Goal: Task Accomplishment & Management: Use online tool/utility

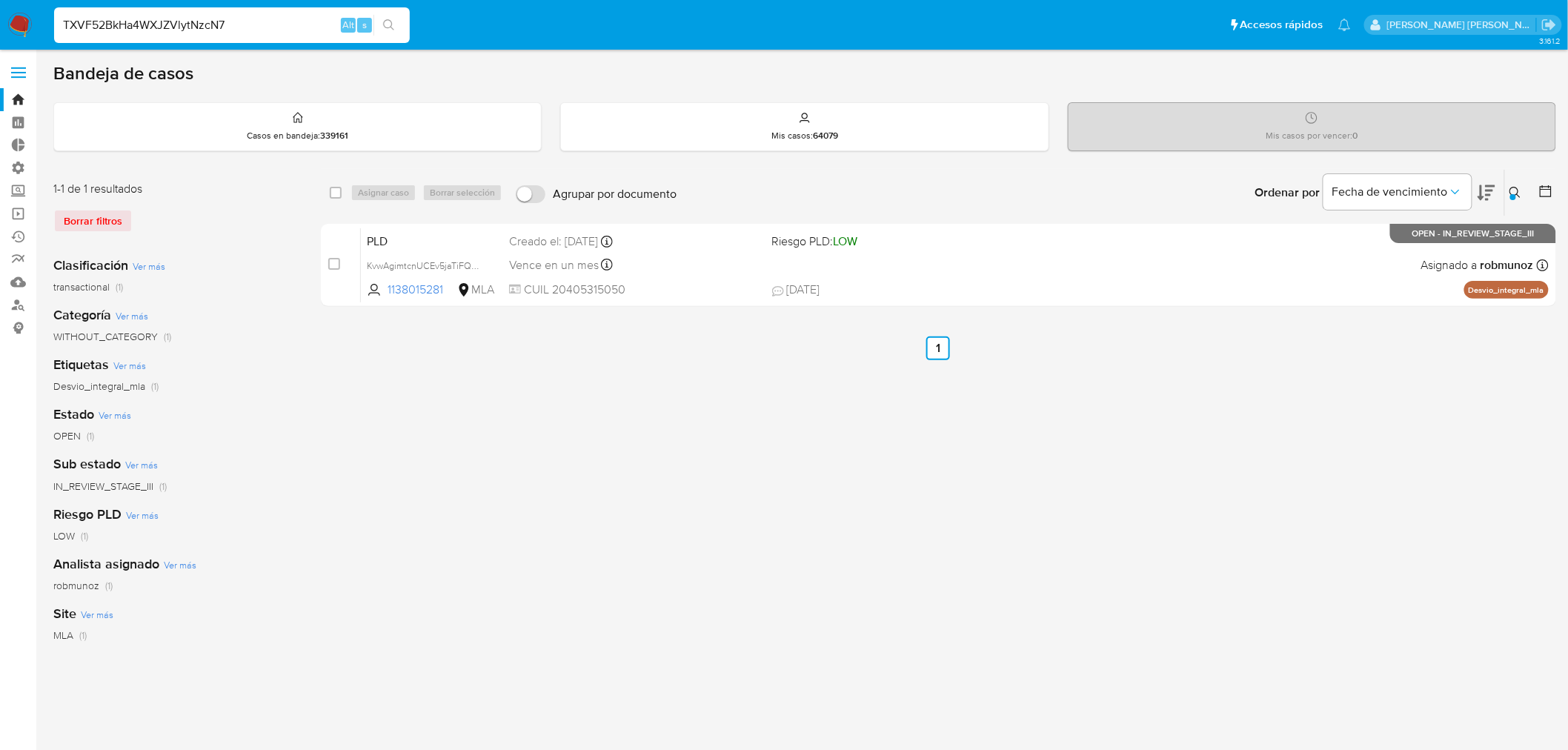
type input "TXVF52BkHa4WXJZVlytNzcN7"
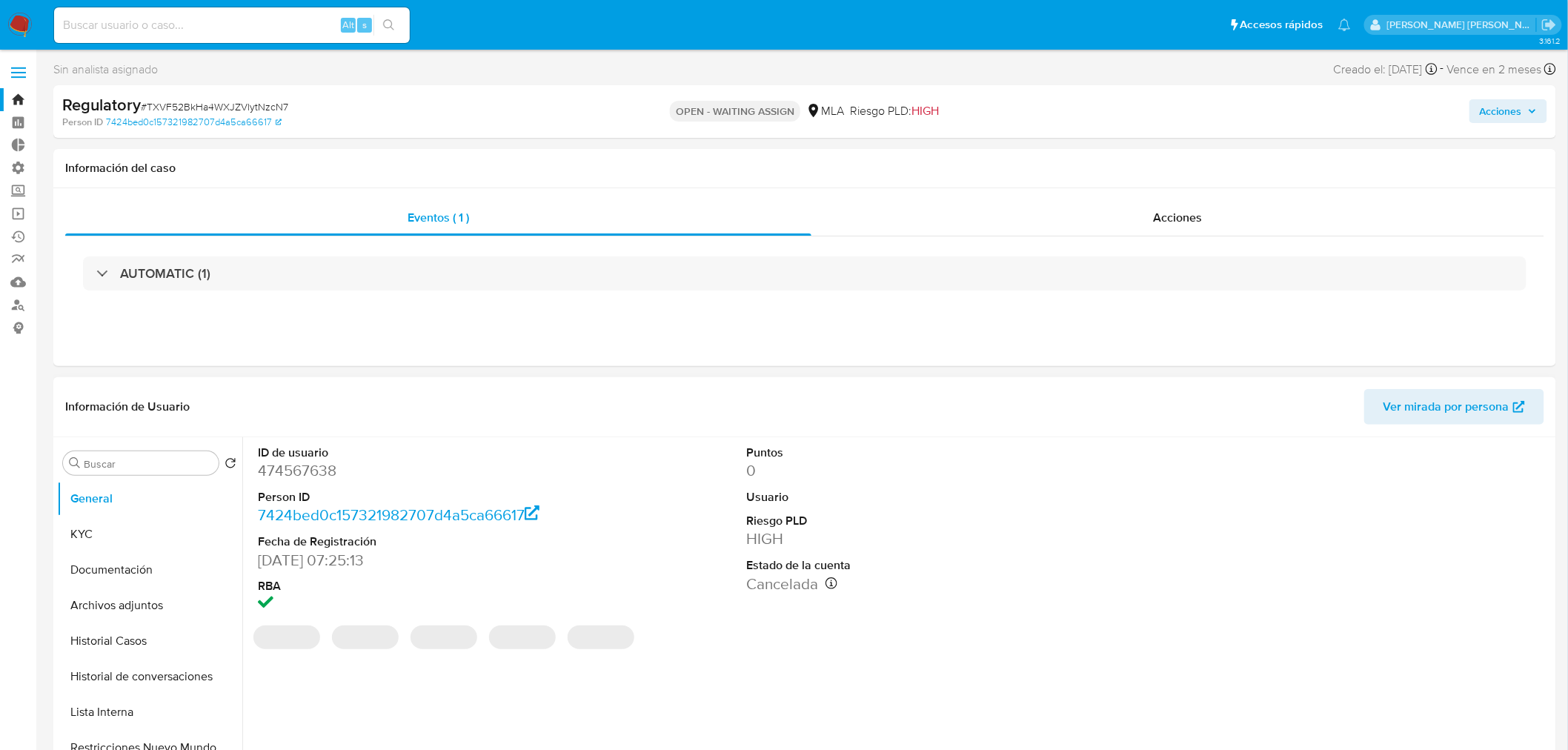
select select "10"
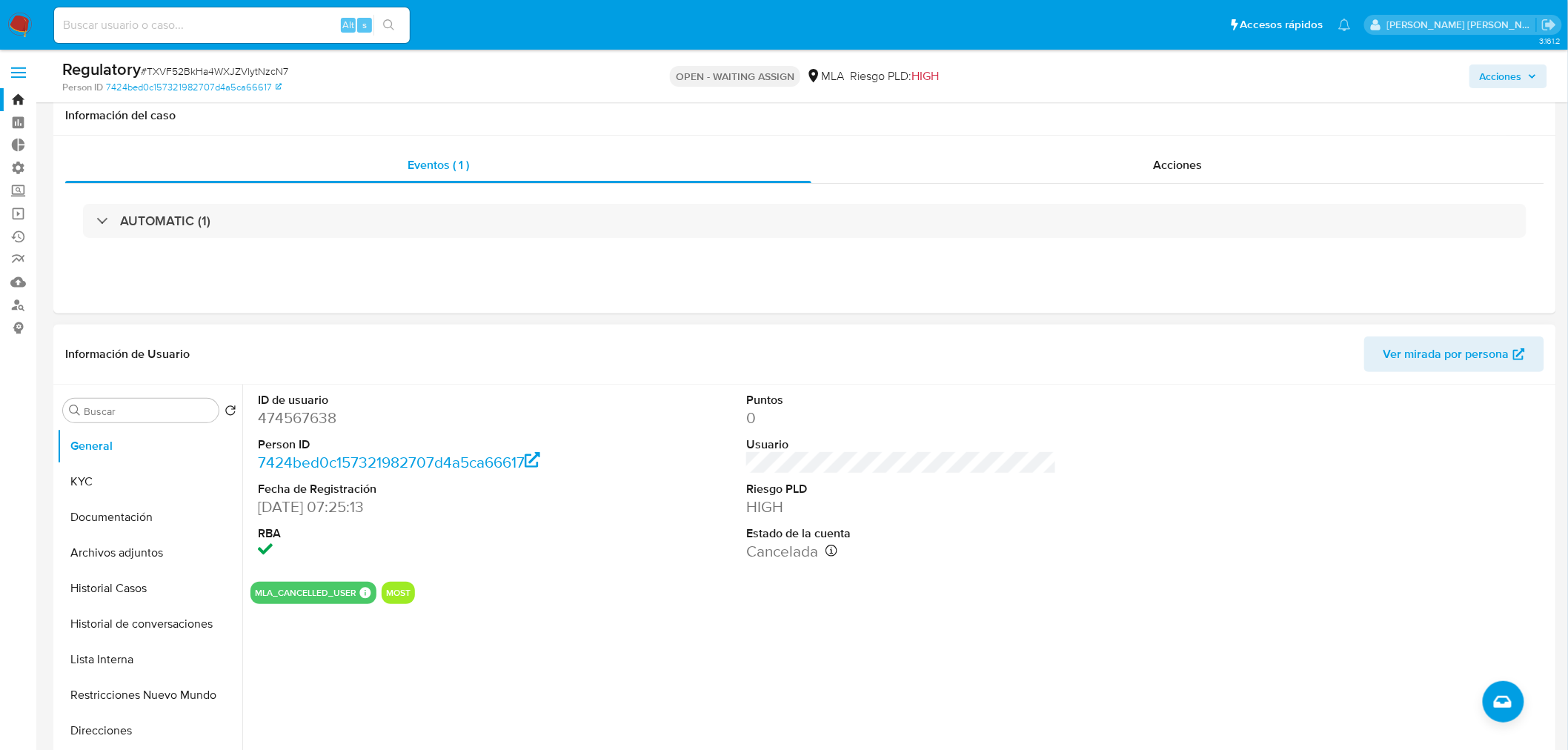
scroll to position [247, 0]
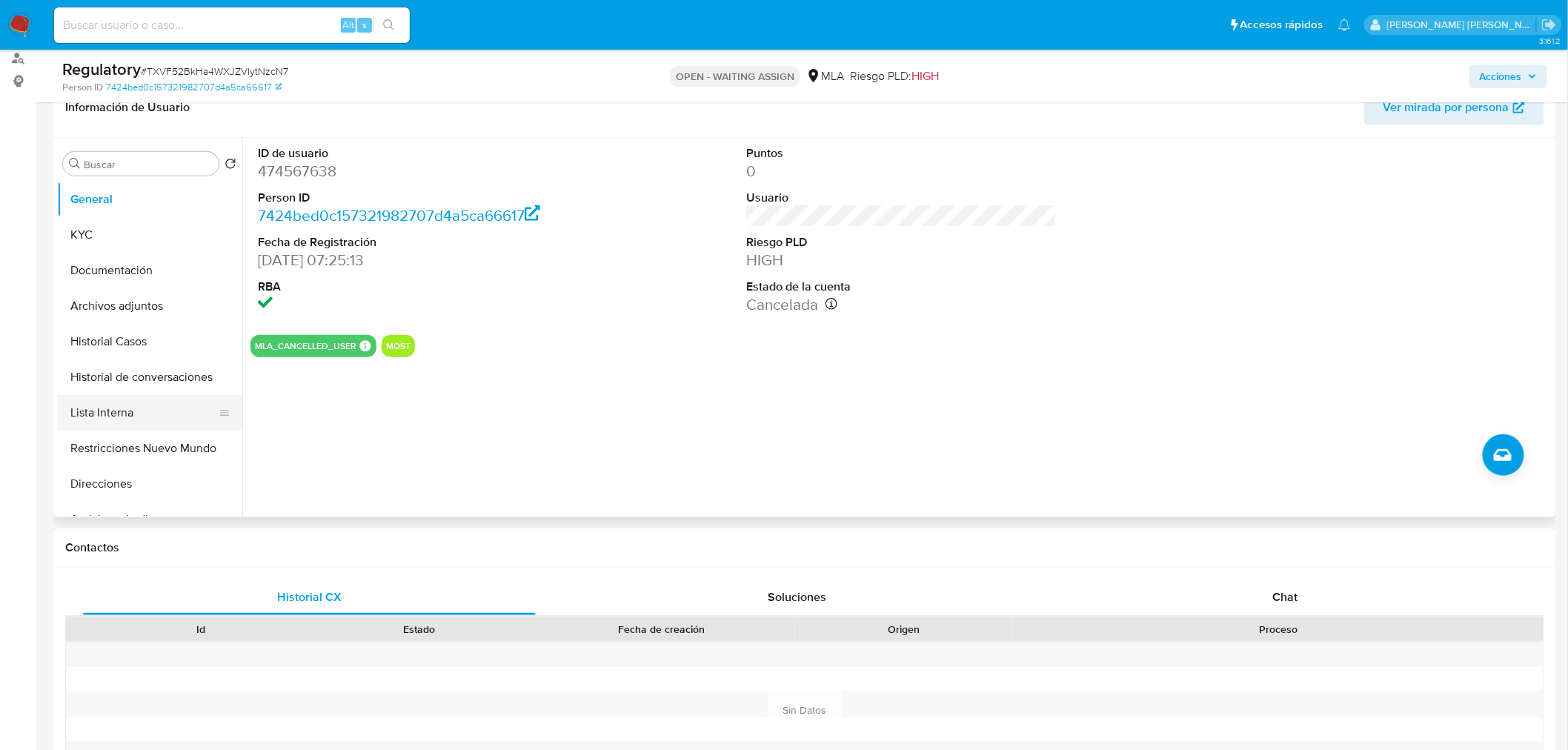
click at [131, 421] on button "Lista Interna" at bounding box center [143, 413] width 173 height 36
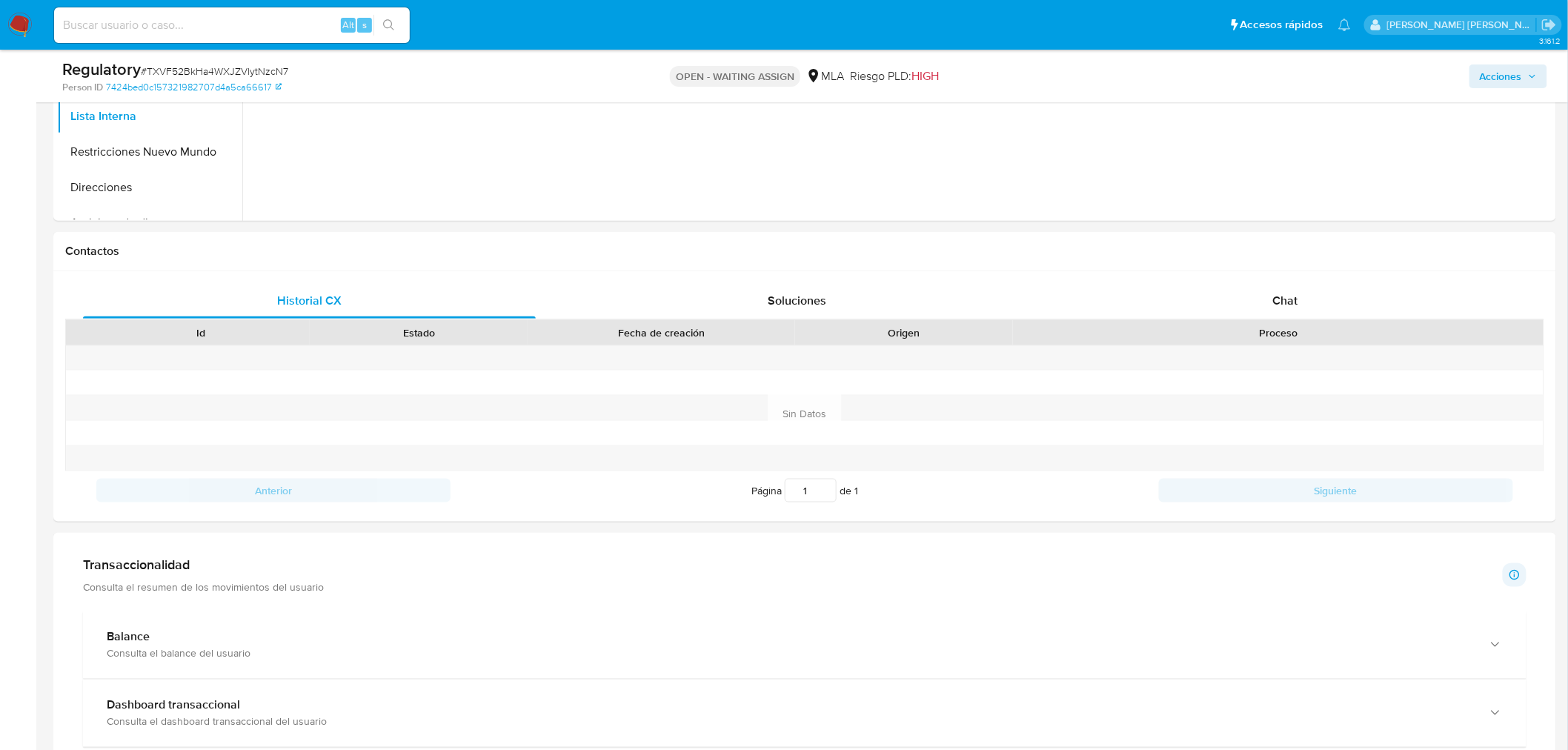
scroll to position [730, 0]
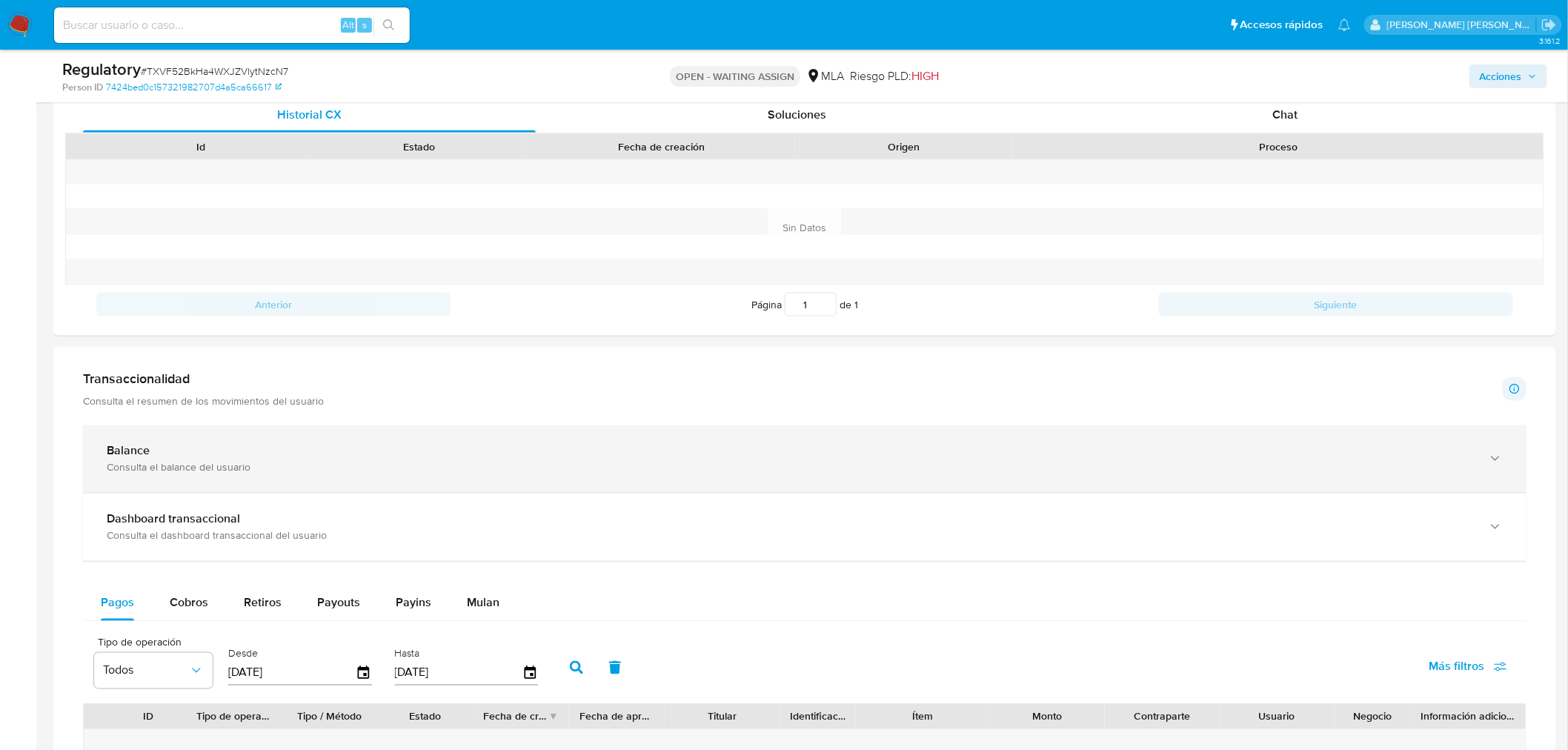
click at [304, 448] on div "Balance" at bounding box center [790, 451] width 1366 height 15
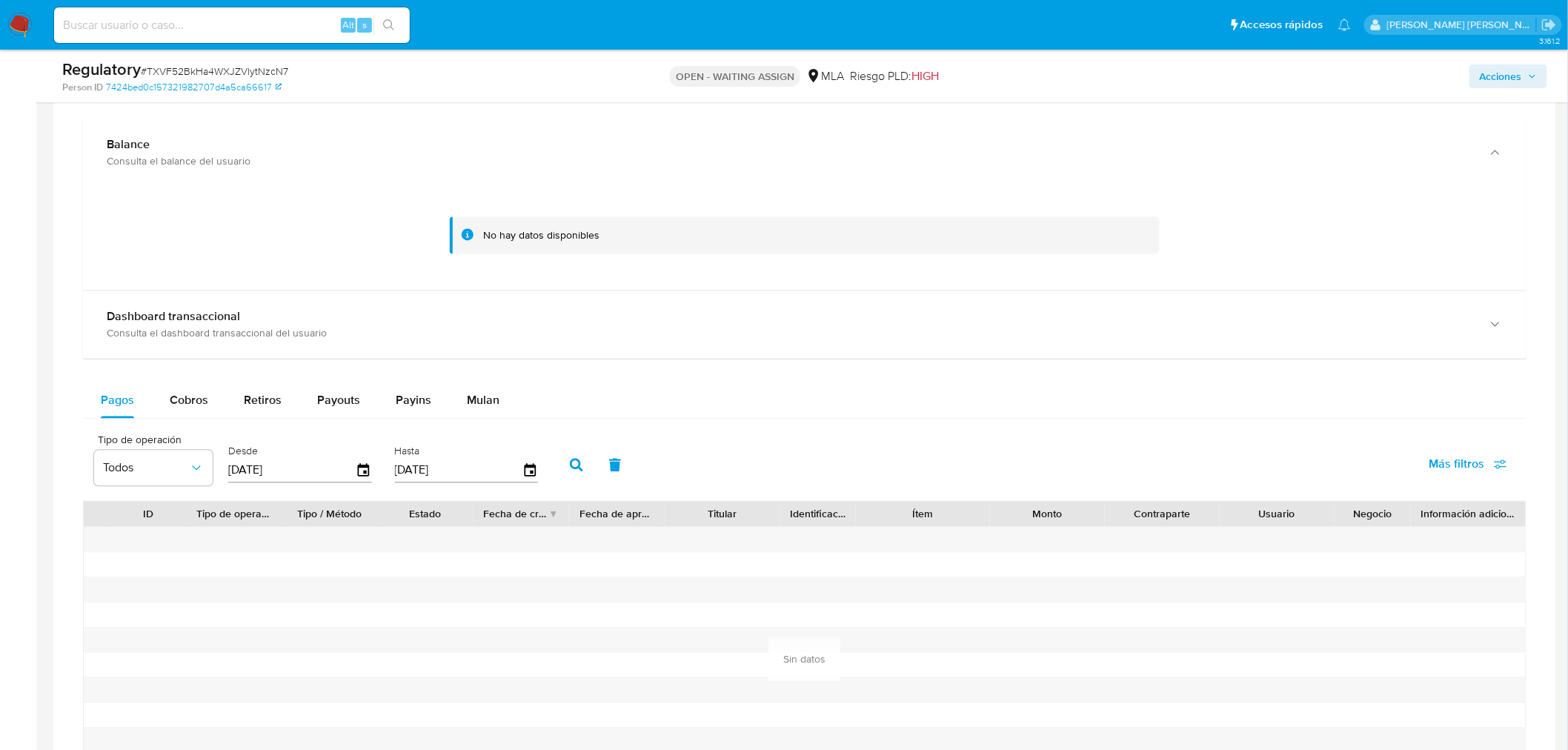
scroll to position [1058, 0]
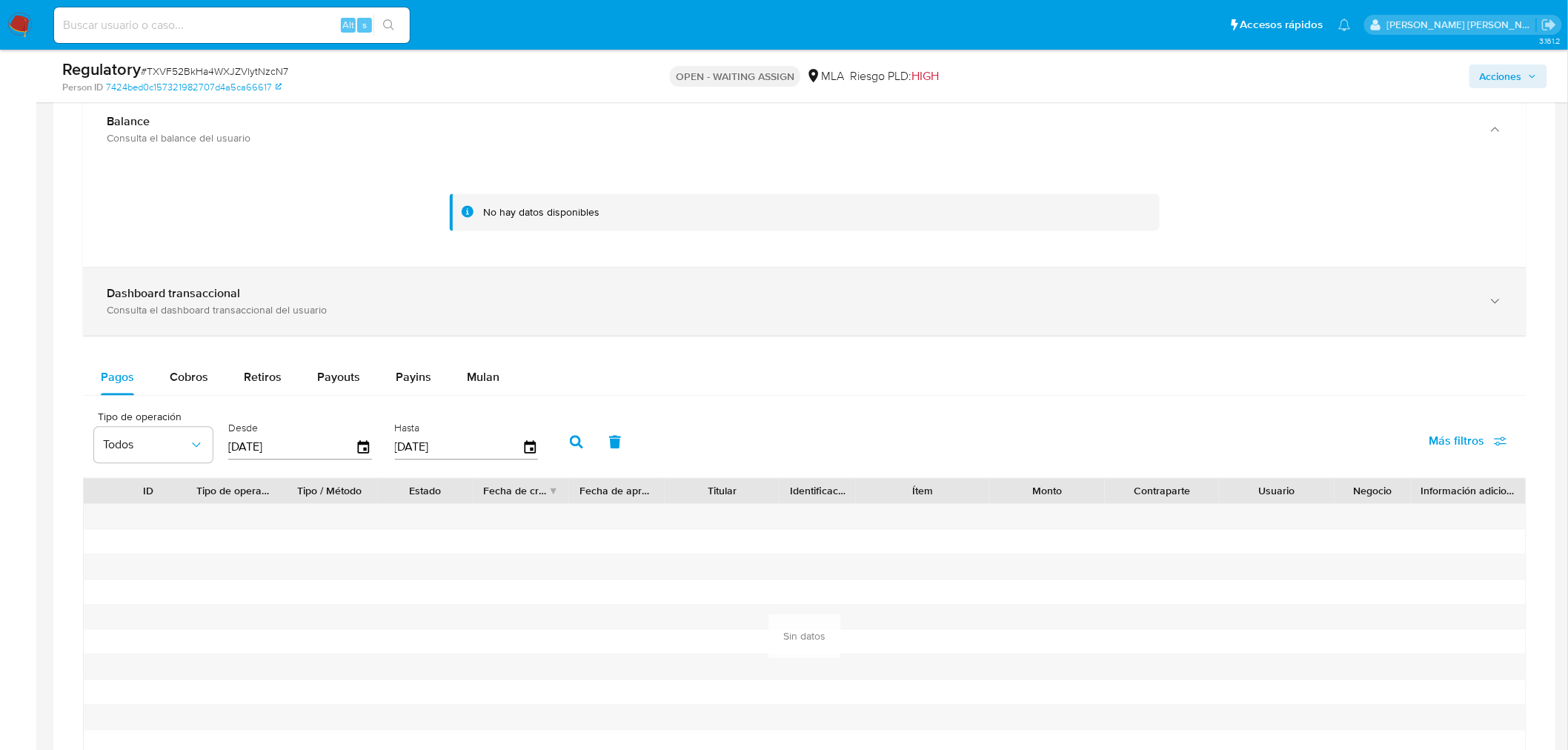
click at [664, 330] on div "Dashboard transaccional Consulta el dashboard transaccional del usuario" at bounding box center [804, 302] width 1444 height 68
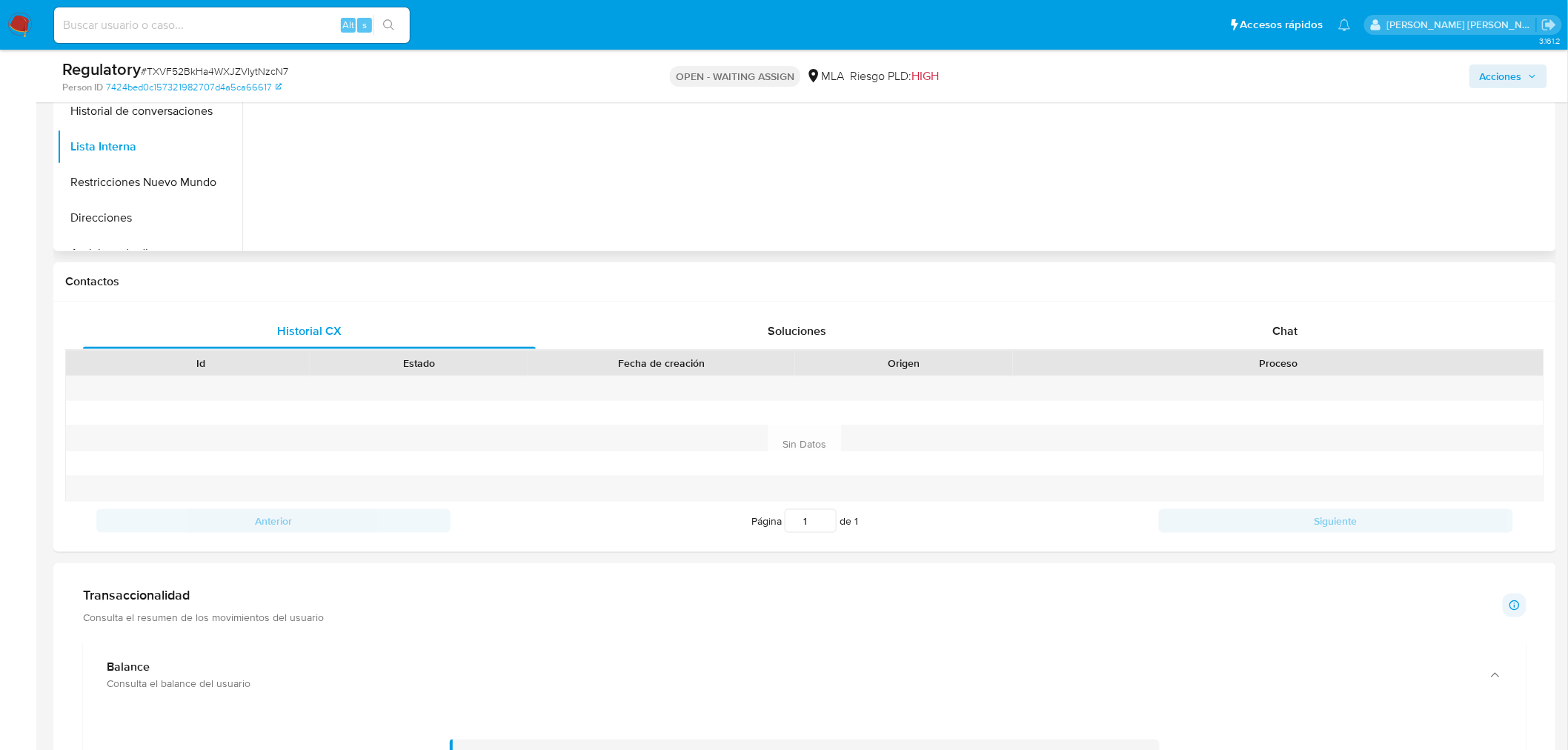
scroll to position [235, 0]
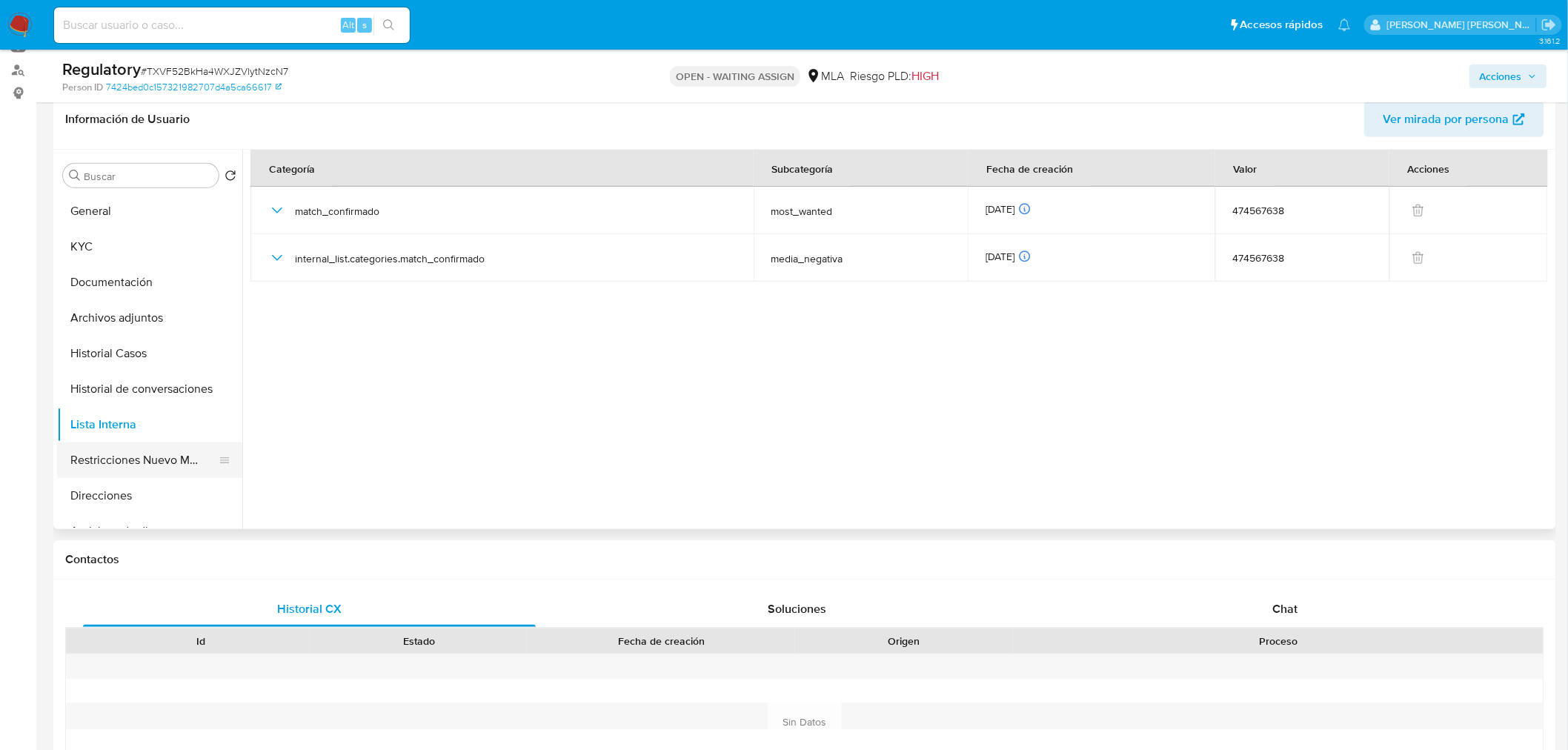
click at [148, 454] on button "Restricciones Nuevo Mundo" at bounding box center [143, 460] width 173 height 36
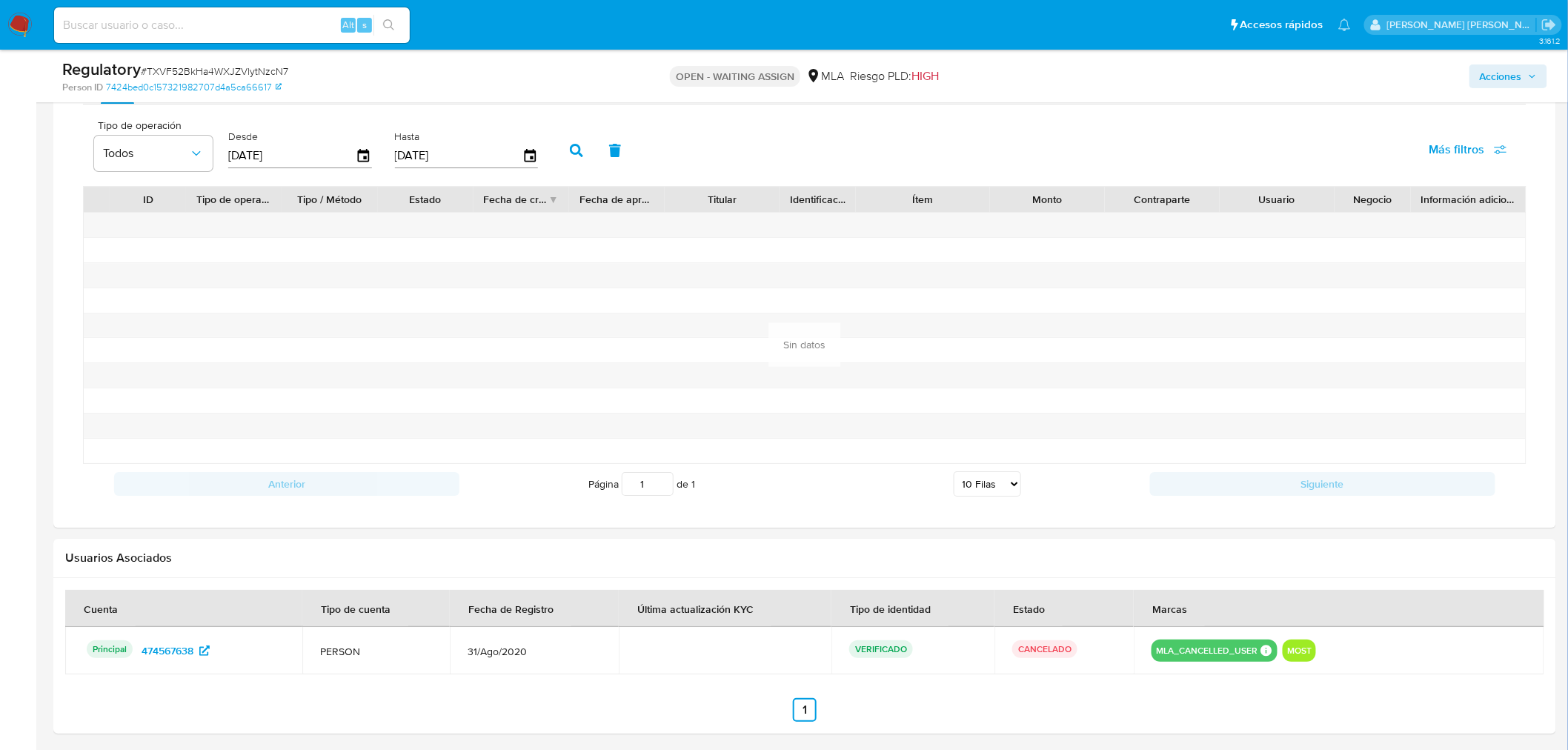
scroll to position [2106, 0]
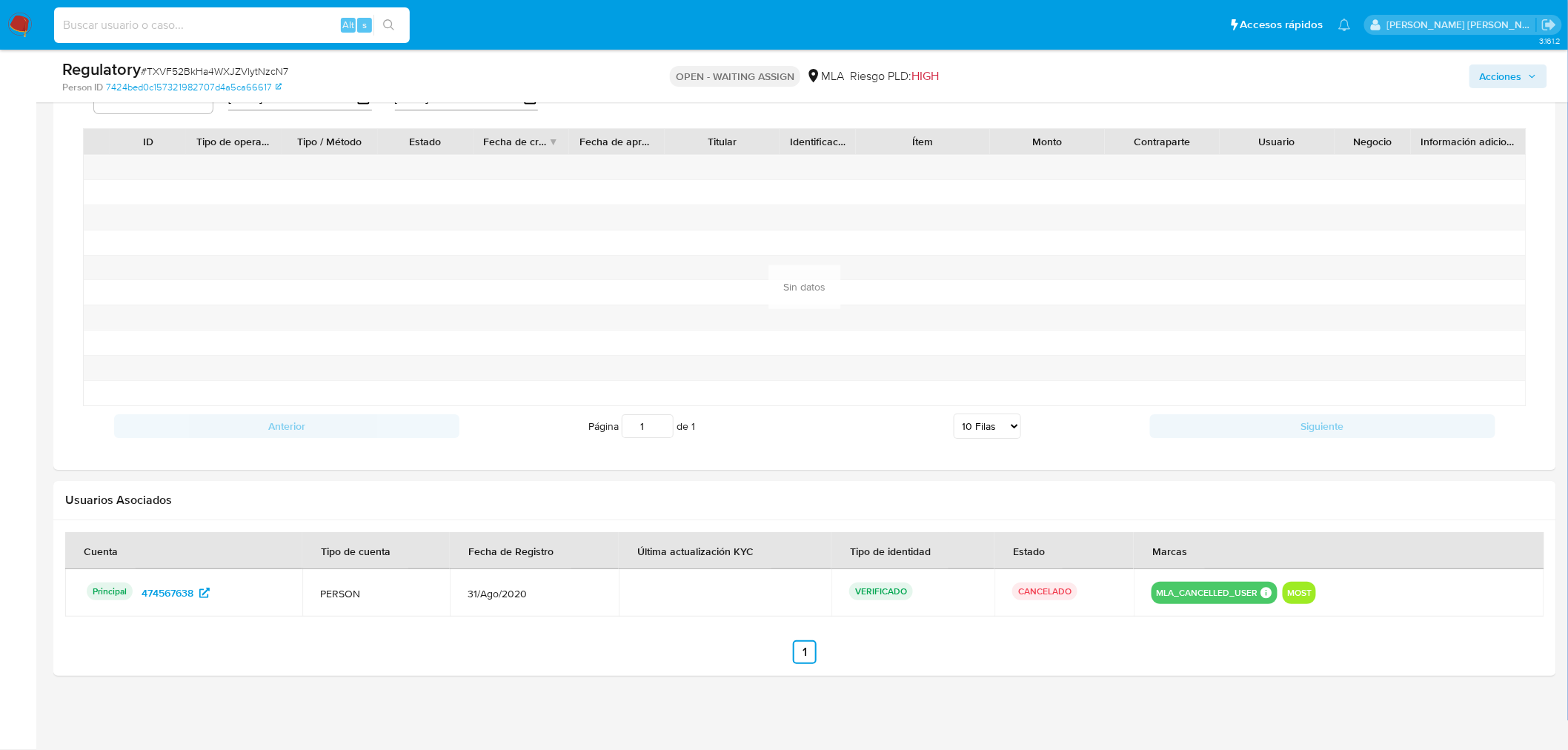
click at [211, 24] on input at bounding box center [232, 26] width 355 height 20
paste input "uk1Bqm2AXpS4l2WsfBOyODEY"
type input "uk1Bqm2AXpS4l2WsfBOyODEY"
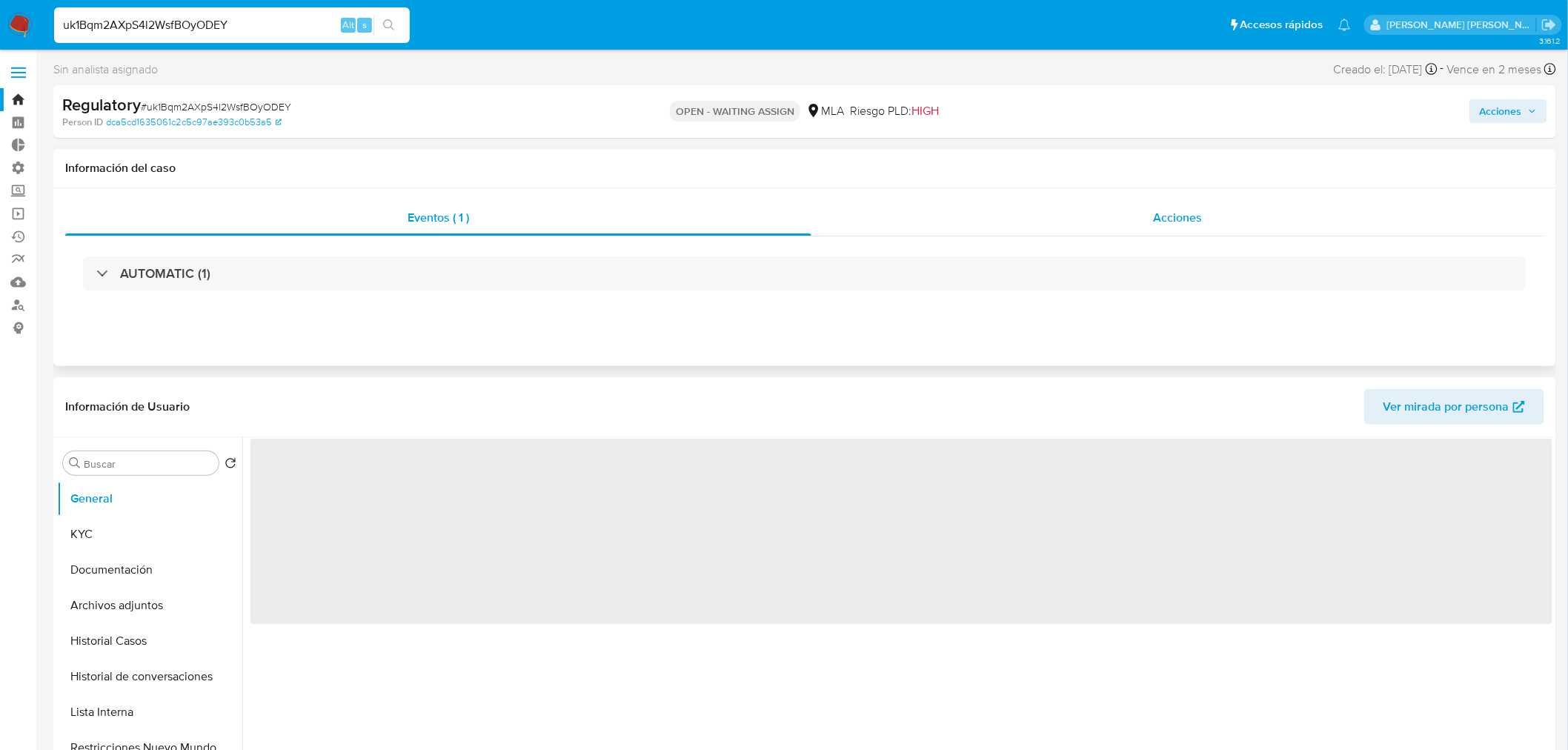
click at [1214, 215] on div "Acciones" at bounding box center [1178, 218] width 734 height 36
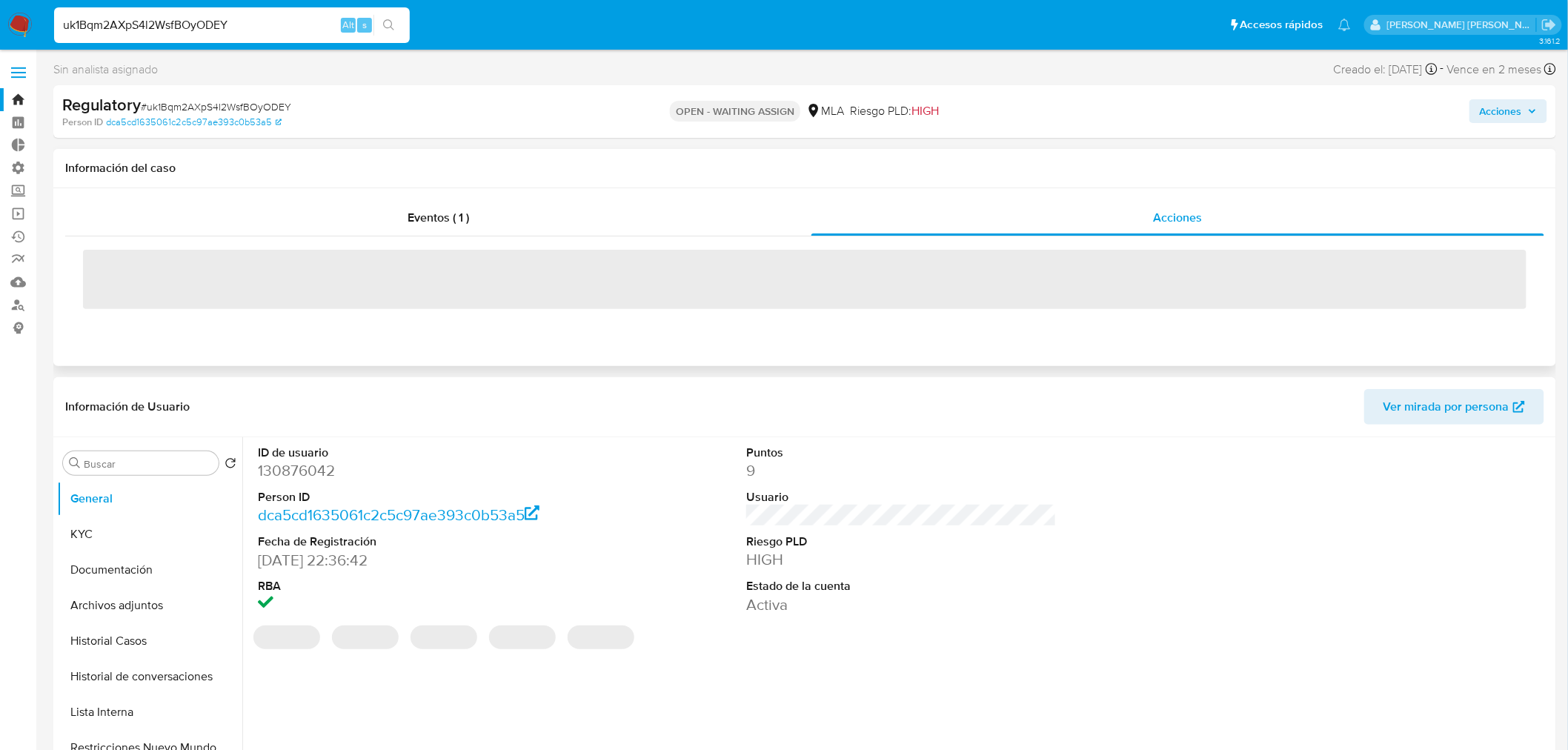
select select "10"
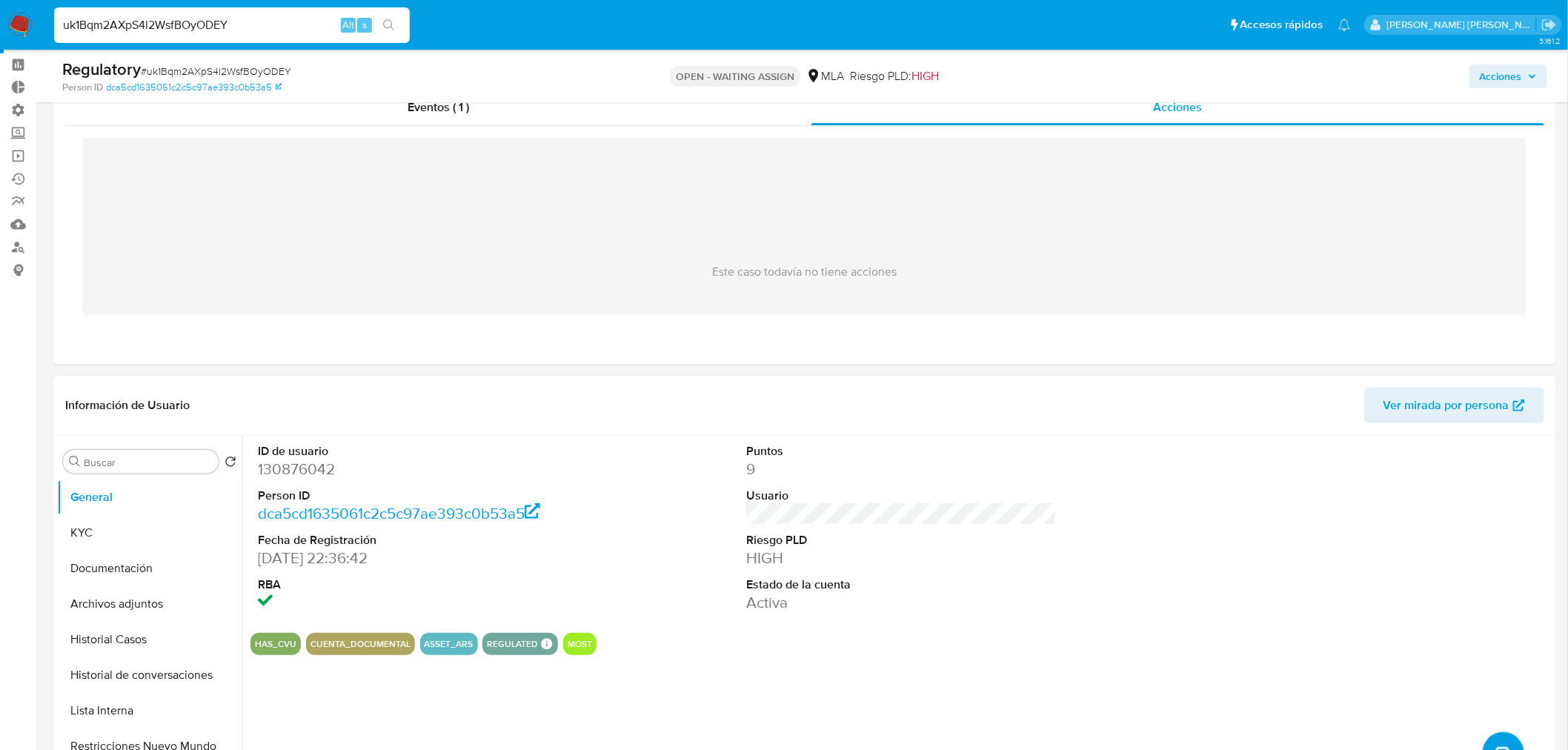
scroll to position [83, 0]
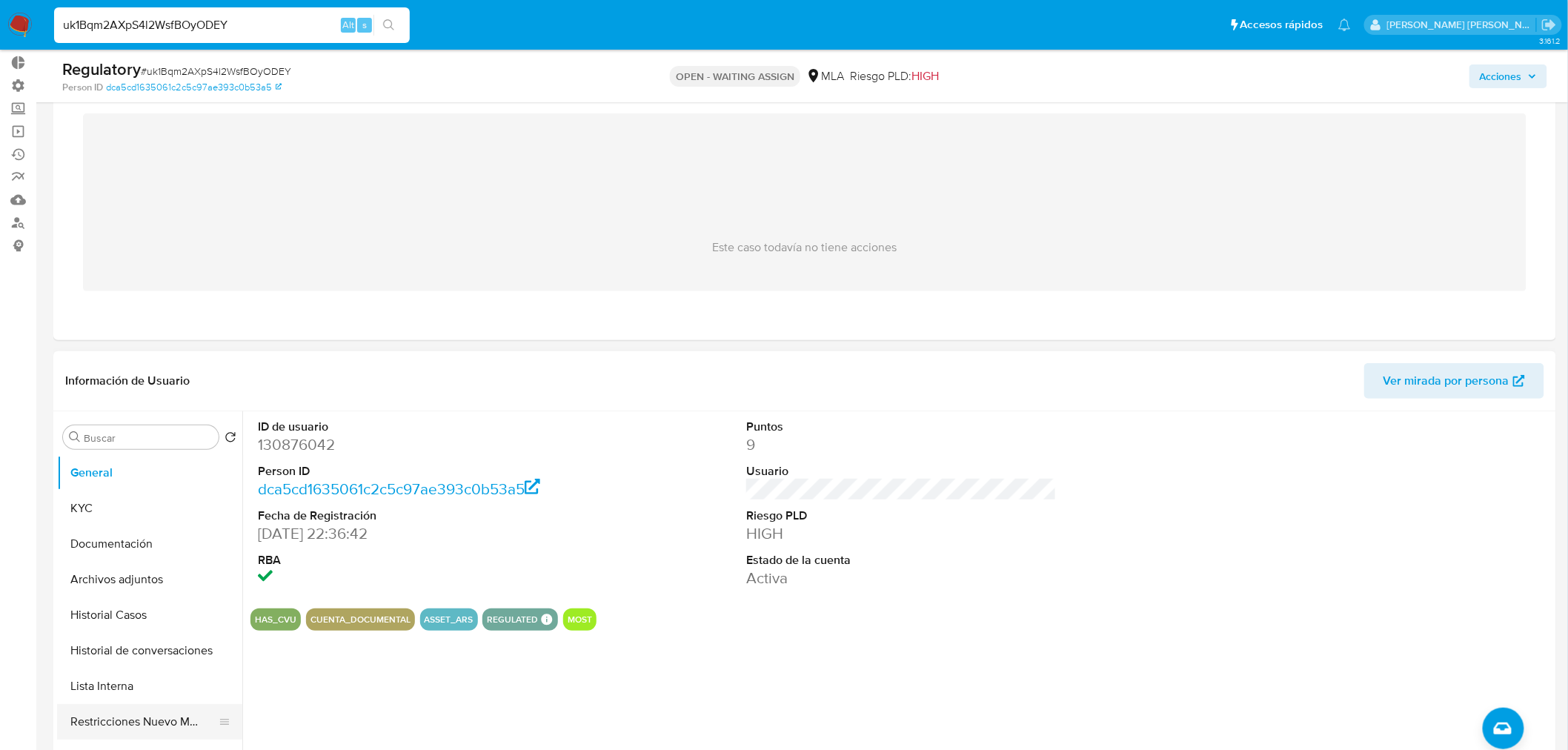
click at [135, 715] on button "Restricciones Nuevo Mundo" at bounding box center [143, 722] width 173 height 36
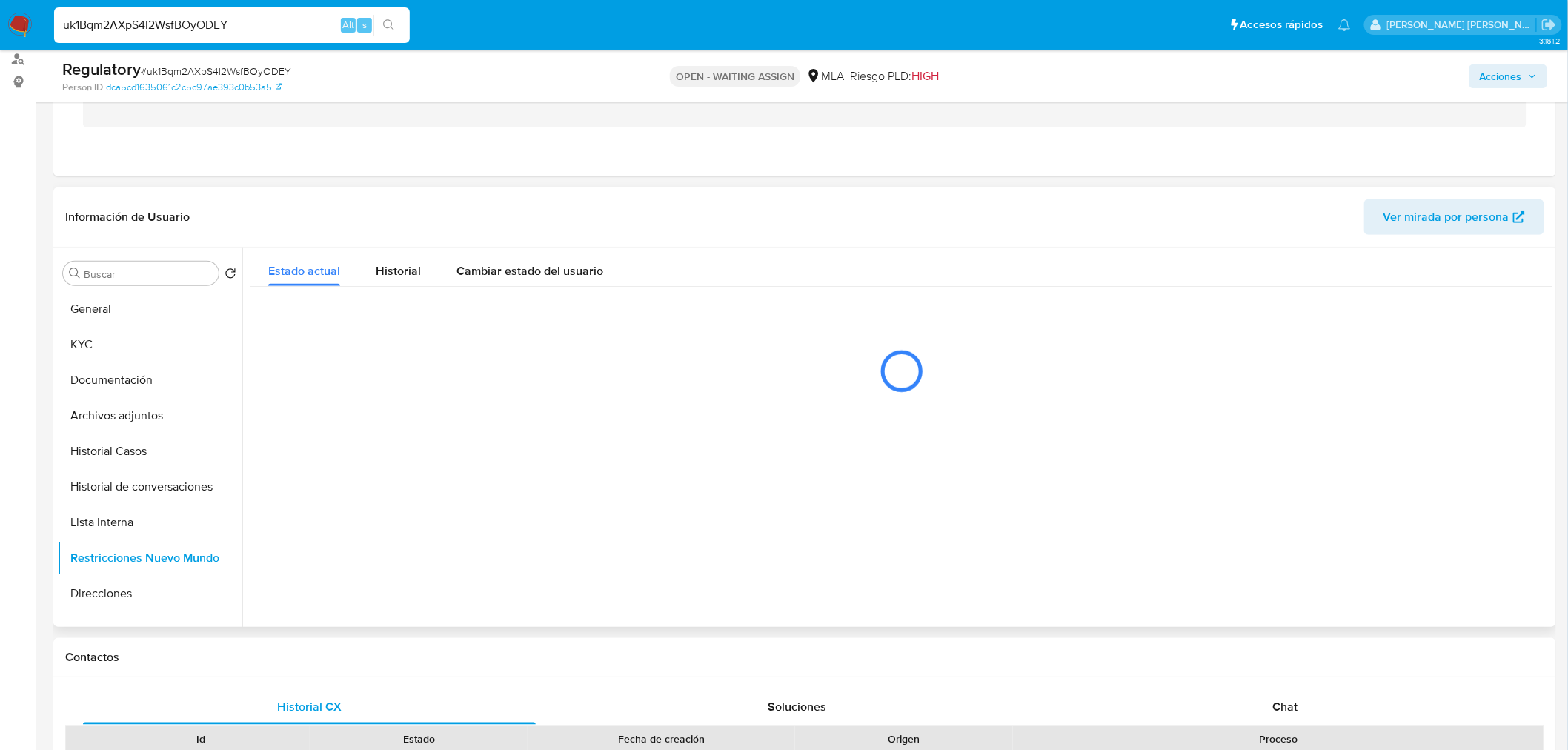
scroll to position [247, 0]
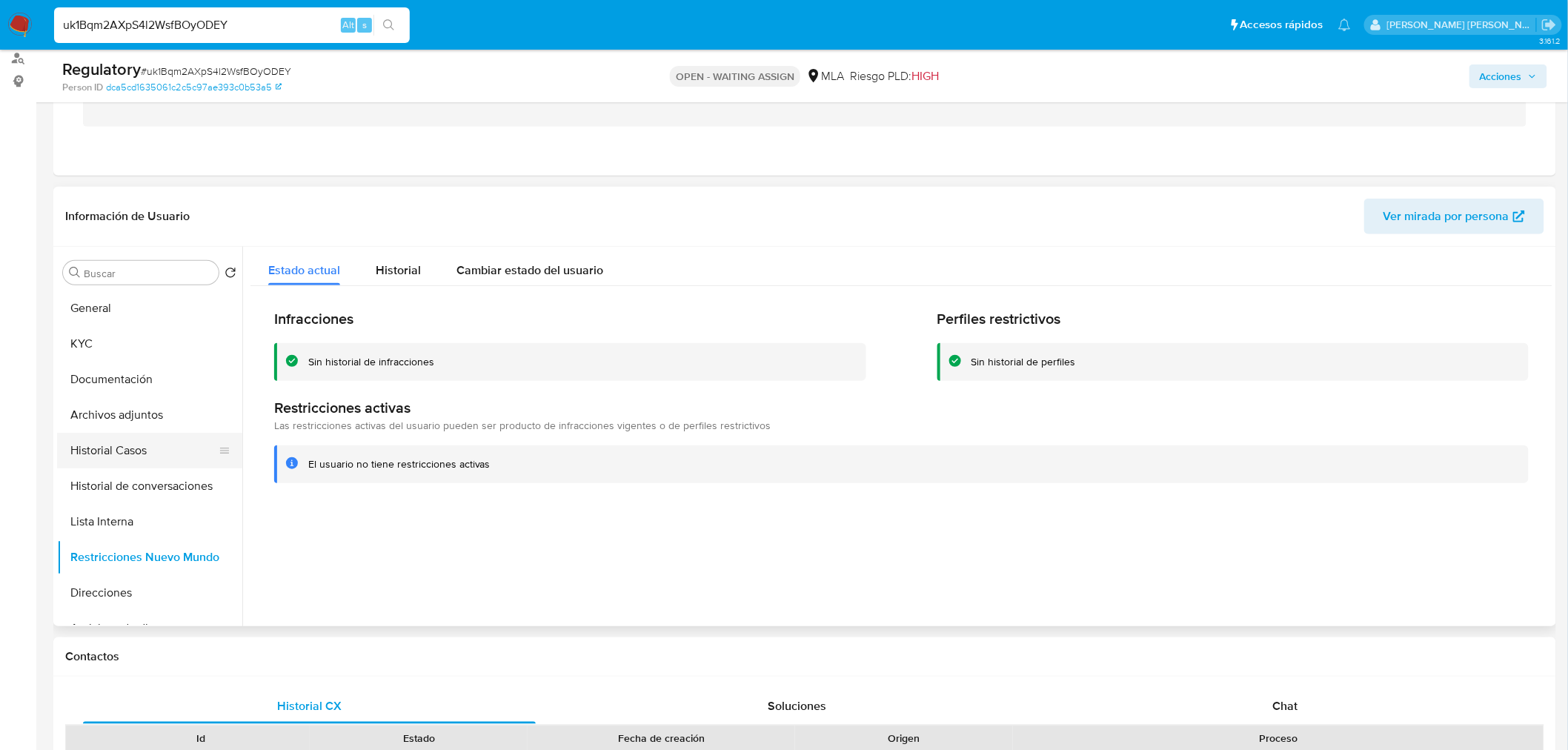
click at [107, 449] on button "Historial Casos" at bounding box center [143, 451] width 173 height 36
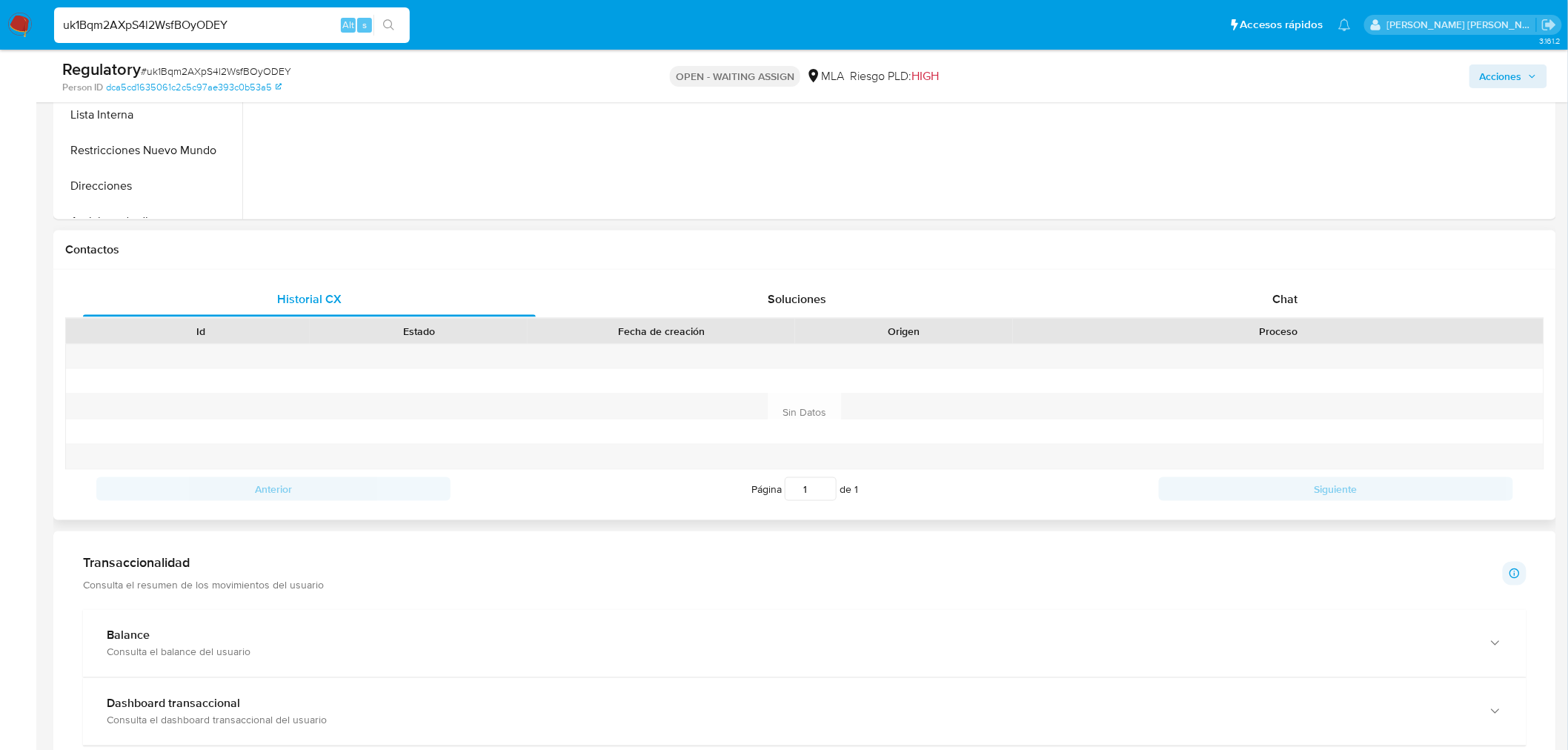
scroll to position [658, 0]
click at [1368, 284] on div "Chat" at bounding box center [1285, 295] width 453 height 36
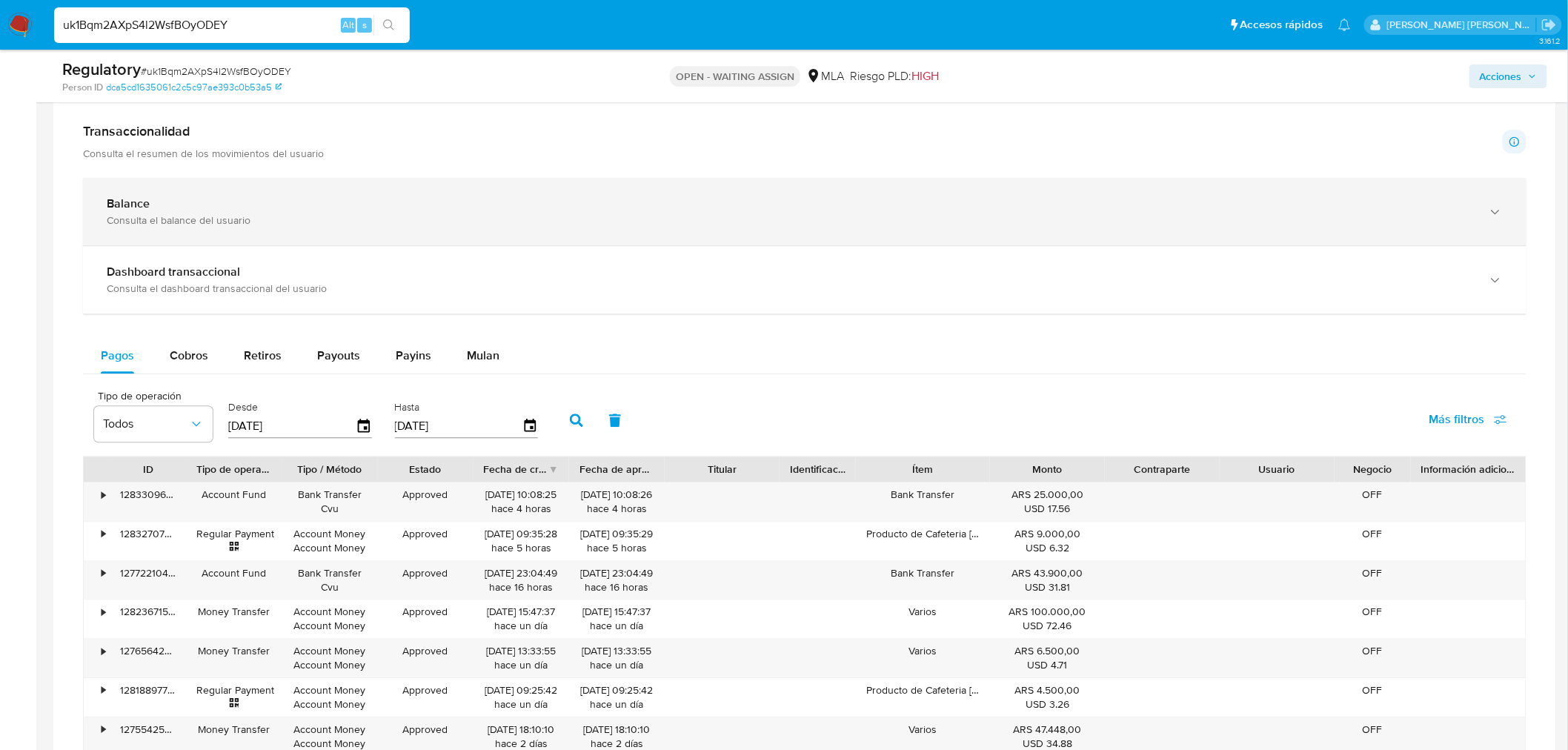
scroll to position [1317, 0]
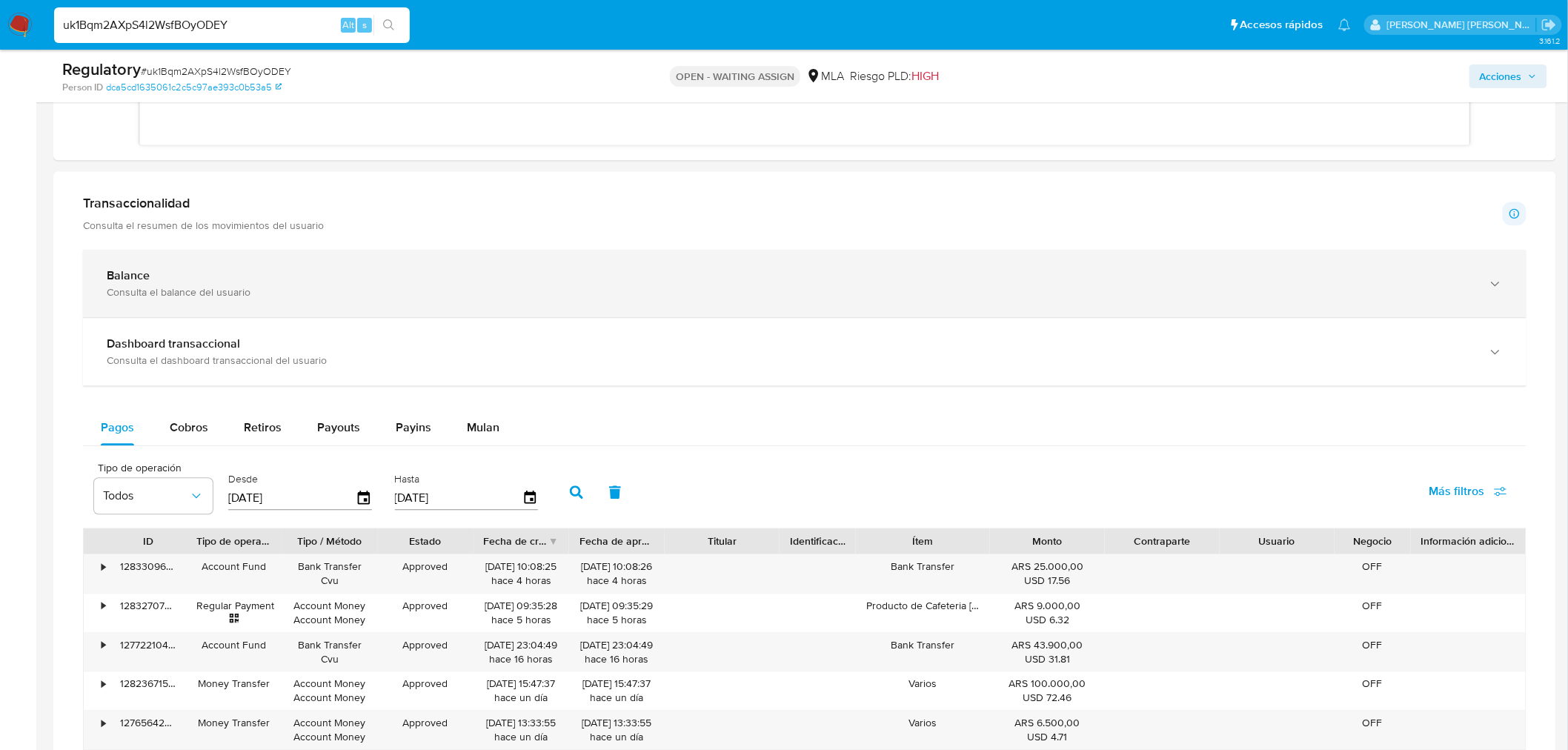
click at [357, 292] on div "Consulta el balance del usuario" at bounding box center [790, 291] width 1366 height 13
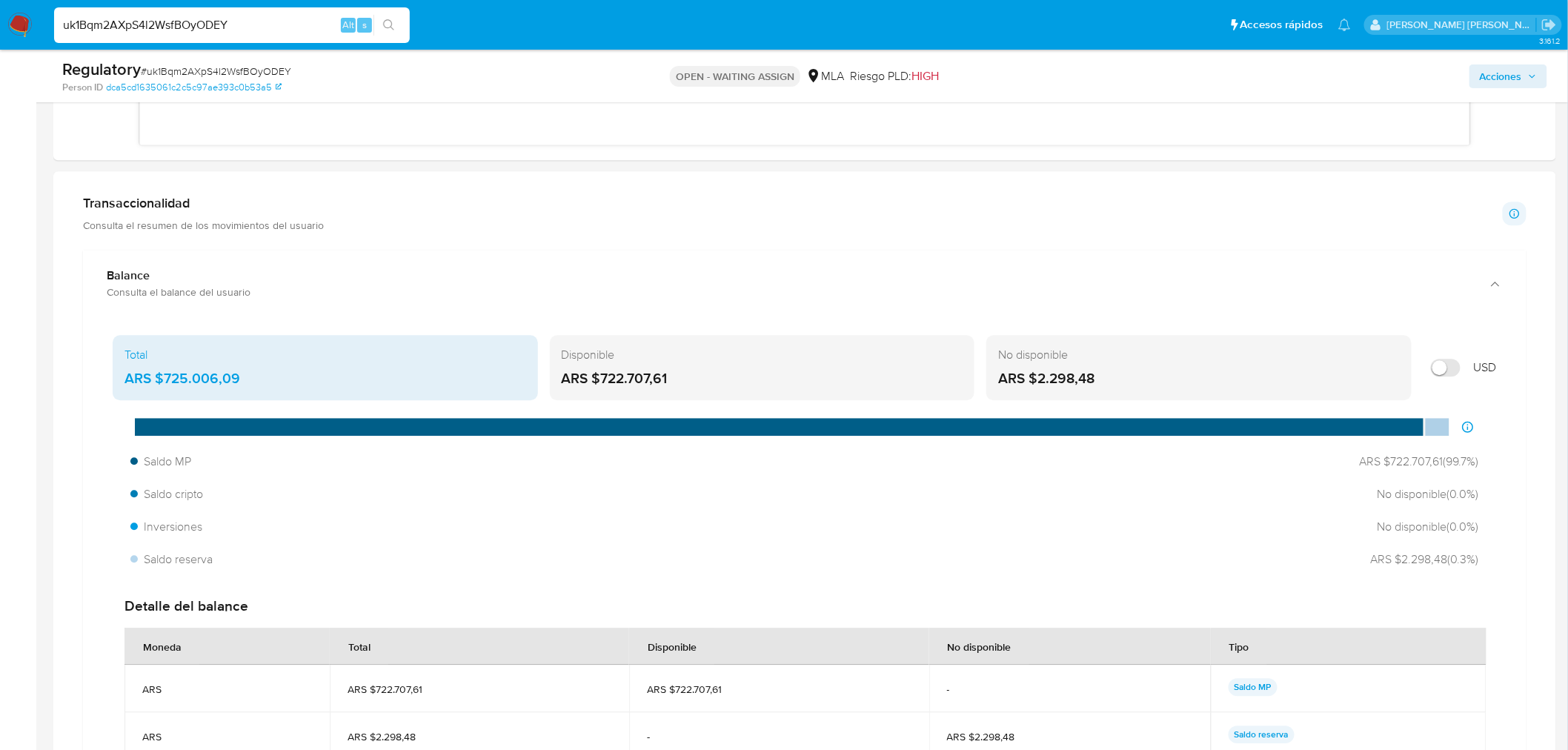
click at [198, 18] on input "uk1Bqm2AXpS4l2WsfBOyODEY" at bounding box center [232, 26] width 355 height 20
click at [198, 19] on input "uk1Bqm2AXpS4l2WsfBOyODEY" at bounding box center [232, 26] width 355 height 20
paste input "YI7PEKUmeSospIEL6aGdELEy"
type input "YI7PEKUmeSospIEL6aGdELEy"
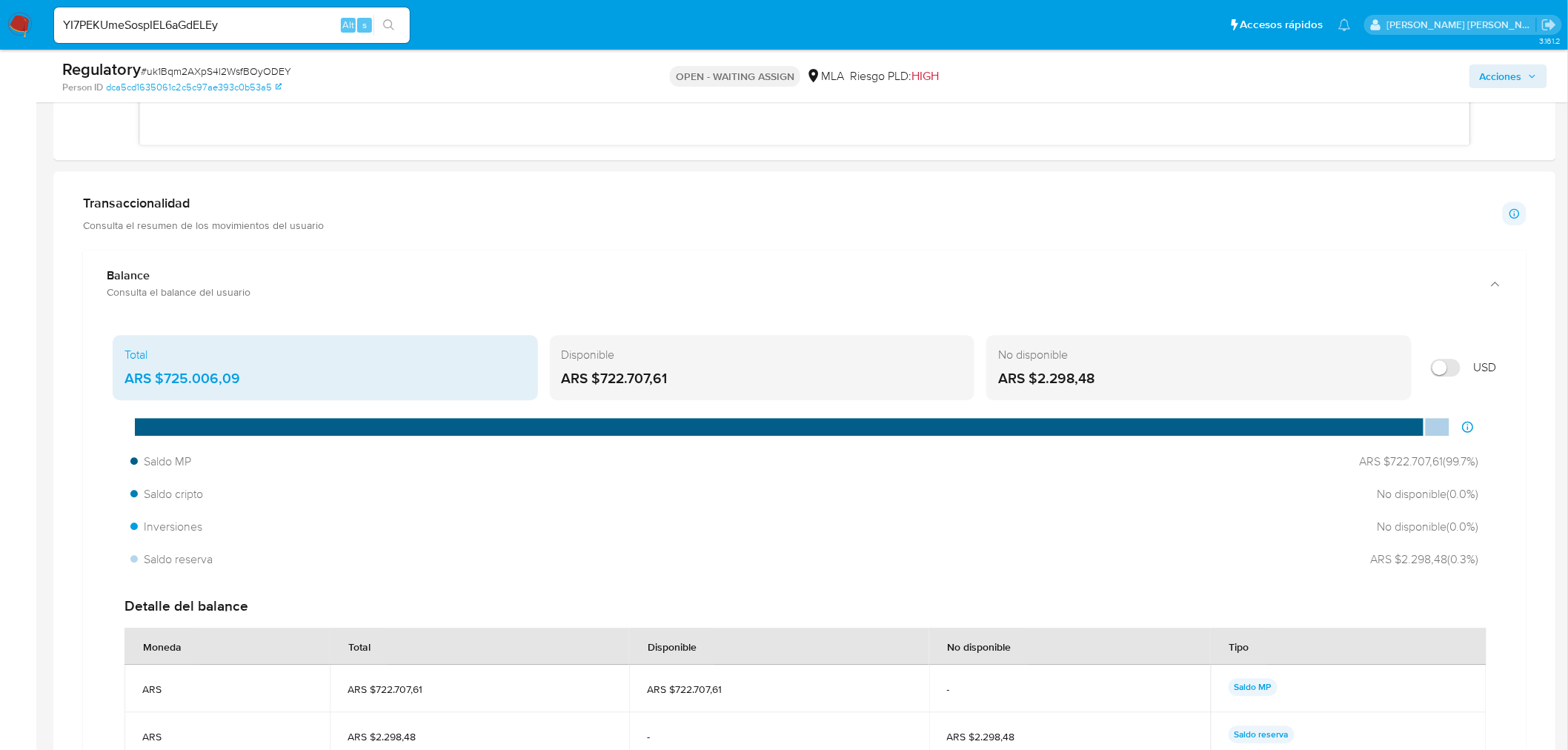
click at [378, 22] on button "search-icon" at bounding box center [388, 25] width 30 height 20
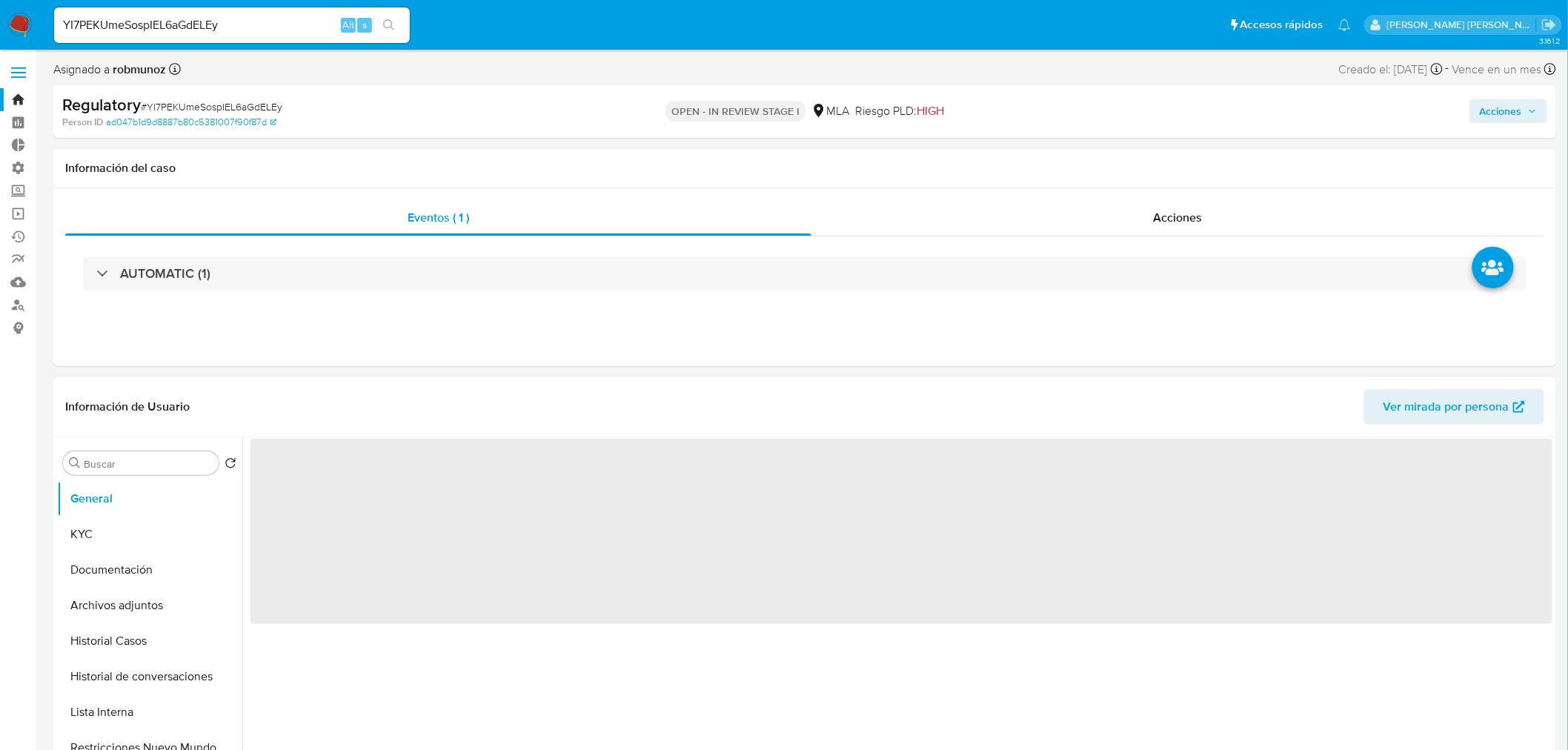
select select "10"
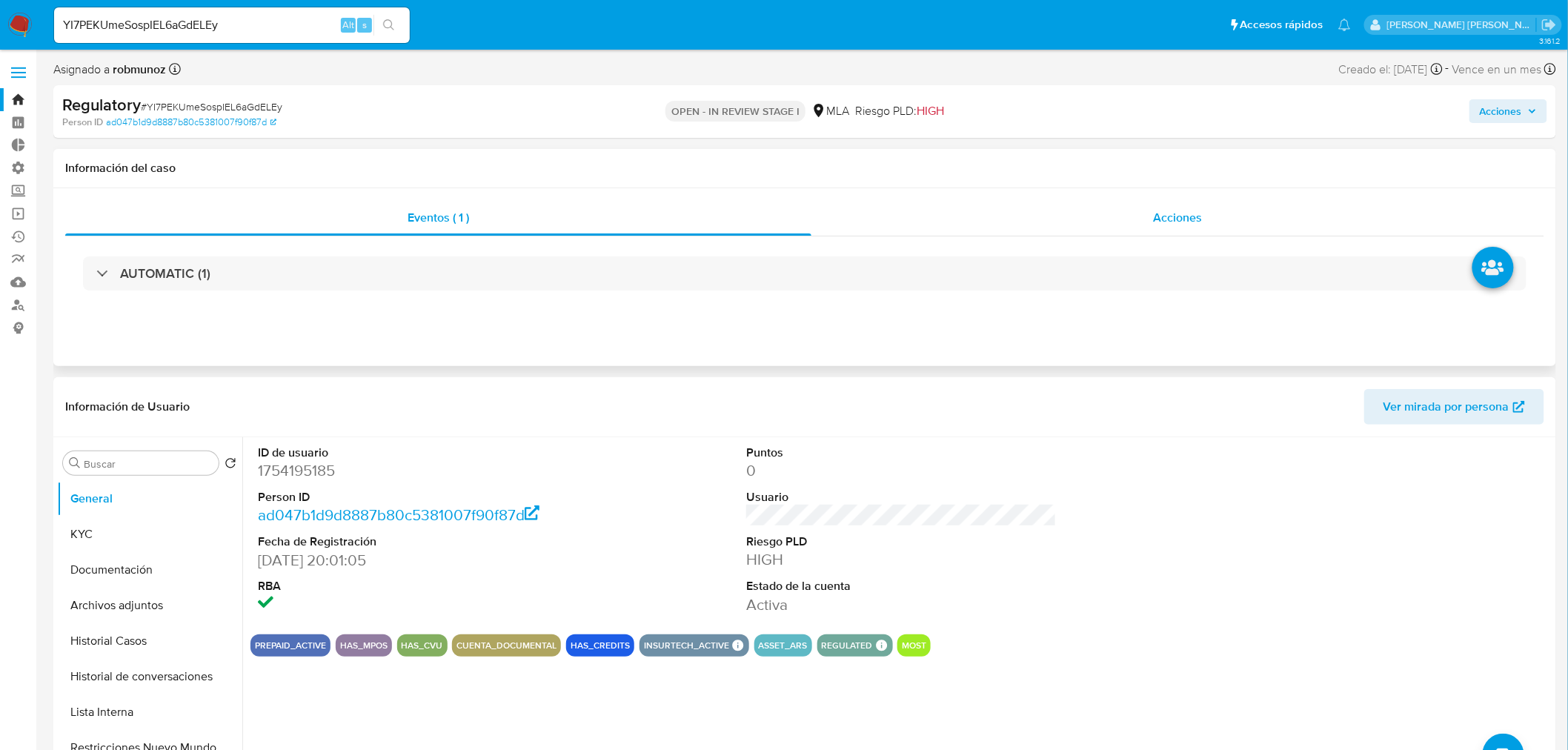
click at [1151, 218] on div "Acciones" at bounding box center [1178, 218] width 734 height 36
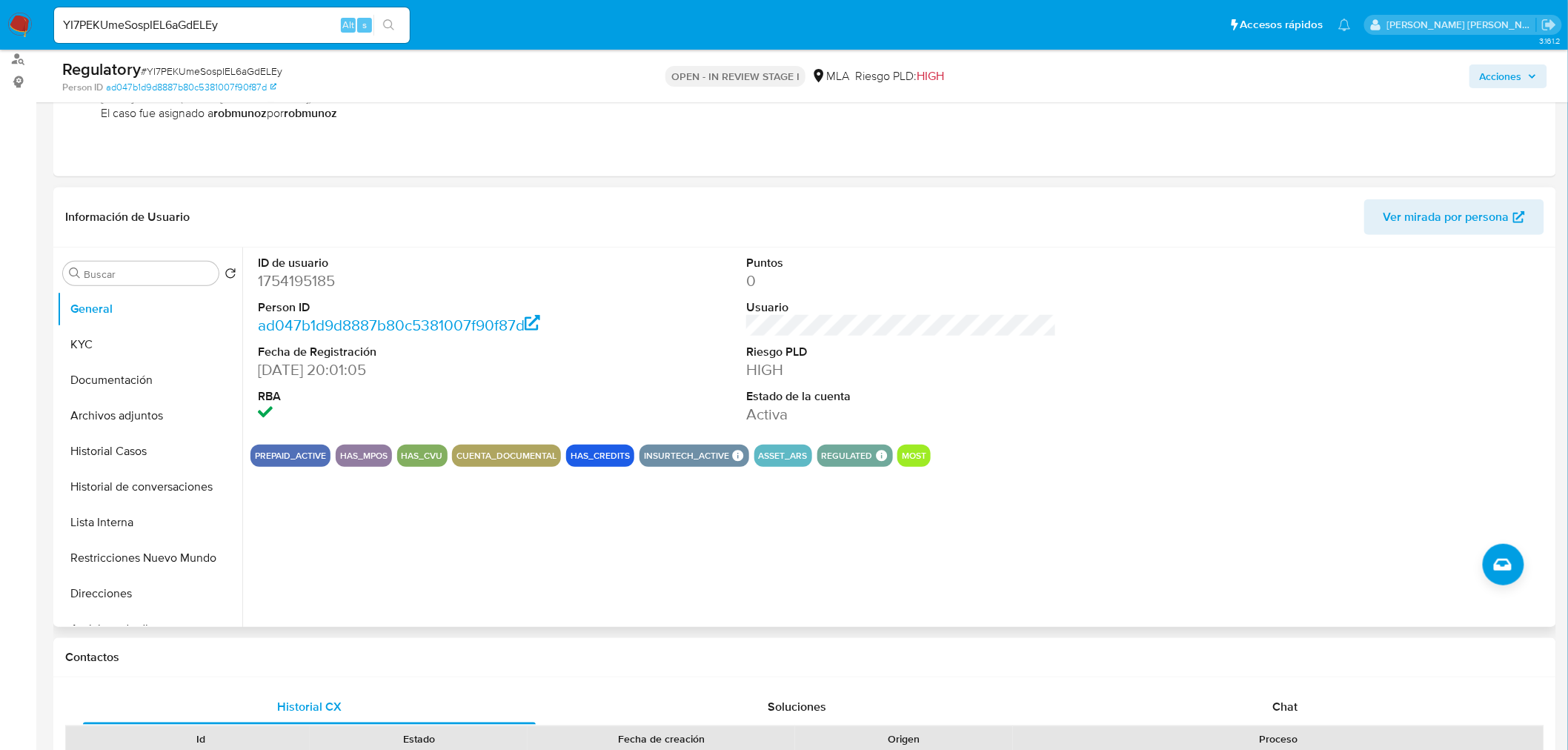
scroll to position [247, 0]
click at [115, 437] on button "Historial Casos" at bounding box center [143, 451] width 173 height 36
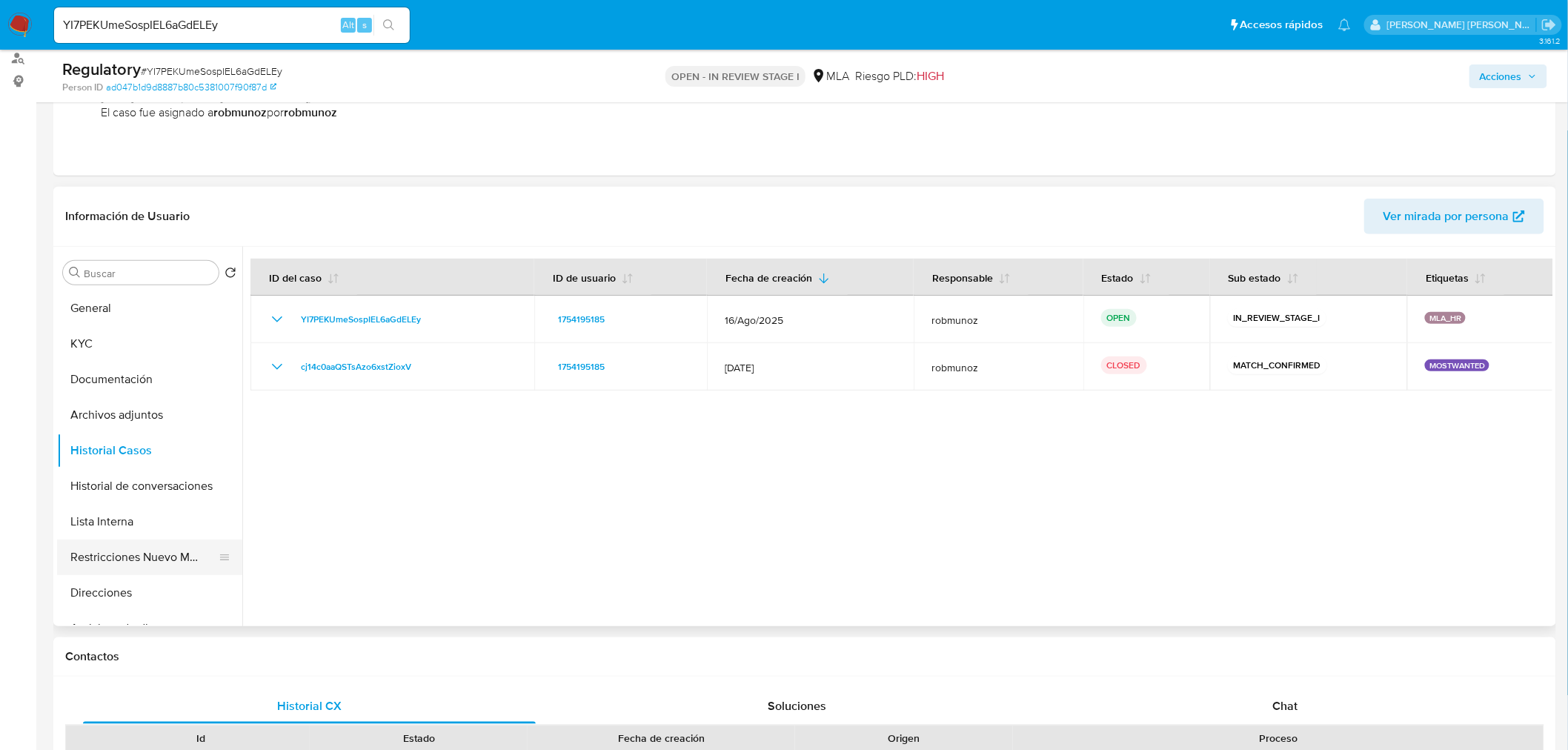
click at [149, 553] on button "Restricciones Nuevo Mundo" at bounding box center [143, 557] width 173 height 36
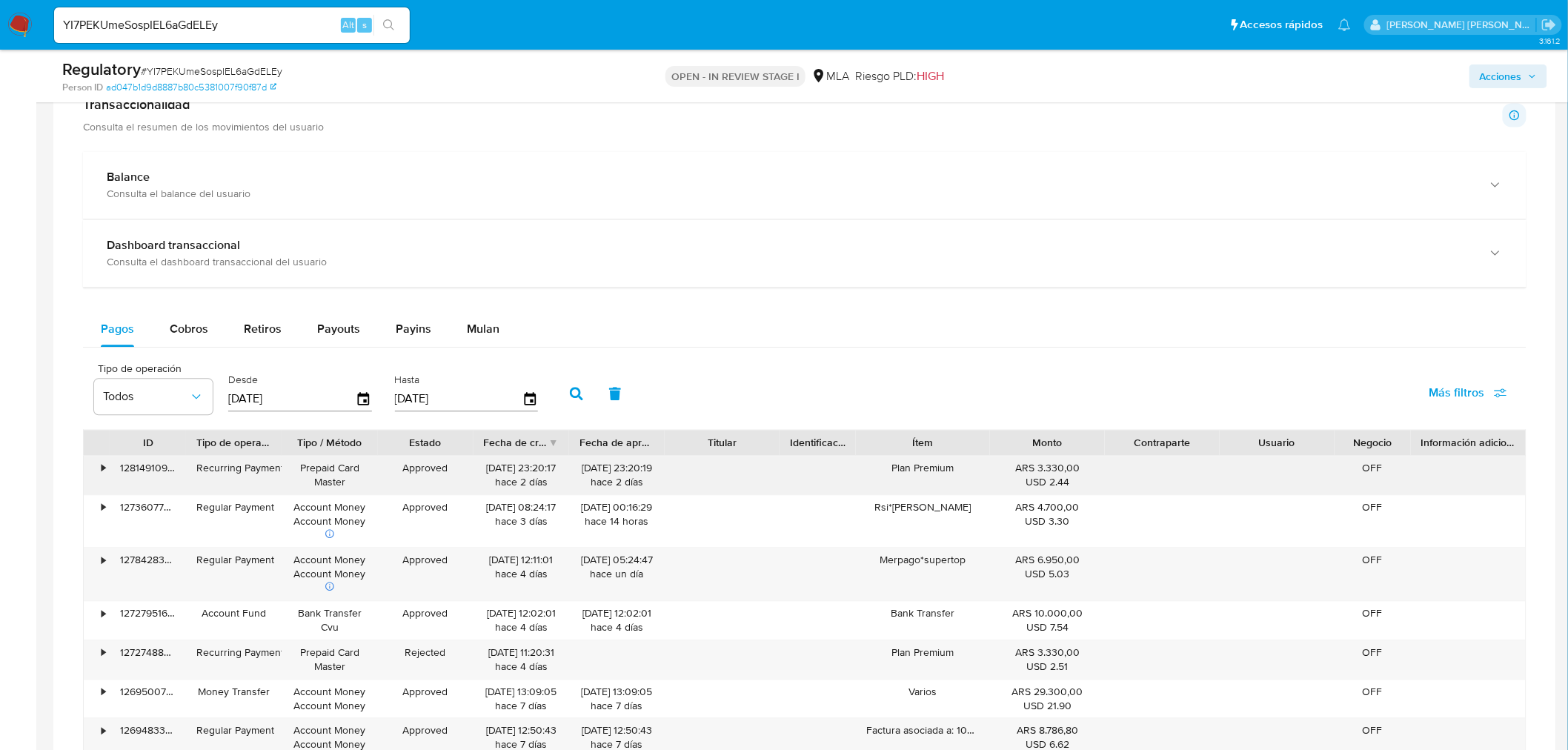
scroll to position [988, 0]
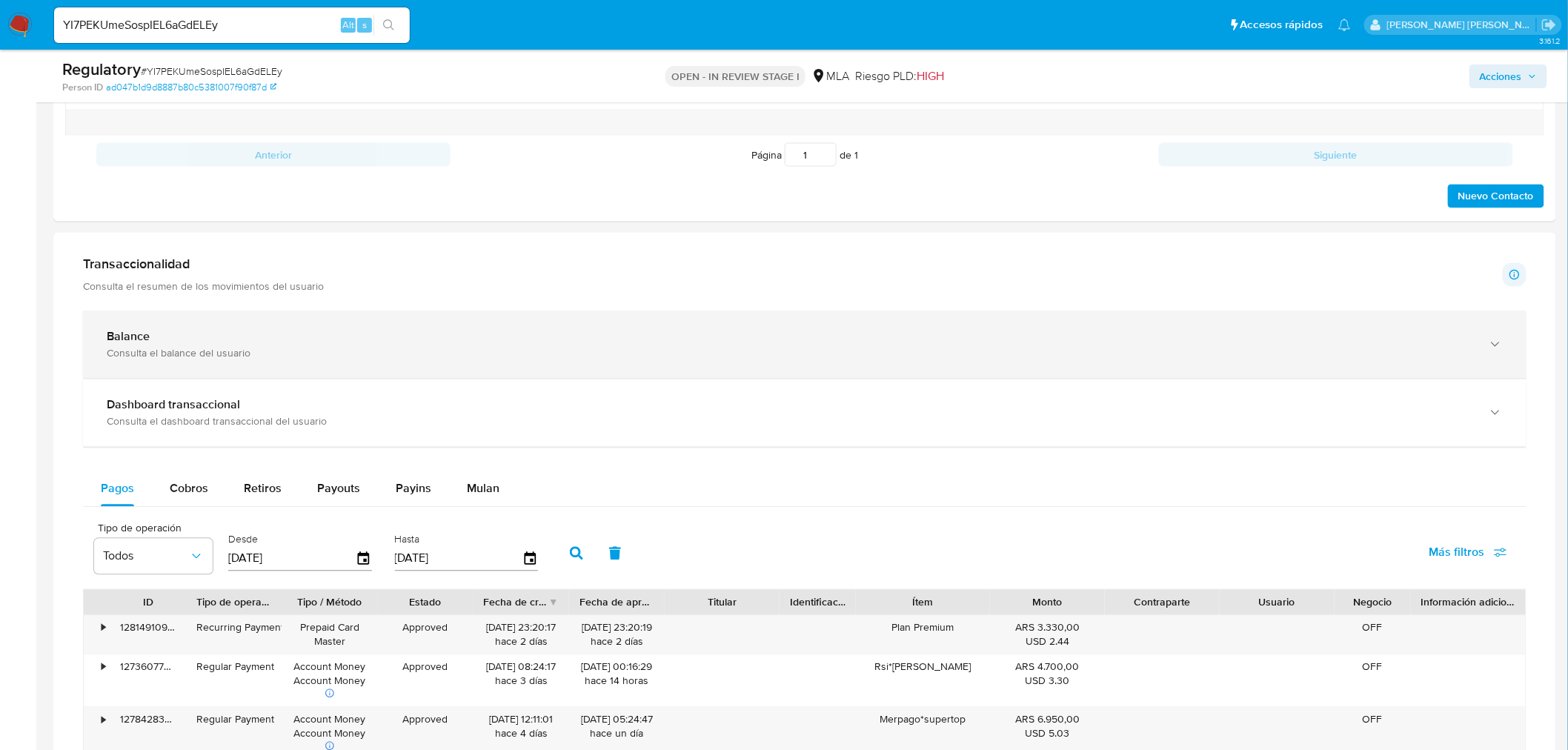
click at [390, 357] on div "Consulta el balance del usuario" at bounding box center [790, 353] width 1366 height 13
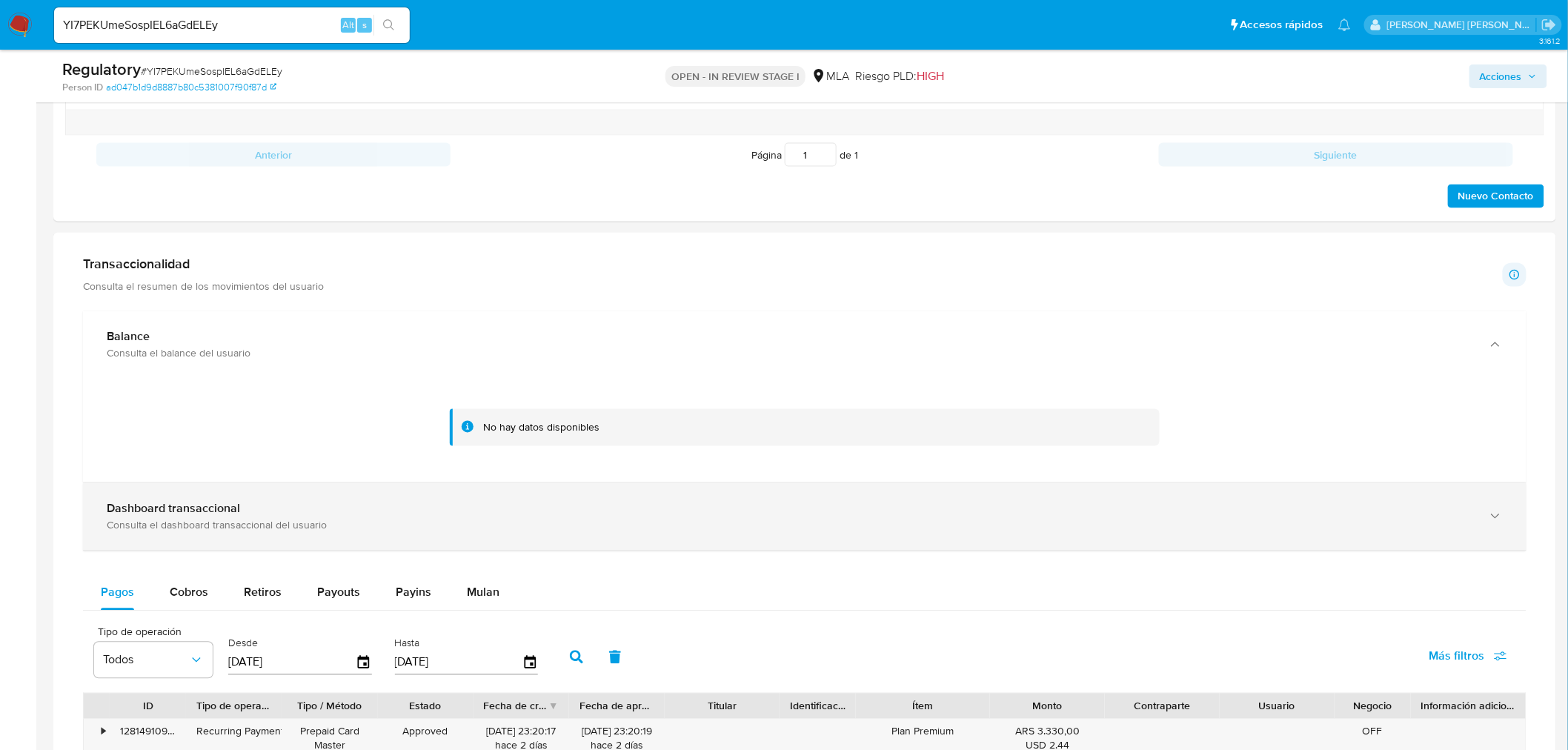
click at [620, 521] on div "Consulta el dashboard transaccional del usuario" at bounding box center [790, 525] width 1366 height 13
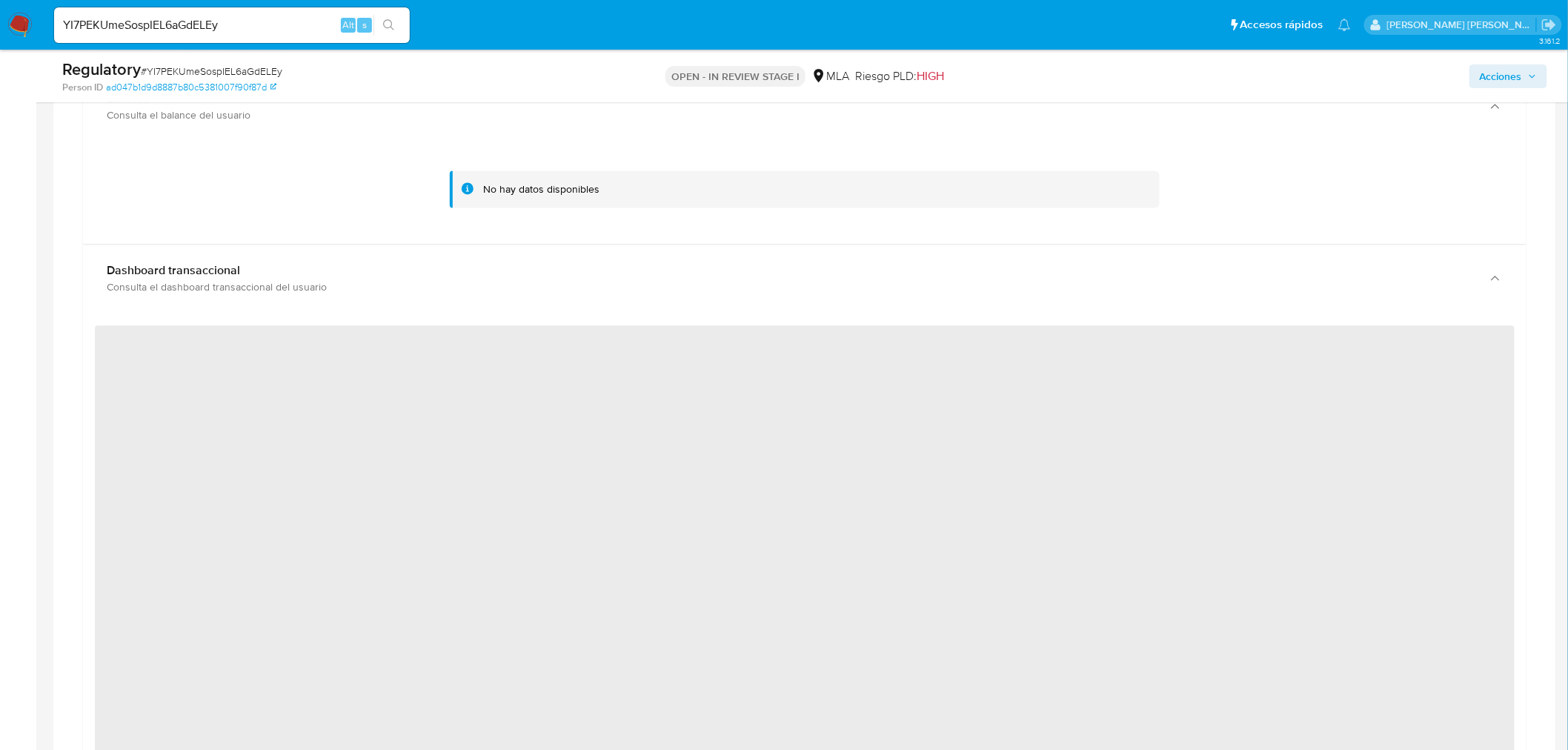
scroll to position [1234, 0]
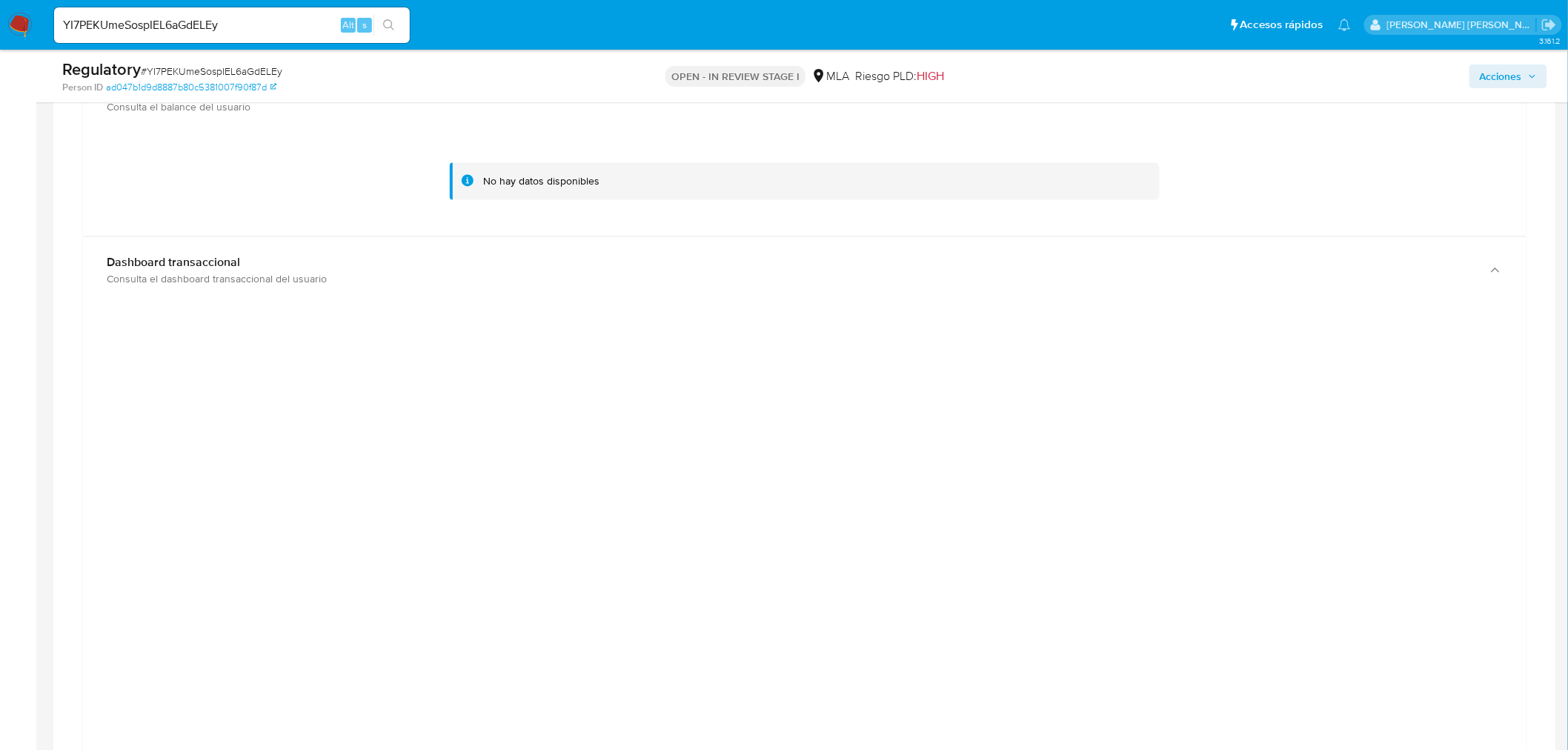
click at [163, 23] on input "YI7PEKUmeSospIEL6aGdELEy" at bounding box center [232, 26] width 355 height 20
paste input "7Z0TUyUq3DiKpCr3p7jxjJSH"
type input "7Z0TUyUq3DiKpCr3p7jxjJSH"
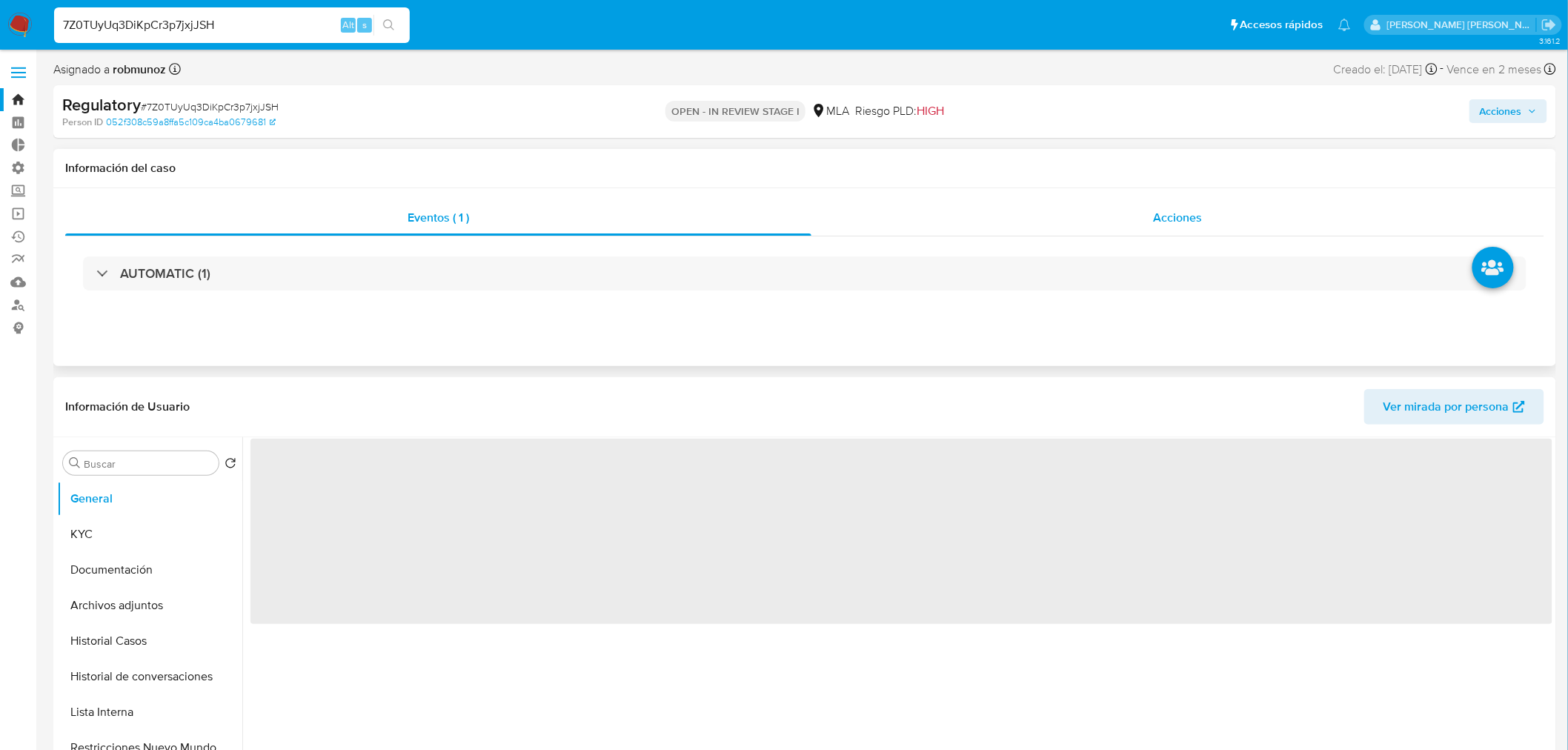
select select "10"
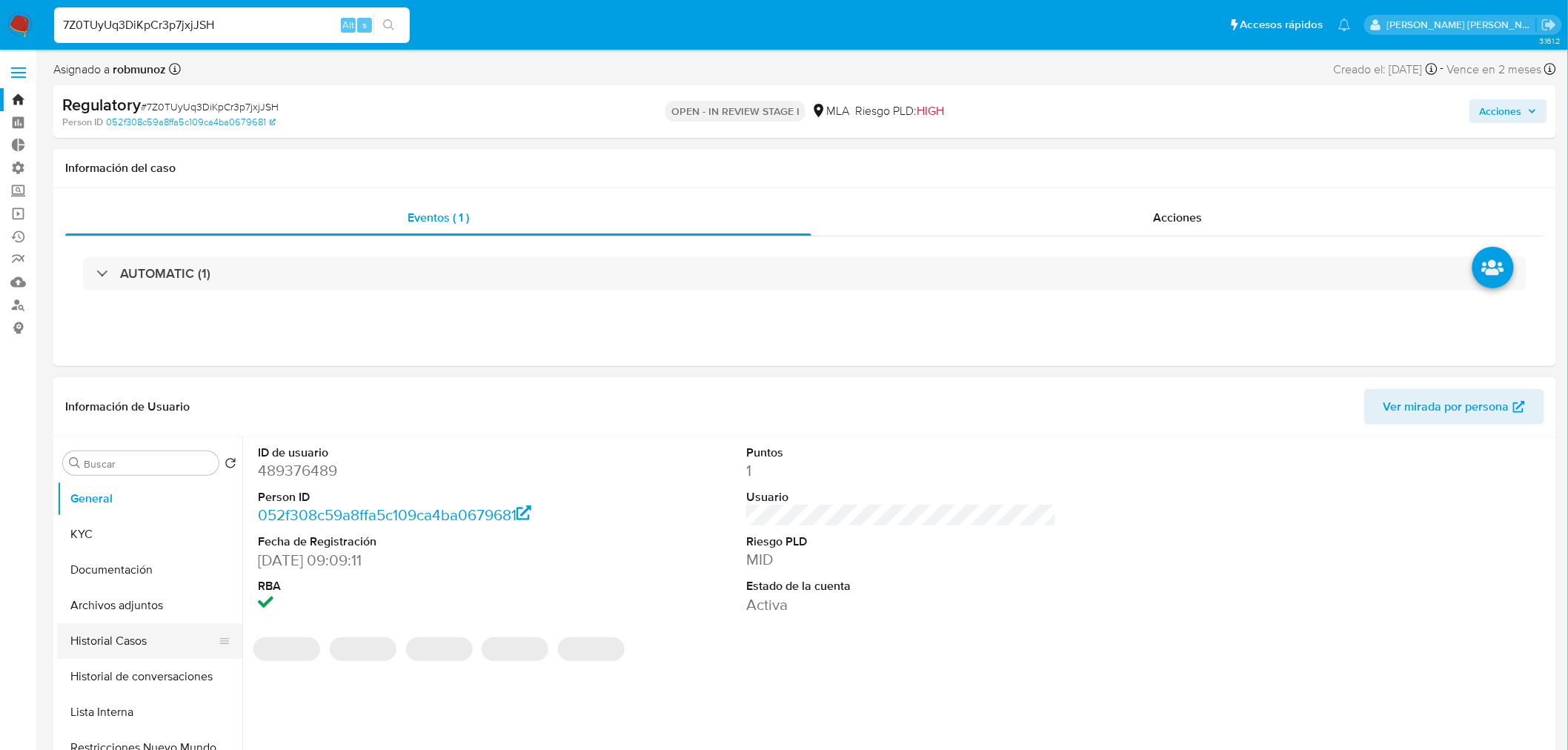
click at [131, 649] on button "Historial Casos" at bounding box center [143, 641] width 173 height 36
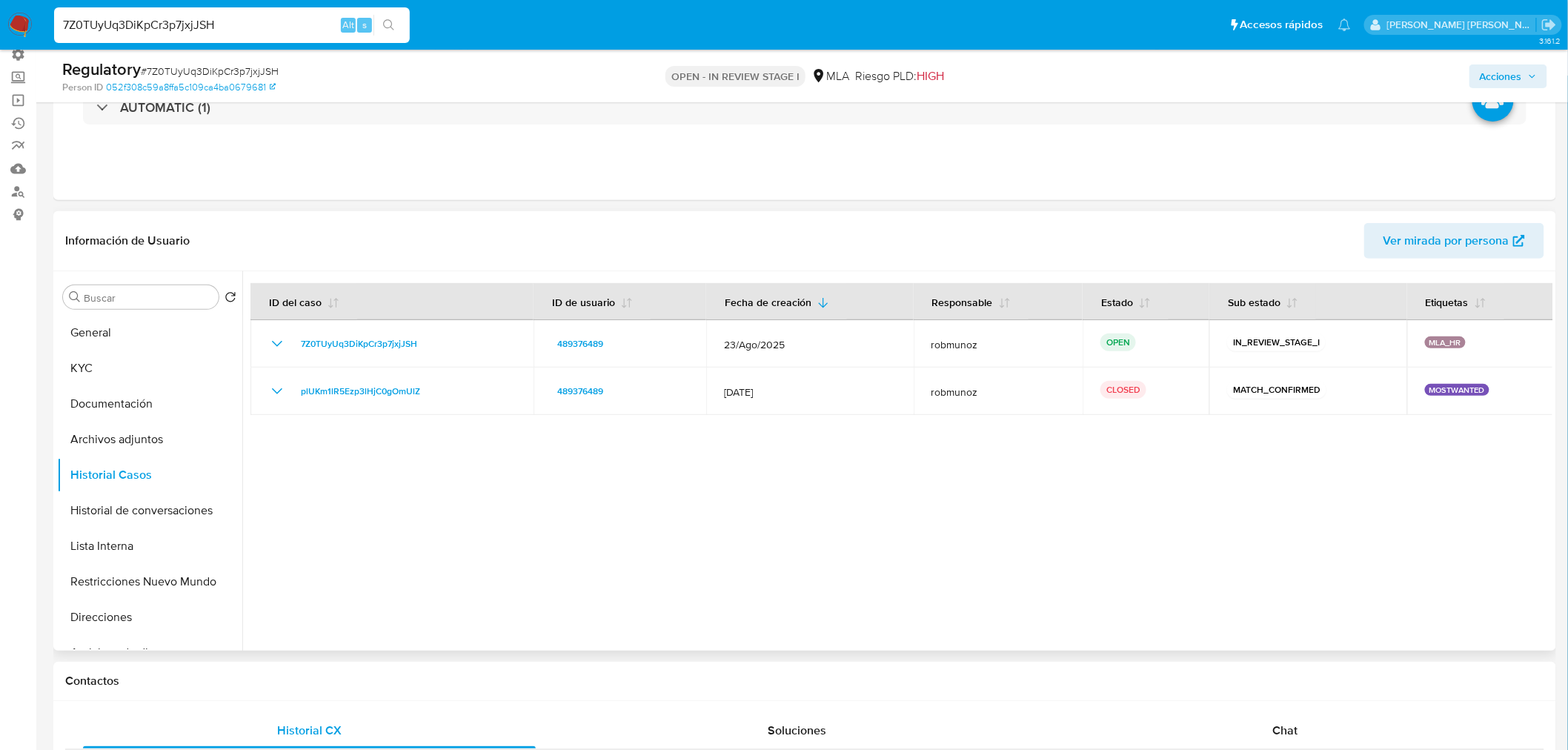
scroll to position [164, 0]
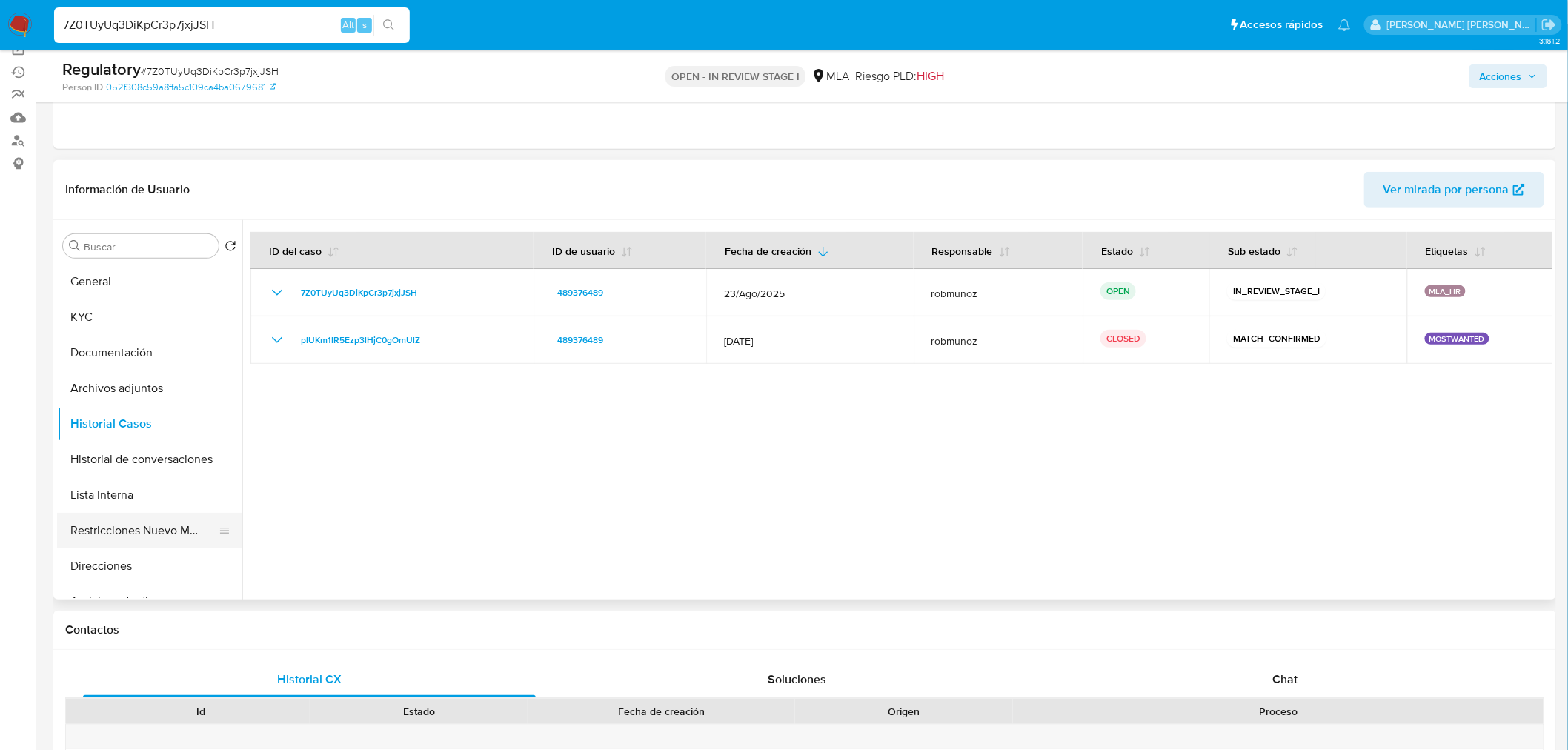
click at [118, 521] on button "Restricciones Nuevo Mundo" at bounding box center [143, 531] width 173 height 36
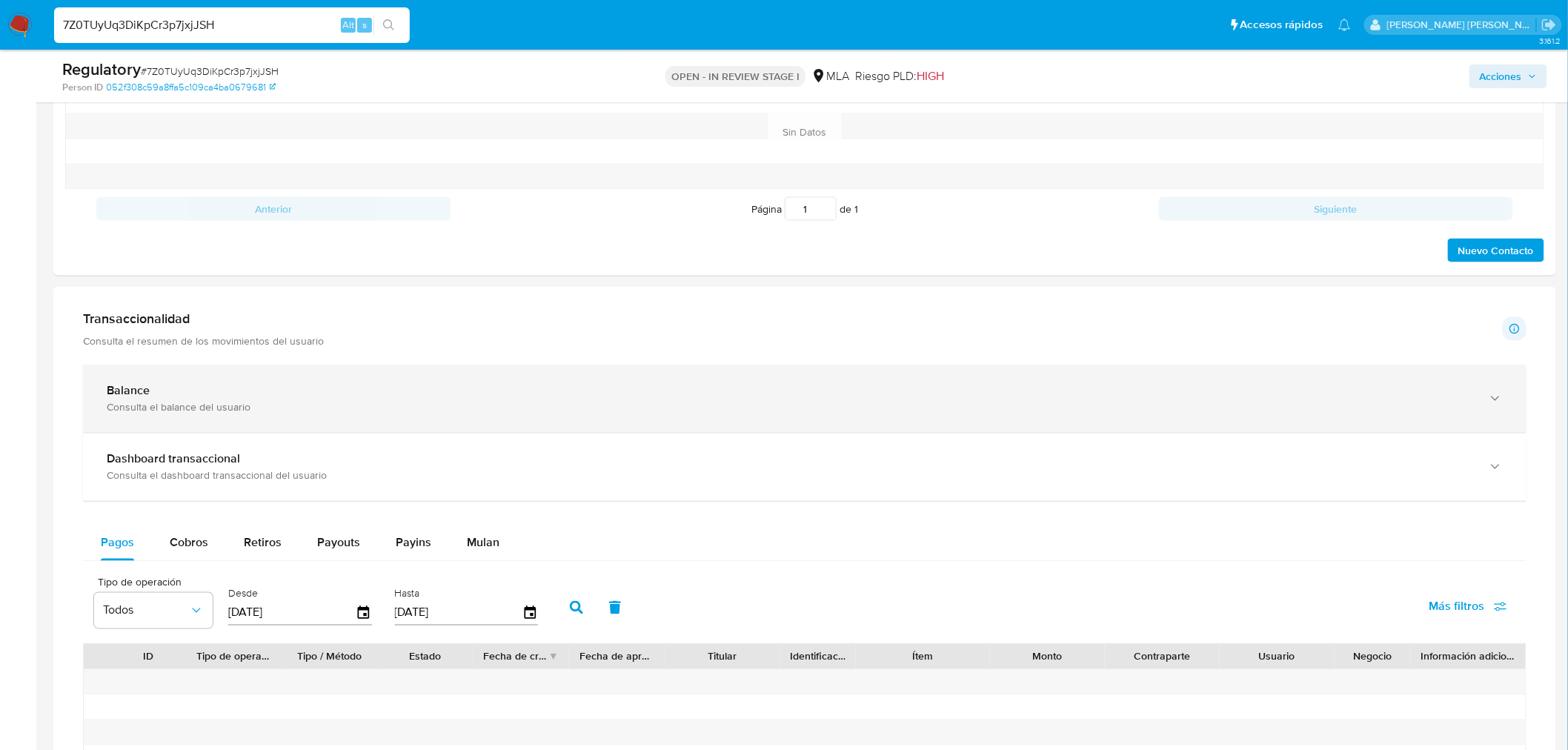
scroll to position [824, 0]
click at [677, 403] on div "Balance Consulta el balance del usuario" at bounding box center [790, 401] width 1366 height 30
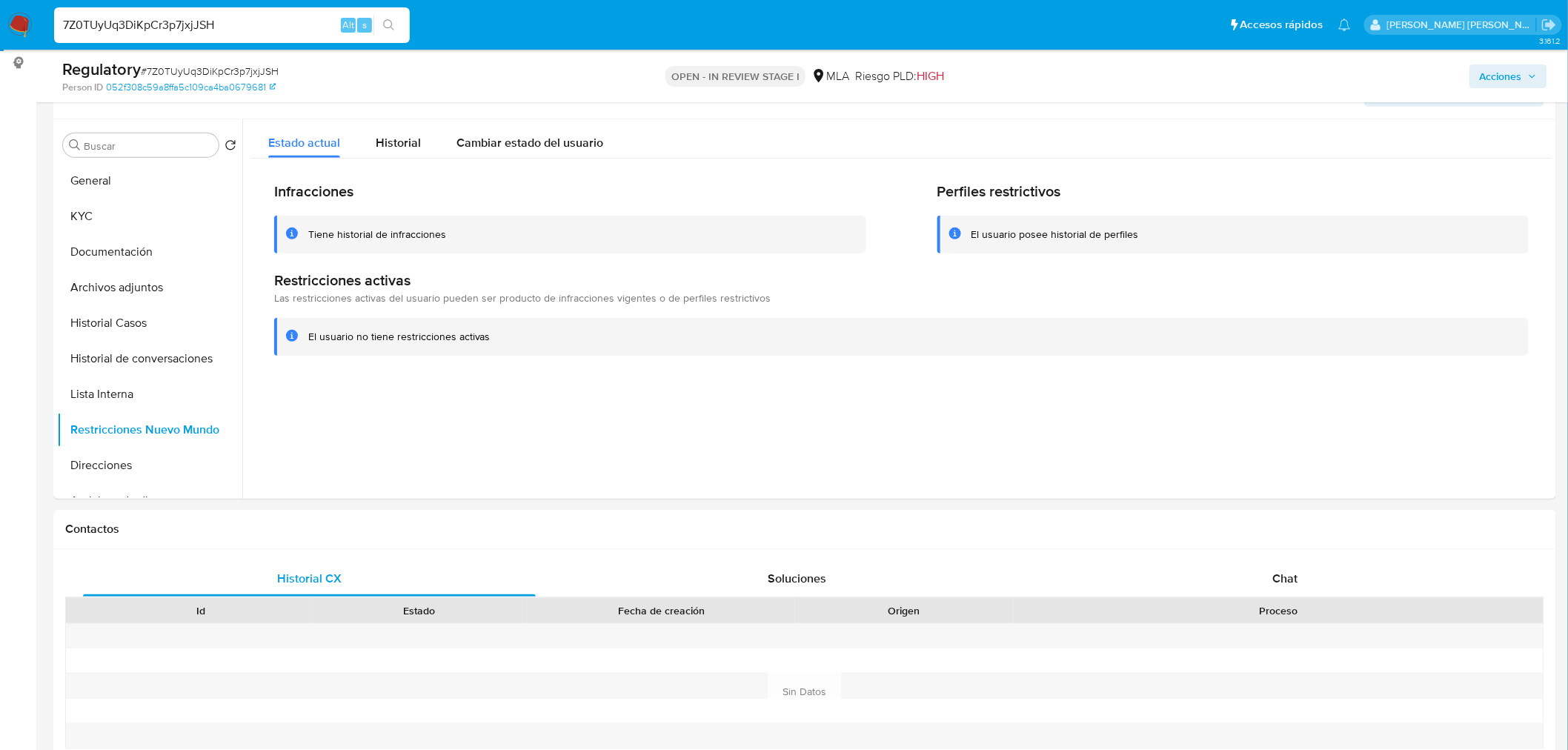
scroll to position [0, 0]
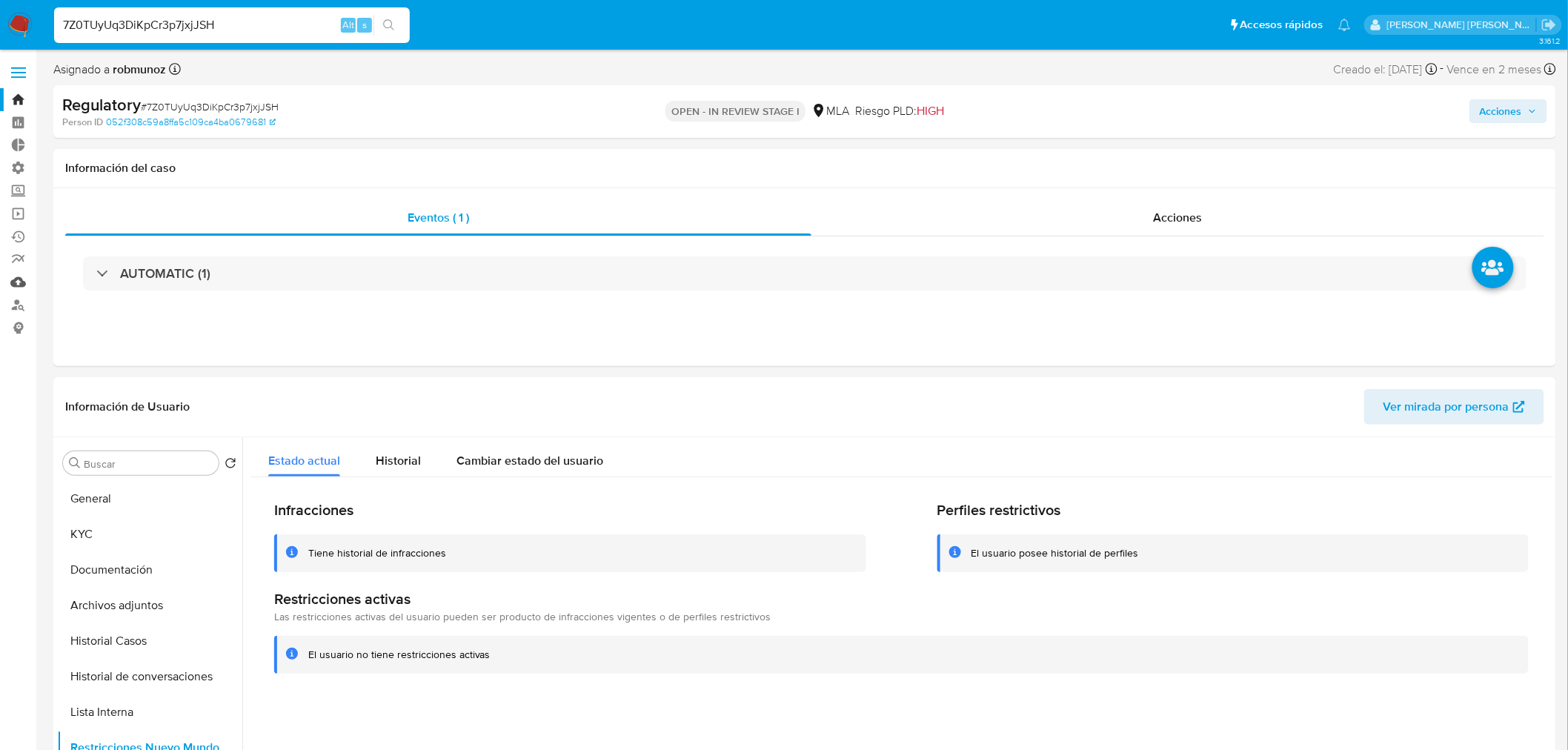
click at [17, 270] on link "Mulan" at bounding box center [88, 282] width 176 height 23
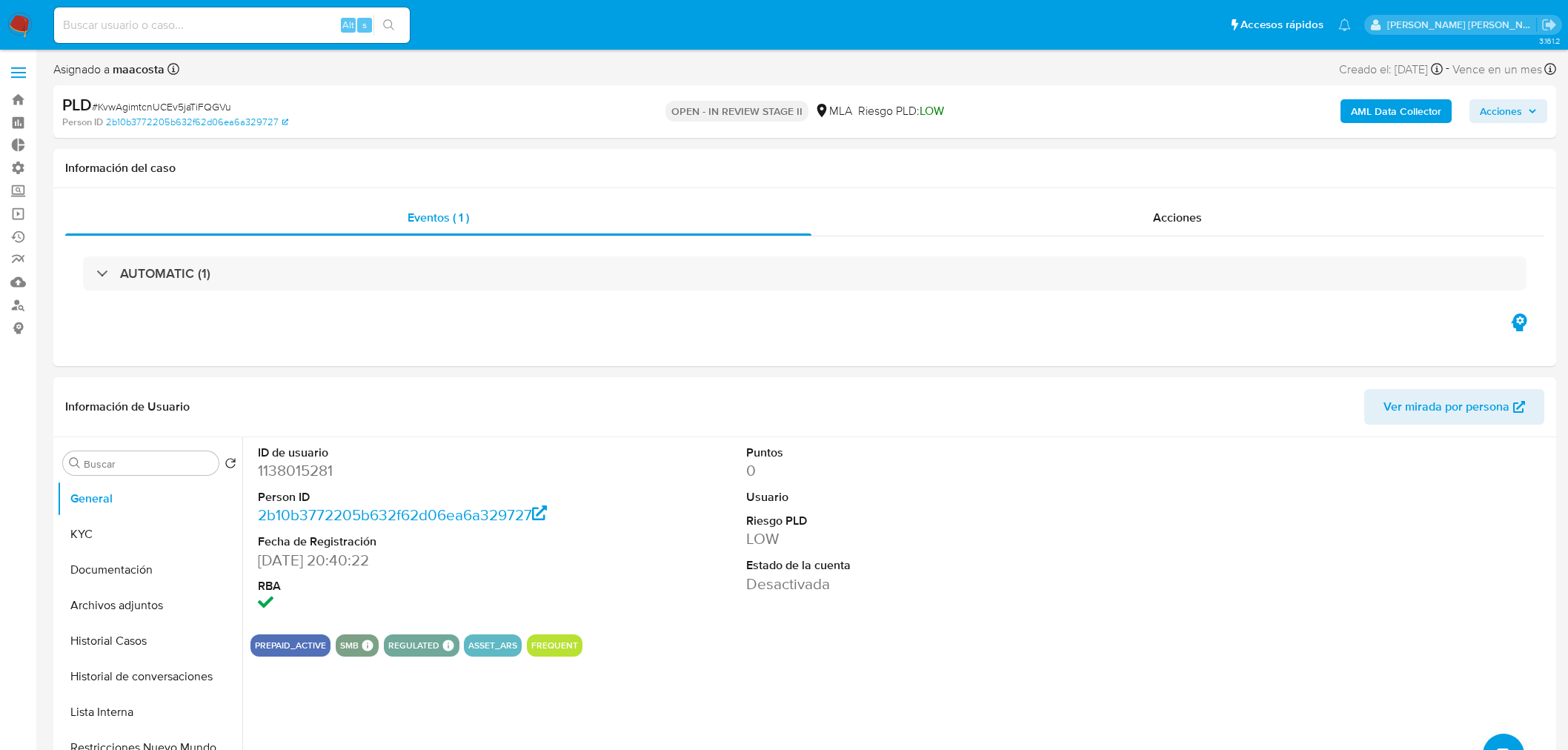
select select "10"
click at [305, 25] on input at bounding box center [232, 26] width 355 height 20
paste input "uk1Bqm2AXpS4l2WsfBOyODEY"
type input "uk1Bqm2AXpS4l2WsfBOyODEY"
click at [394, 20] on icon "search-icon" at bounding box center [388, 25] width 12 height 12
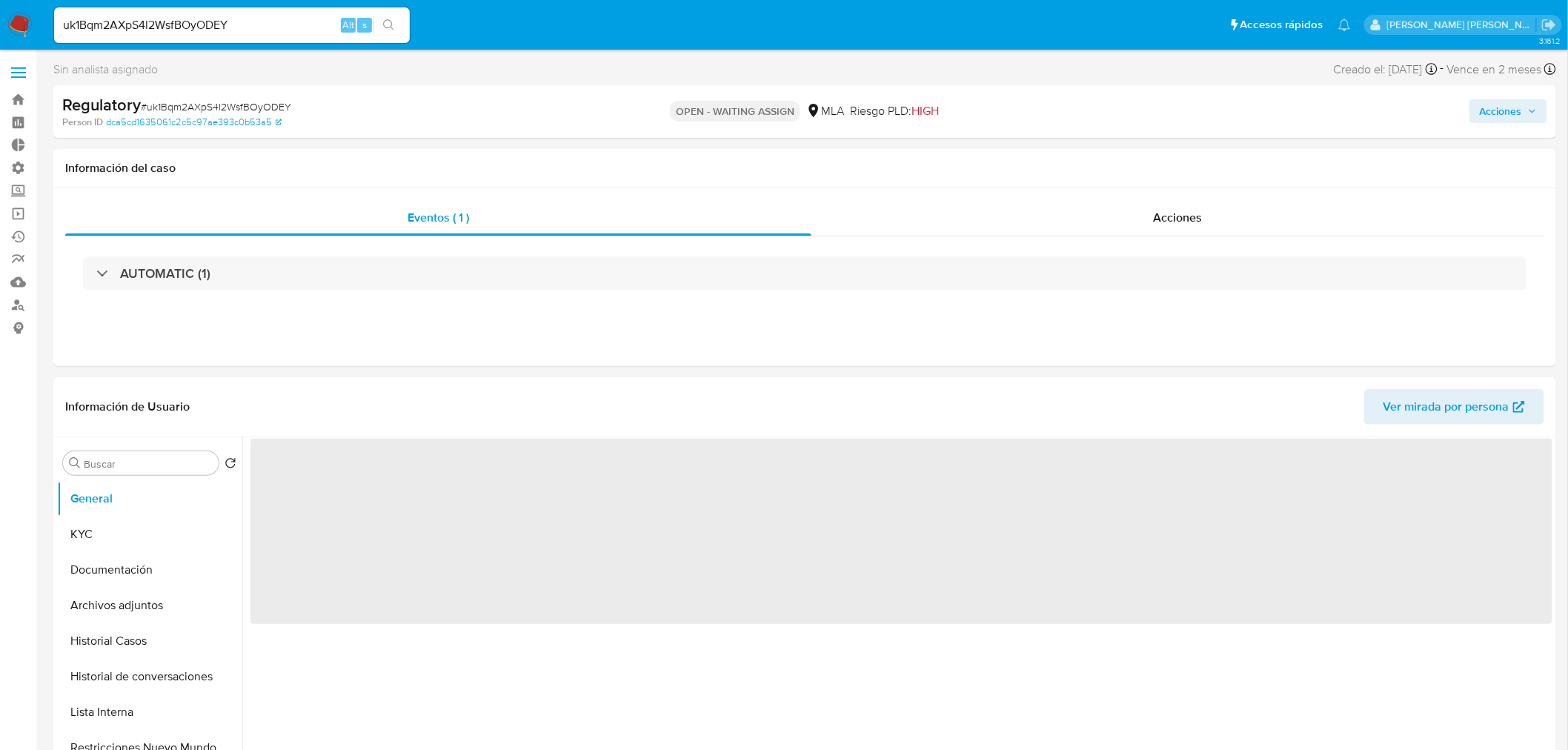
select select "10"
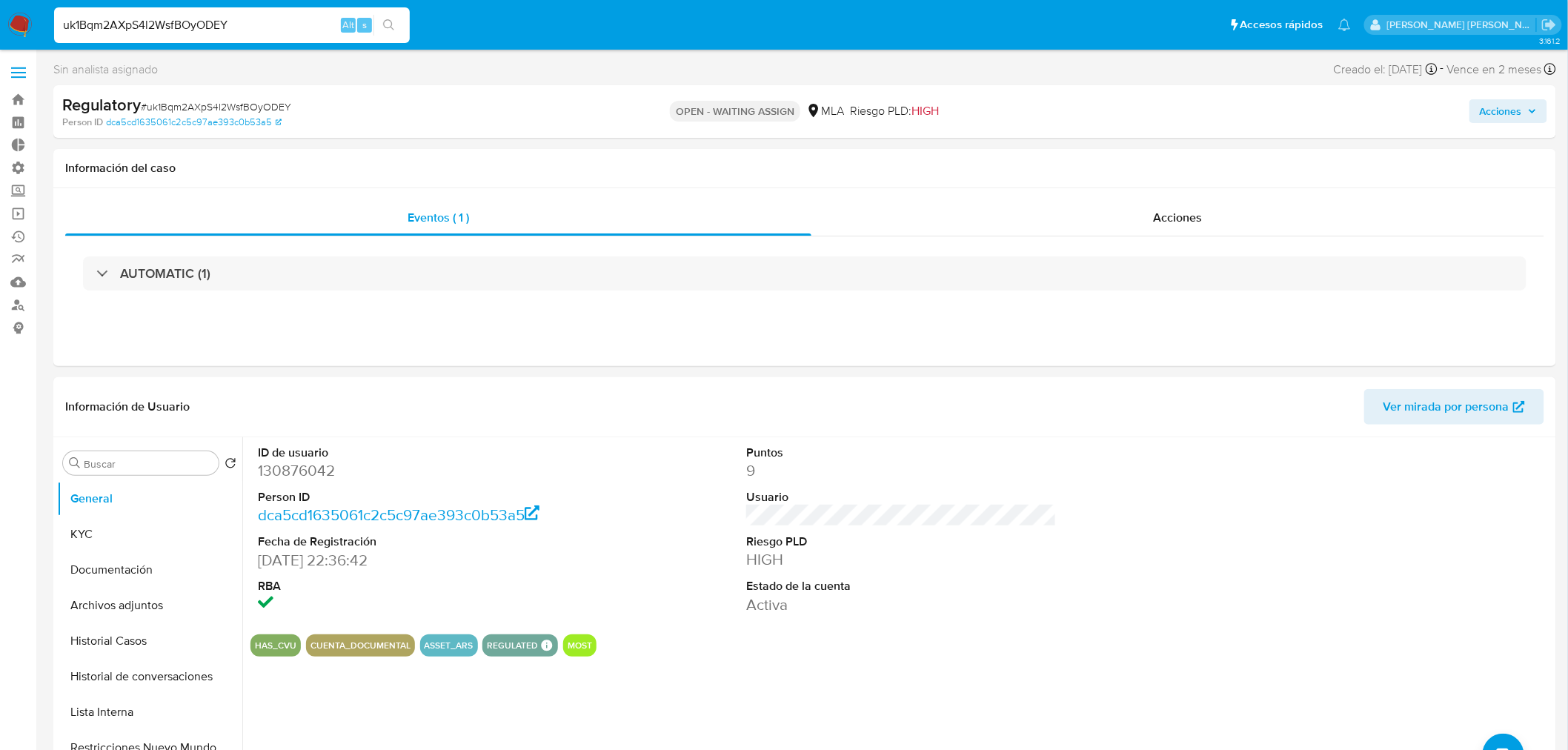
click at [285, 25] on input "uk1Bqm2AXpS4l2WsfBOyODEY" at bounding box center [232, 26] width 355 height 20
paste input "OOTKi3RDzppgPtjnh5AWjqxA"
type input "OOTKi3RDzppgPtjnh5AWjqxA"
click at [398, 16] on button "search-icon" at bounding box center [388, 25] width 30 height 20
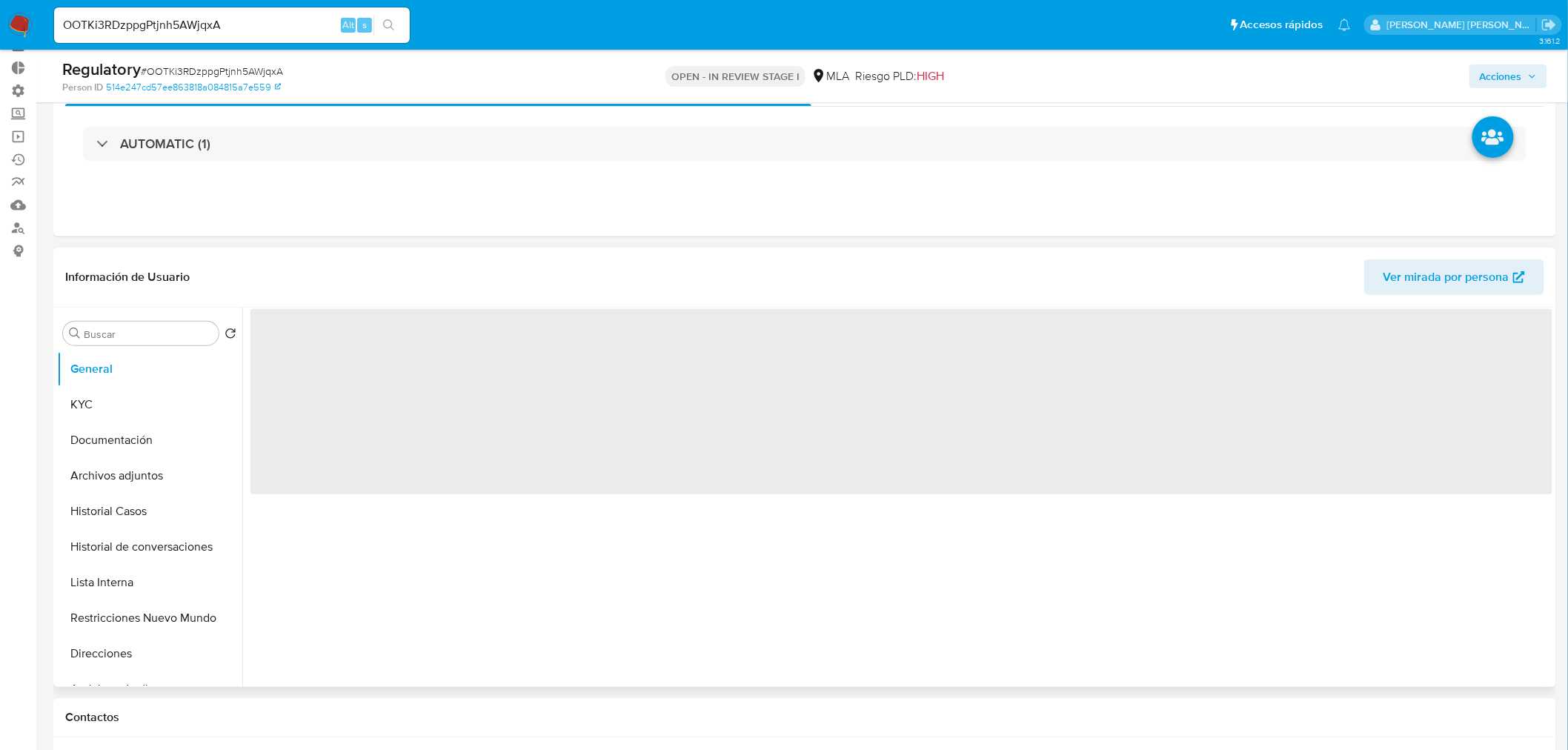
scroll to position [164, 0]
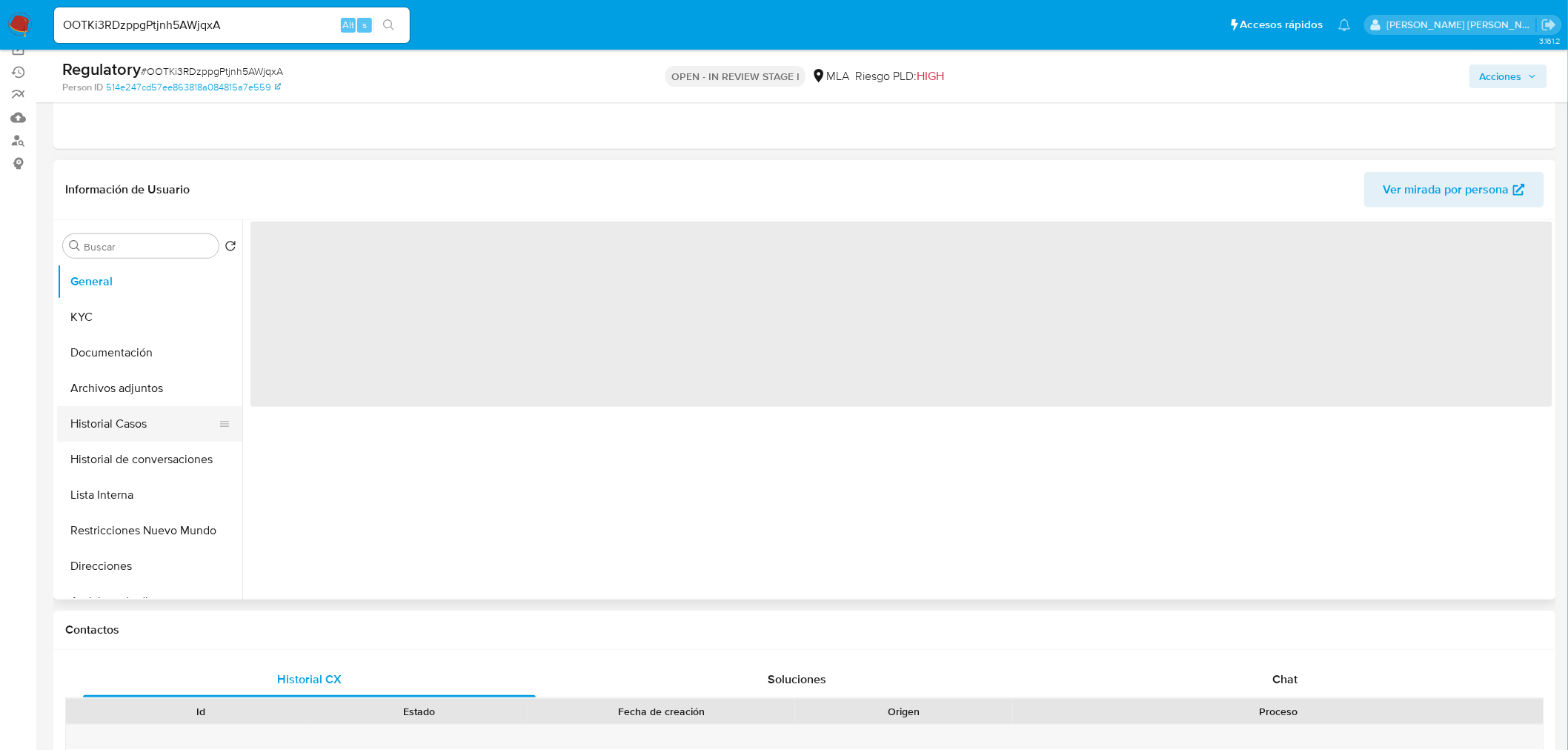
select select "10"
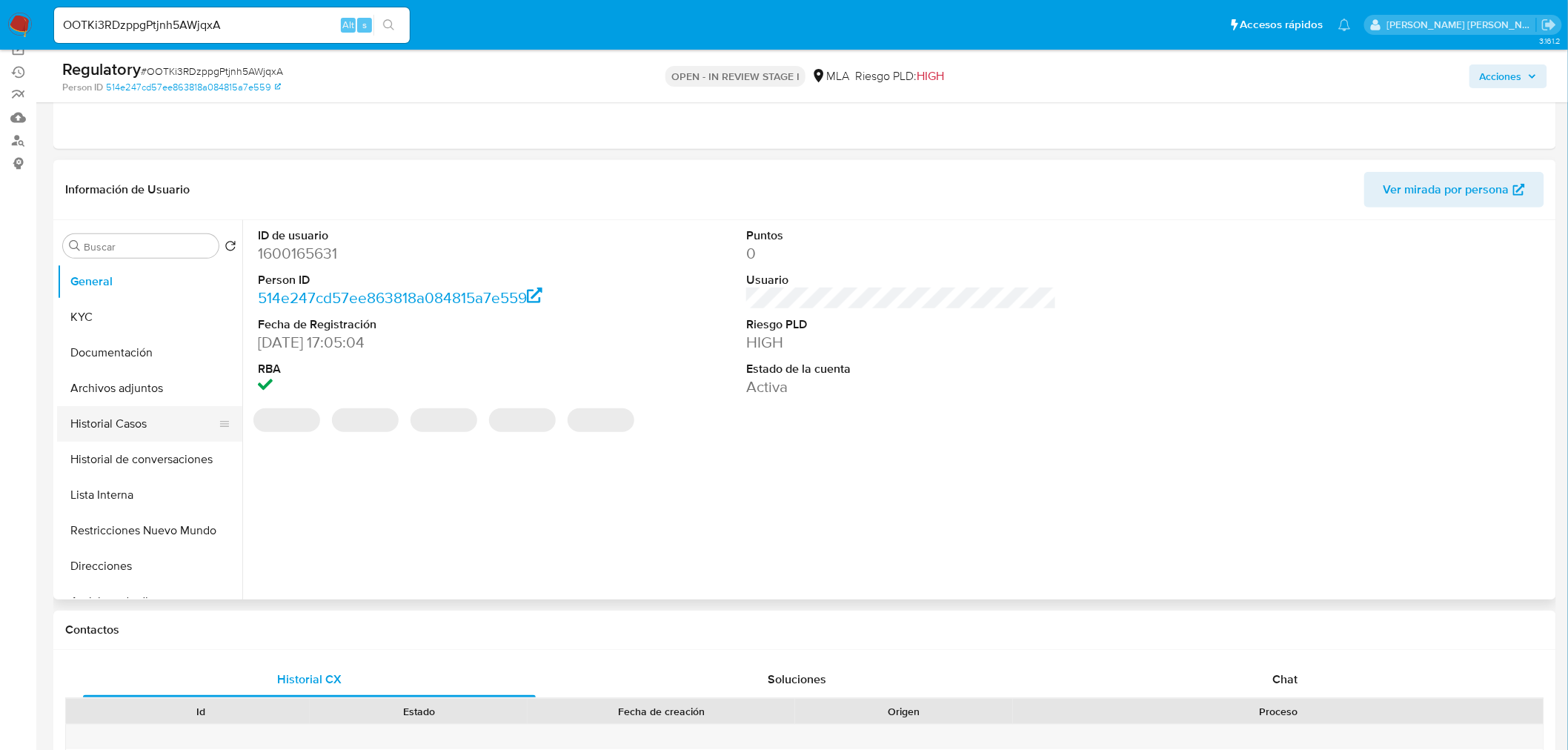
click at [138, 415] on button "Historial Casos" at bounding box center [143, 424] width 173 height 36
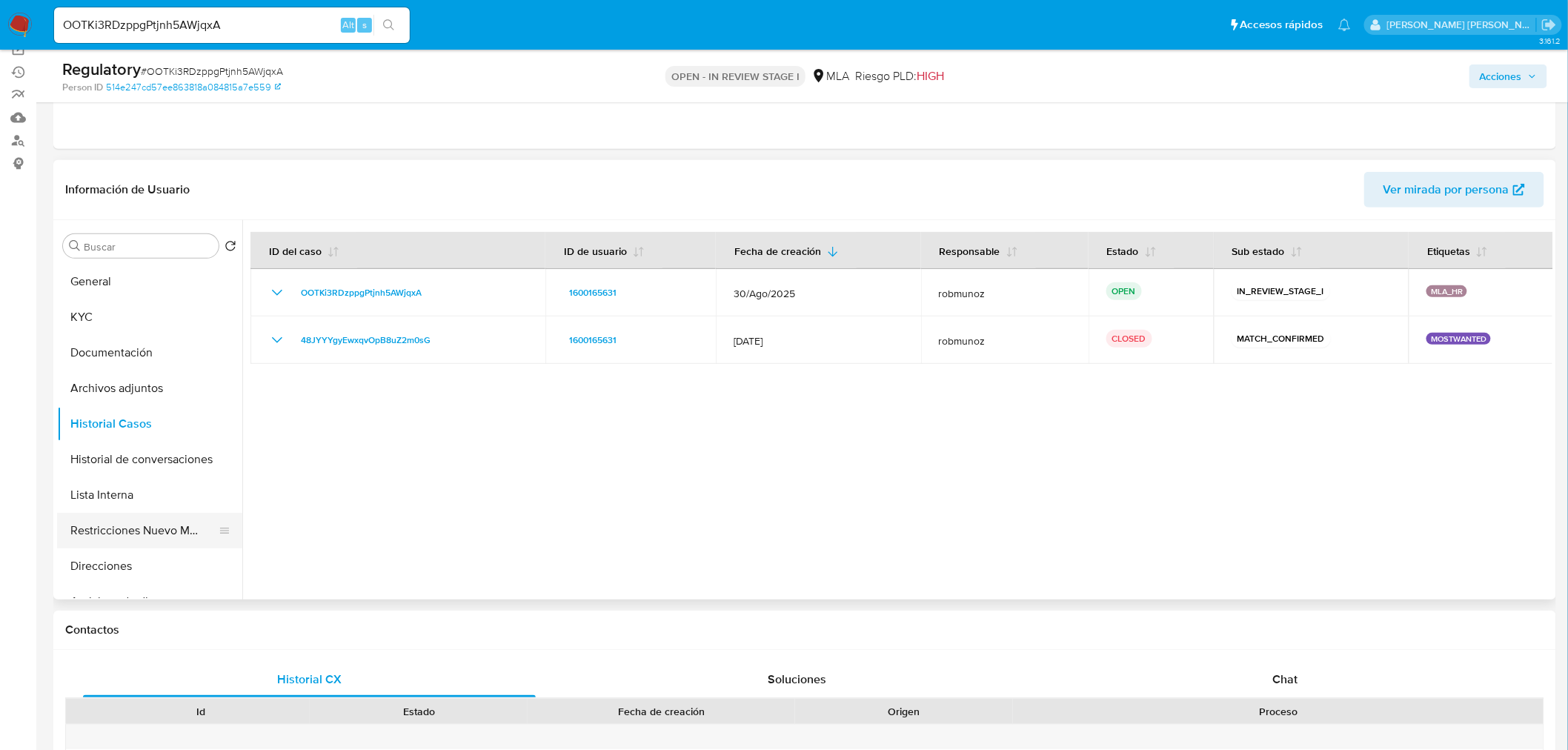
click at [144, 524] on button "Restricciones Nuevo Mundo" at bounding box center [143, 531] width 173 height 36
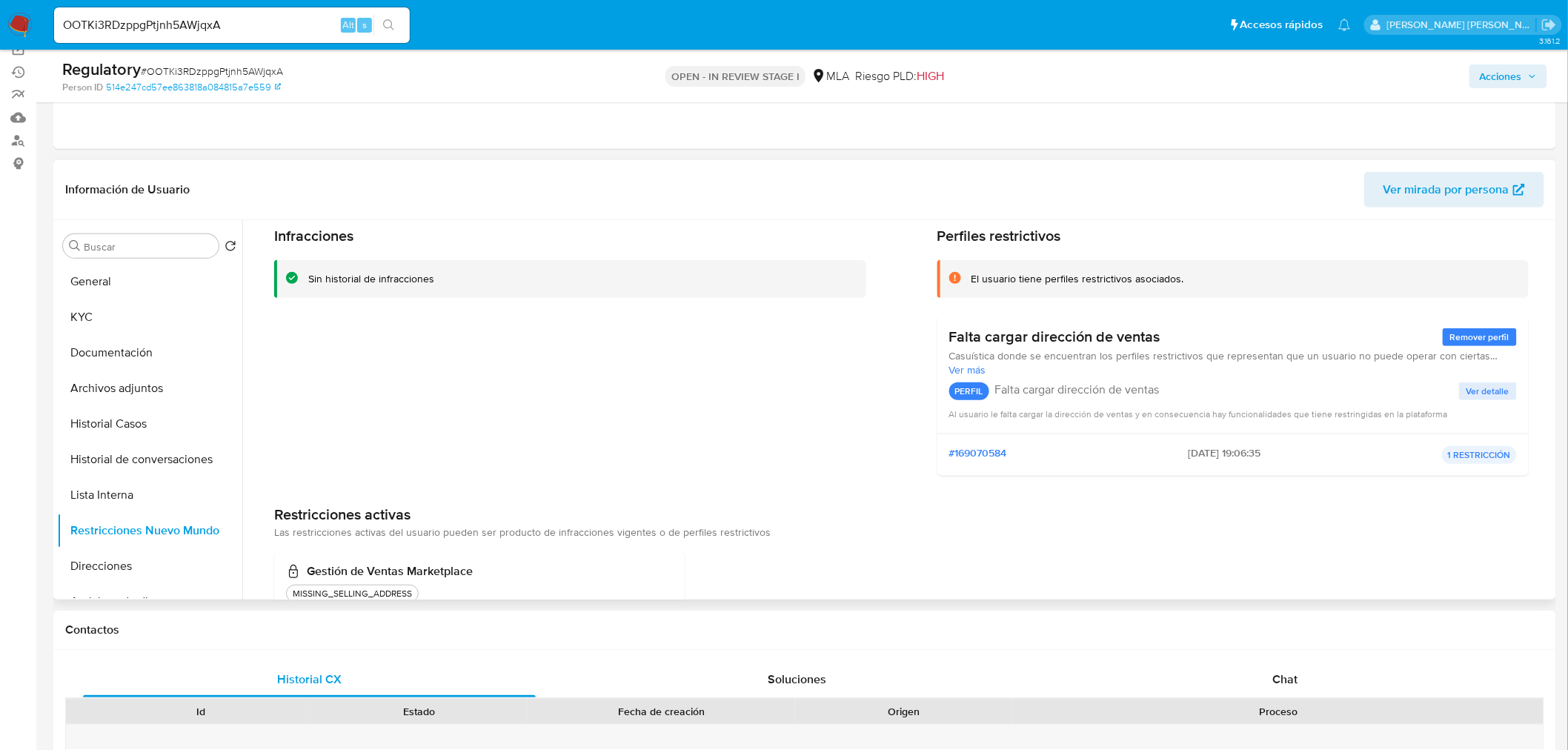
scroll to position [101, 0]
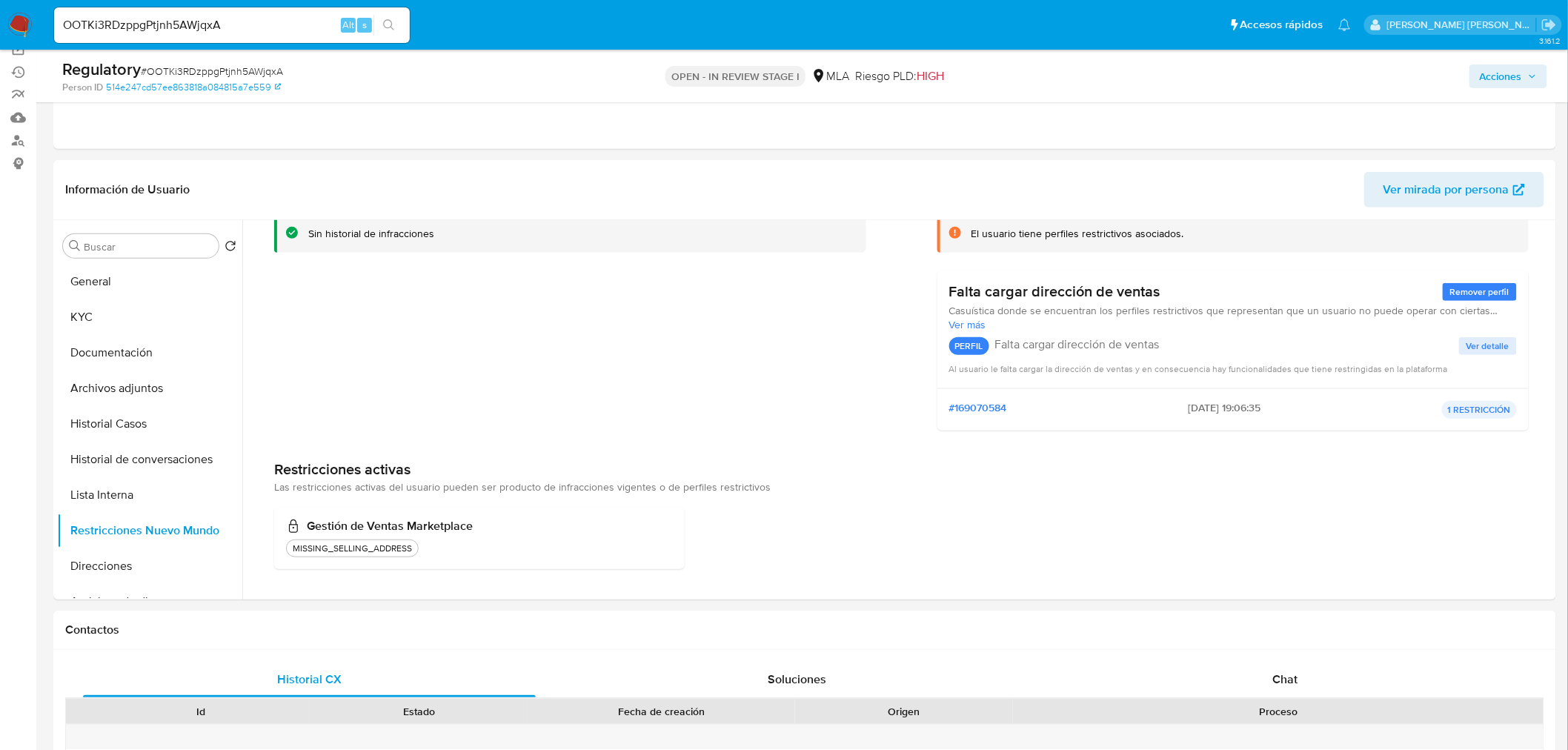
click at [243, 20] on input "OOTKi3RDzppgPtjnh5AWjqxA" at bounding box center [232, 26] width 355 height 20
paste input "Yjw8DHvX5l9txo7g37LdZezg"
type input "Yjw8DHvX5l9txo7g37LdZezg"
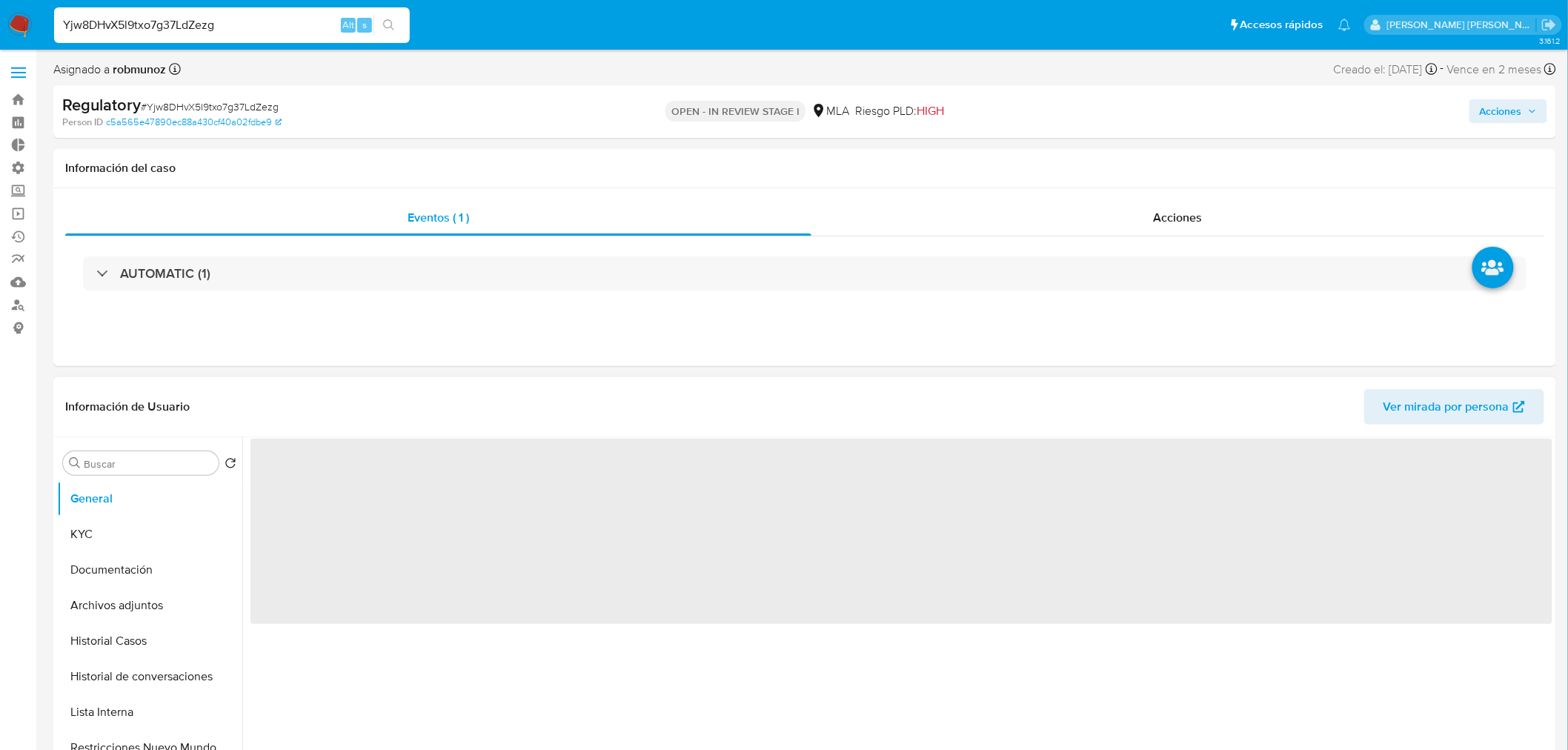
select select "10"
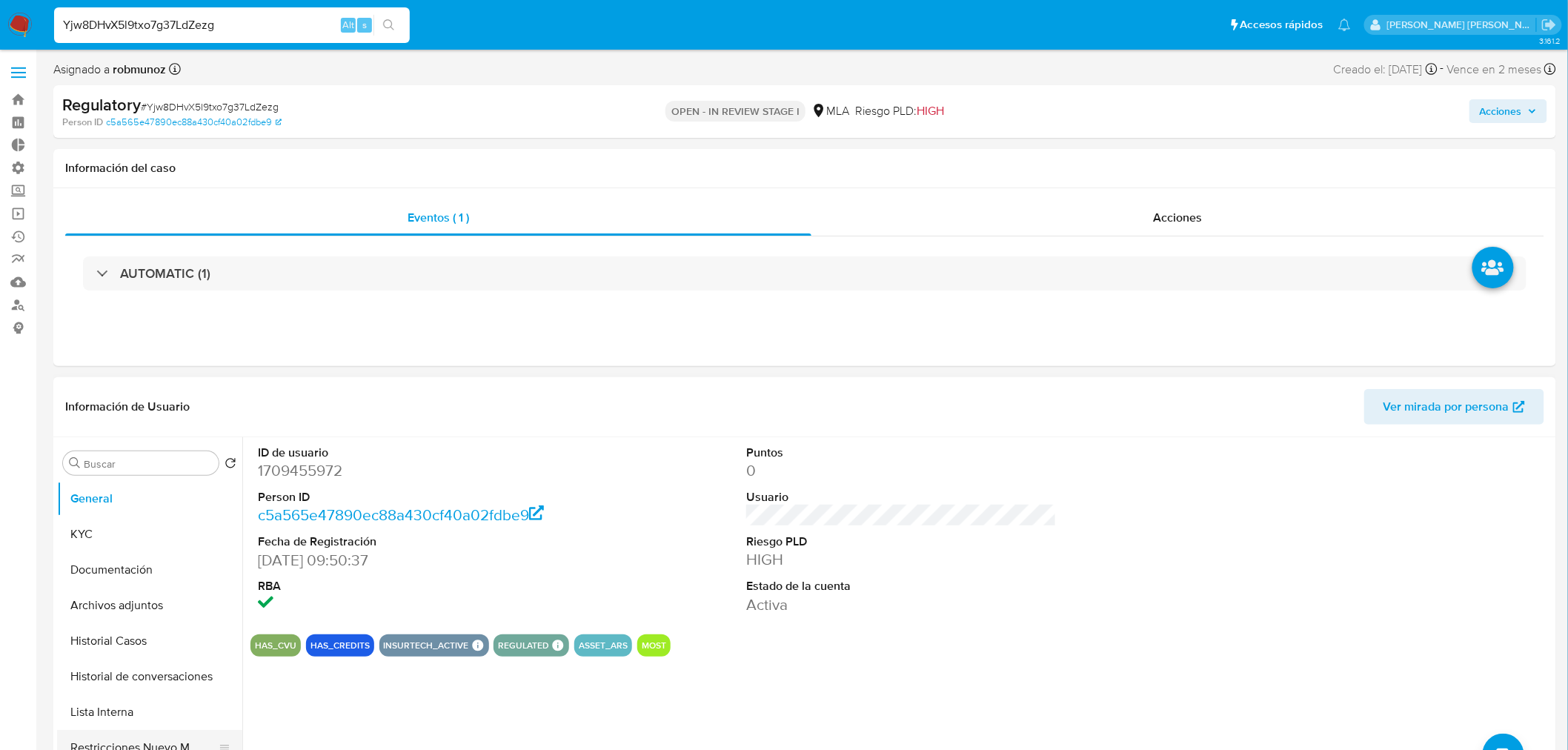
click at [167, 738] on button "Restricciones Nuevo Mundo" at bounding box center [143, 747] width 173 height 36
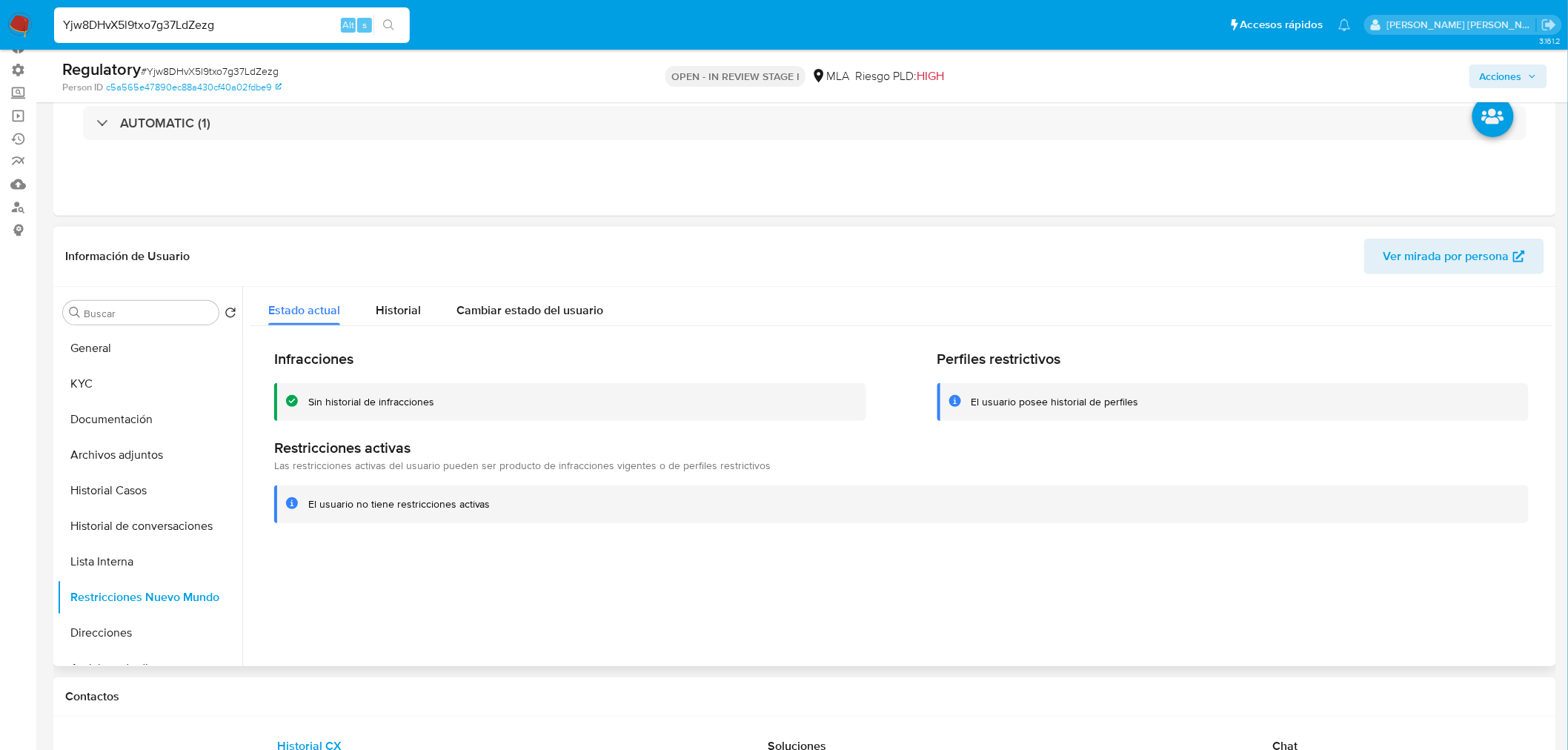
scroll to position [72, 0]
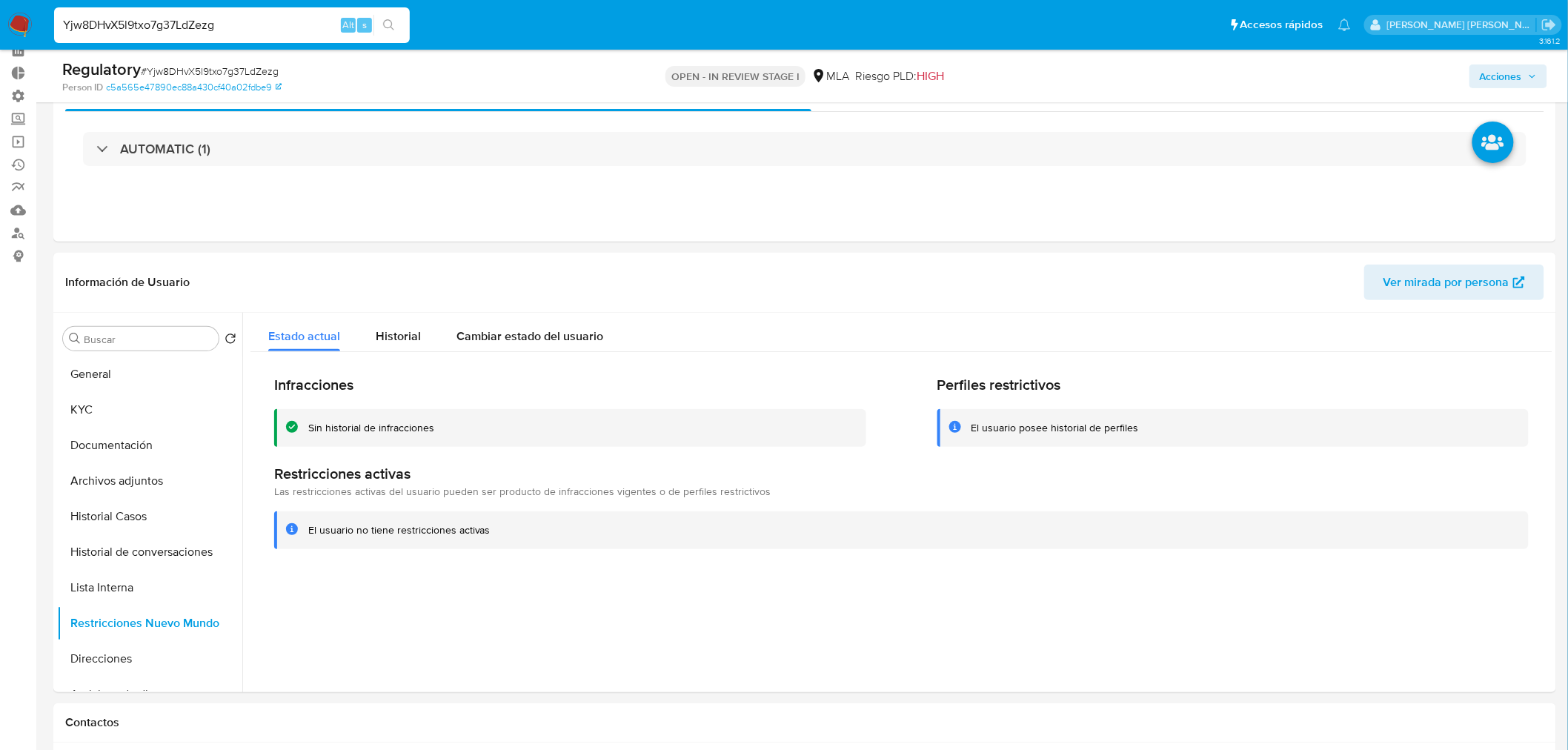
click at [12, 20] on img at bounding box center [20, 25] width 25 height 25
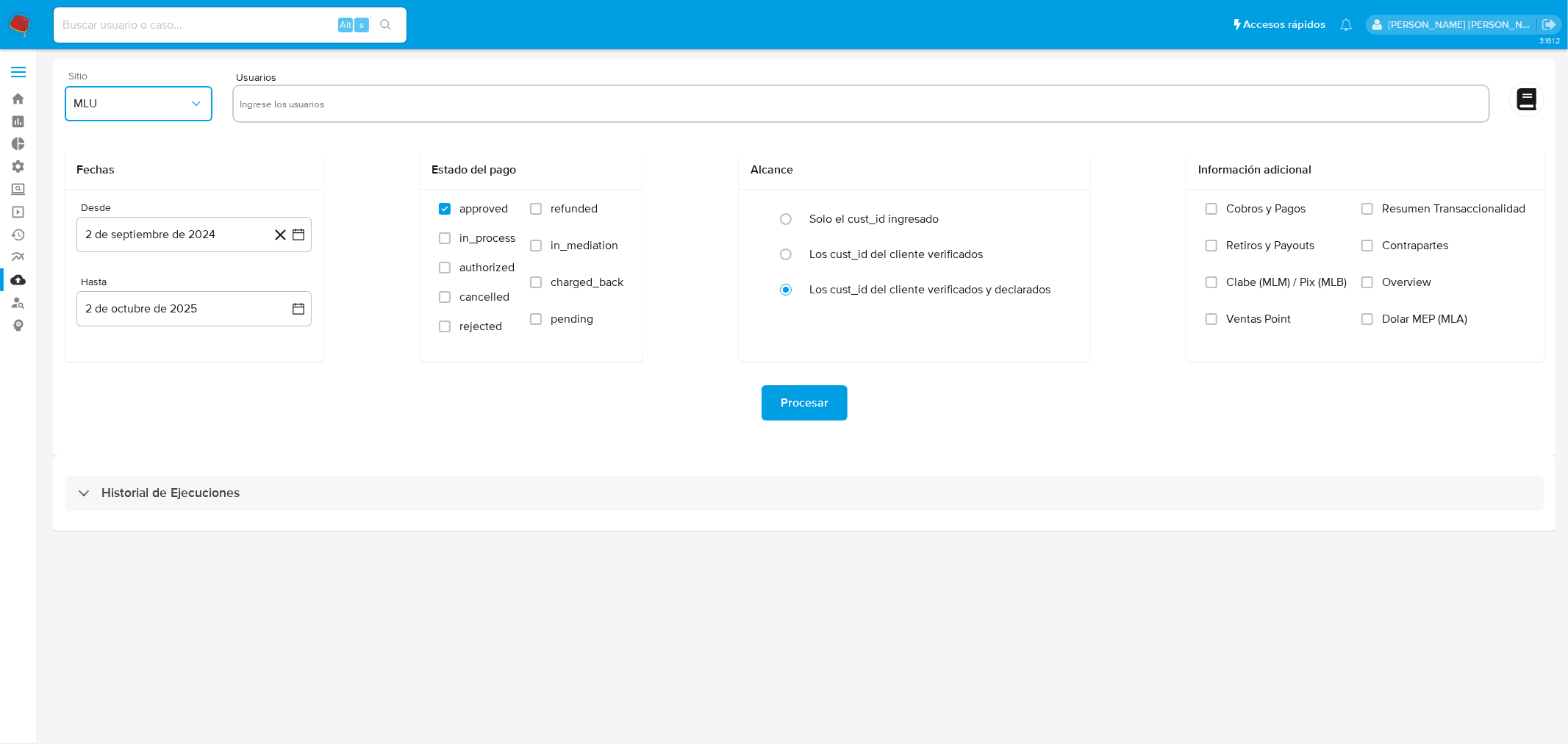
click at [100, 100] on span "MLU" at bounding box center [130, 103] width 115 height 15
click at [138, 154] on div "MLA" at bounding box center [135, 144] width 122 height 35
click at [312, 101] on input "text" at bounding box center [861, 103] width 1243 height 24
type input "474567638 130876042 1754195185 489376489 1600165631 1709455972"
click at [288, 101] on input "474567638 130876042 1754195185 489376489 1600165631 1709455972" at bounding box center [861, 103] width 1243 height 24
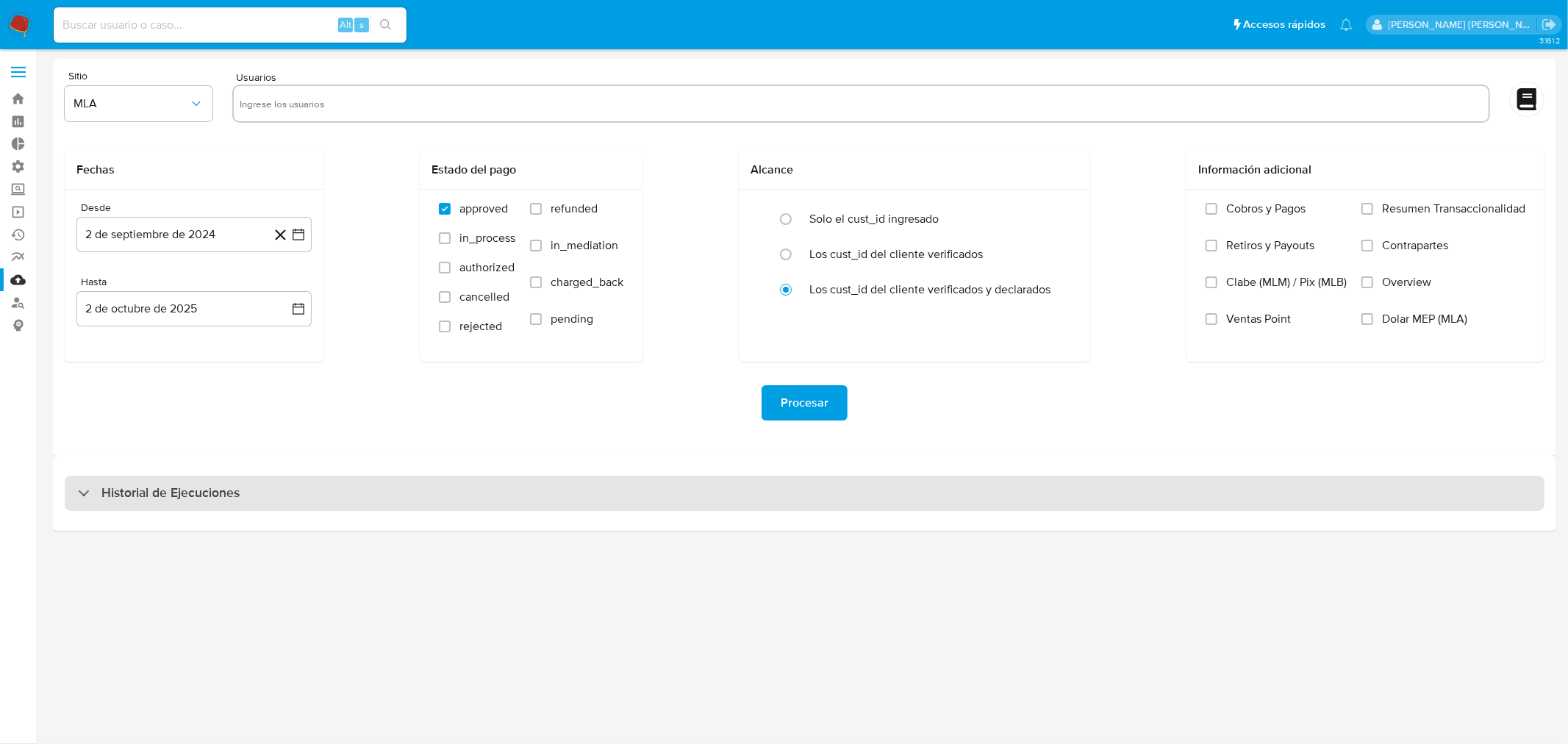
drag, startPoint x: 425, startPoint y: 703, endPoint x: 457, endPoint y: 485, distance: 220.3
click at [423, 701] on div "3.161.2" at bounding box center [804, 397] width 1503 height 675
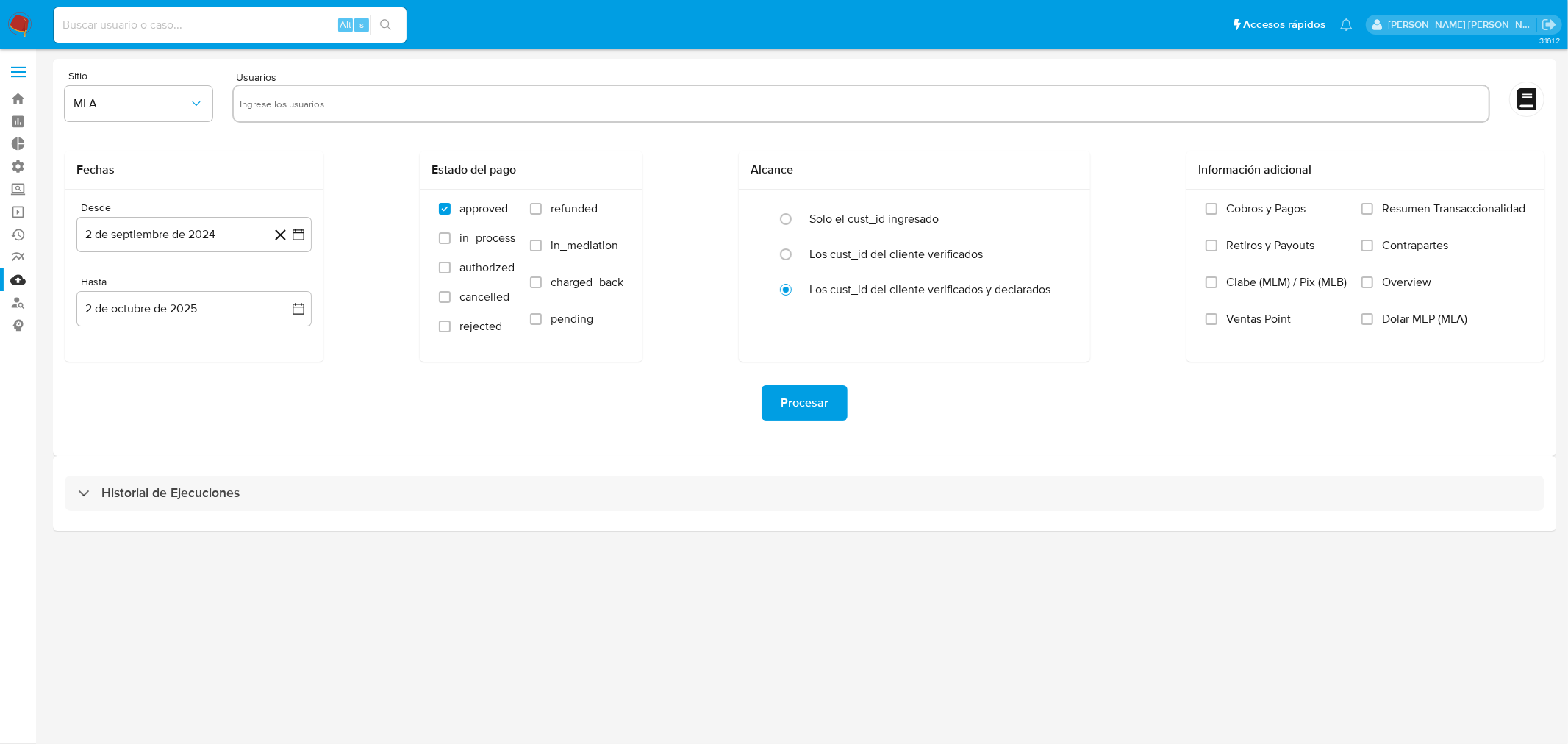
click at [400, 101] on input "text" at bounding box center [861, 103] width 1243 height 24
paste input "474567638 130876042 1754195185 489376489 1600165631 1709455972"
click at [542, 101] on input "474567638 130876042 1754195185 489376489 1600165631 1709455972" at bounding box center [861, 103] width 1243 height 24
type input "474567638 130876042 1754195185 489376489 16001656311709455972"
paste input "474567638"
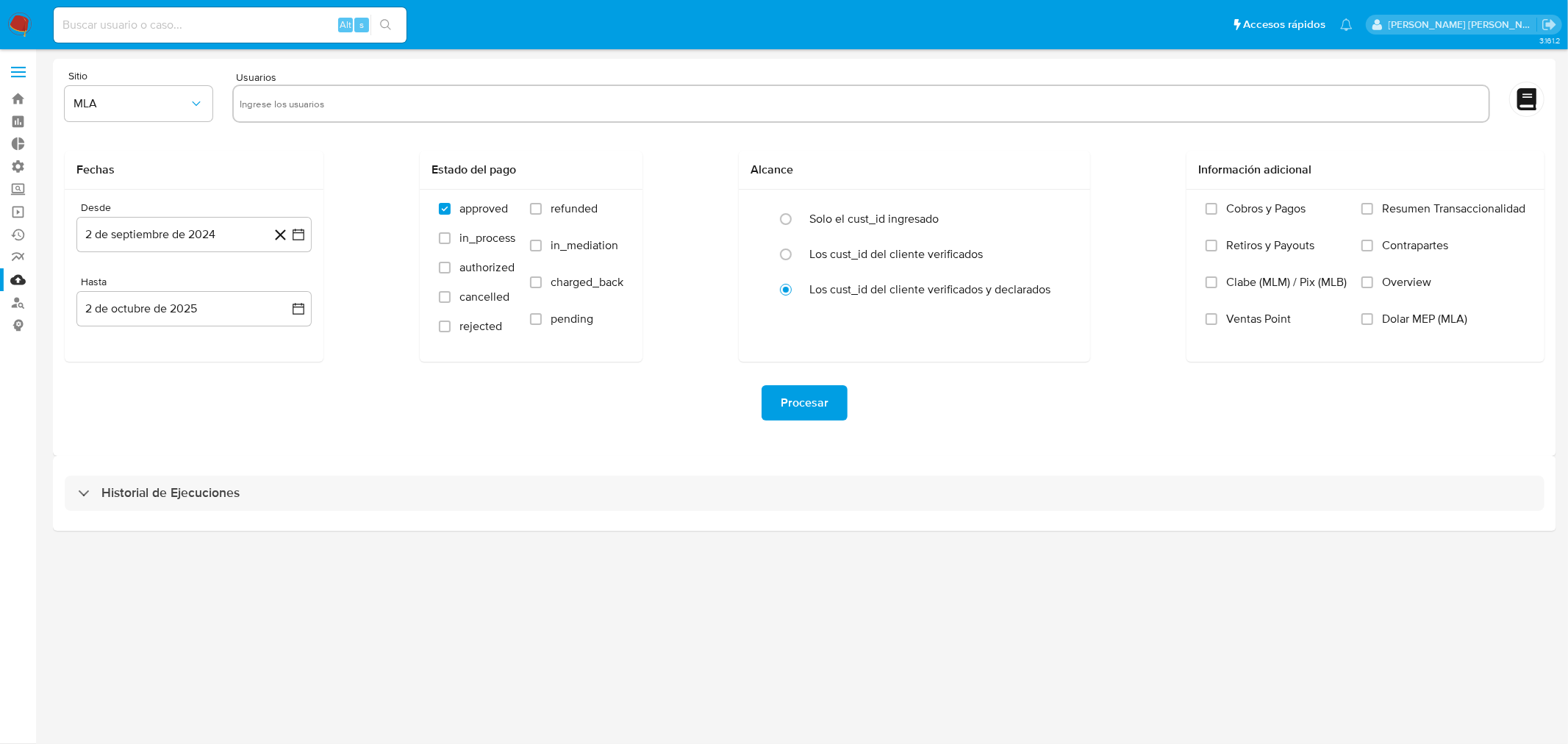
type input "474567638"
paste input "130876042"
type input "130876042"
paste input "1754195185"
type input "1754195185"
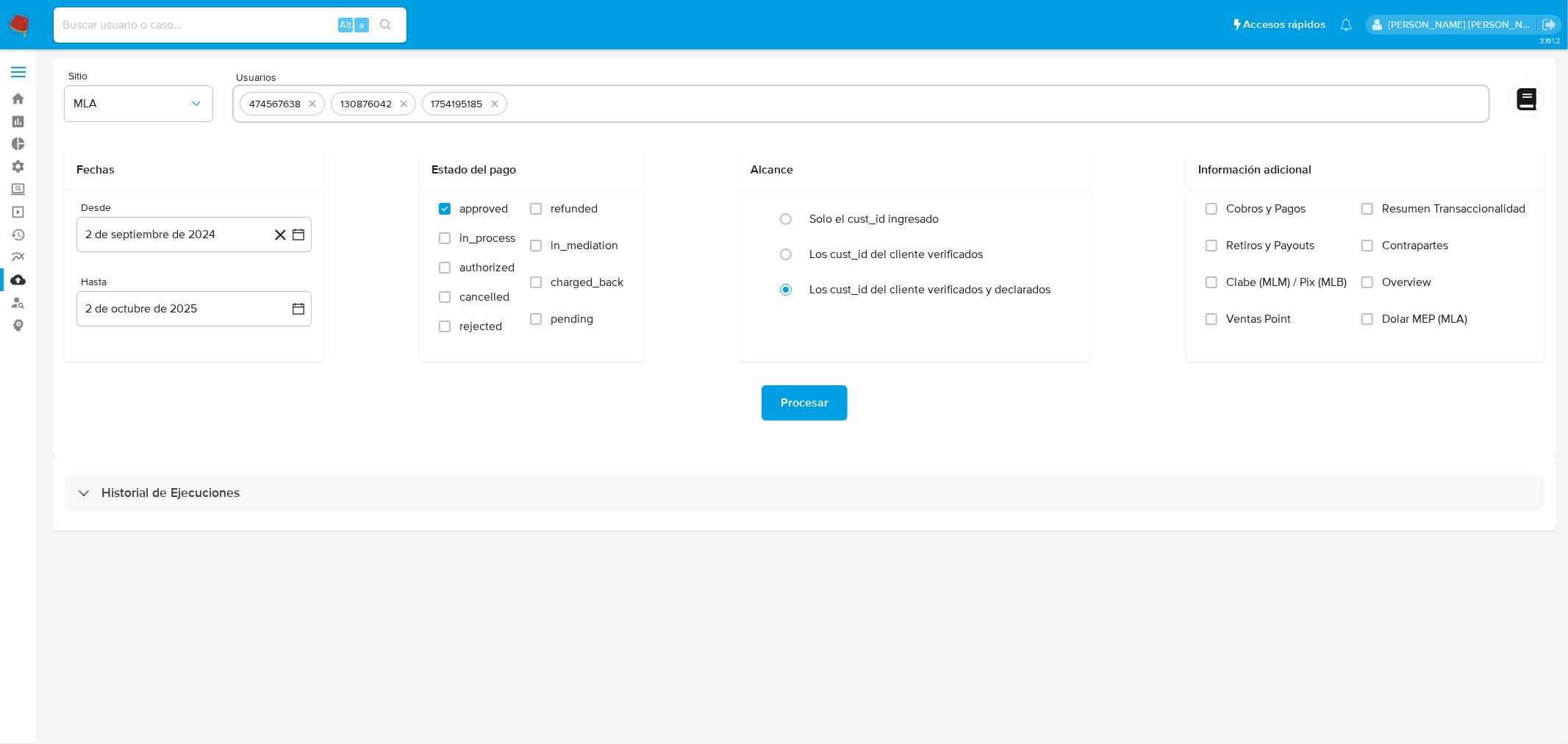
paste input "489376489"
type input "489376489"
paste input "1600165631"
type input "1600165631"
paste input "1709455972"
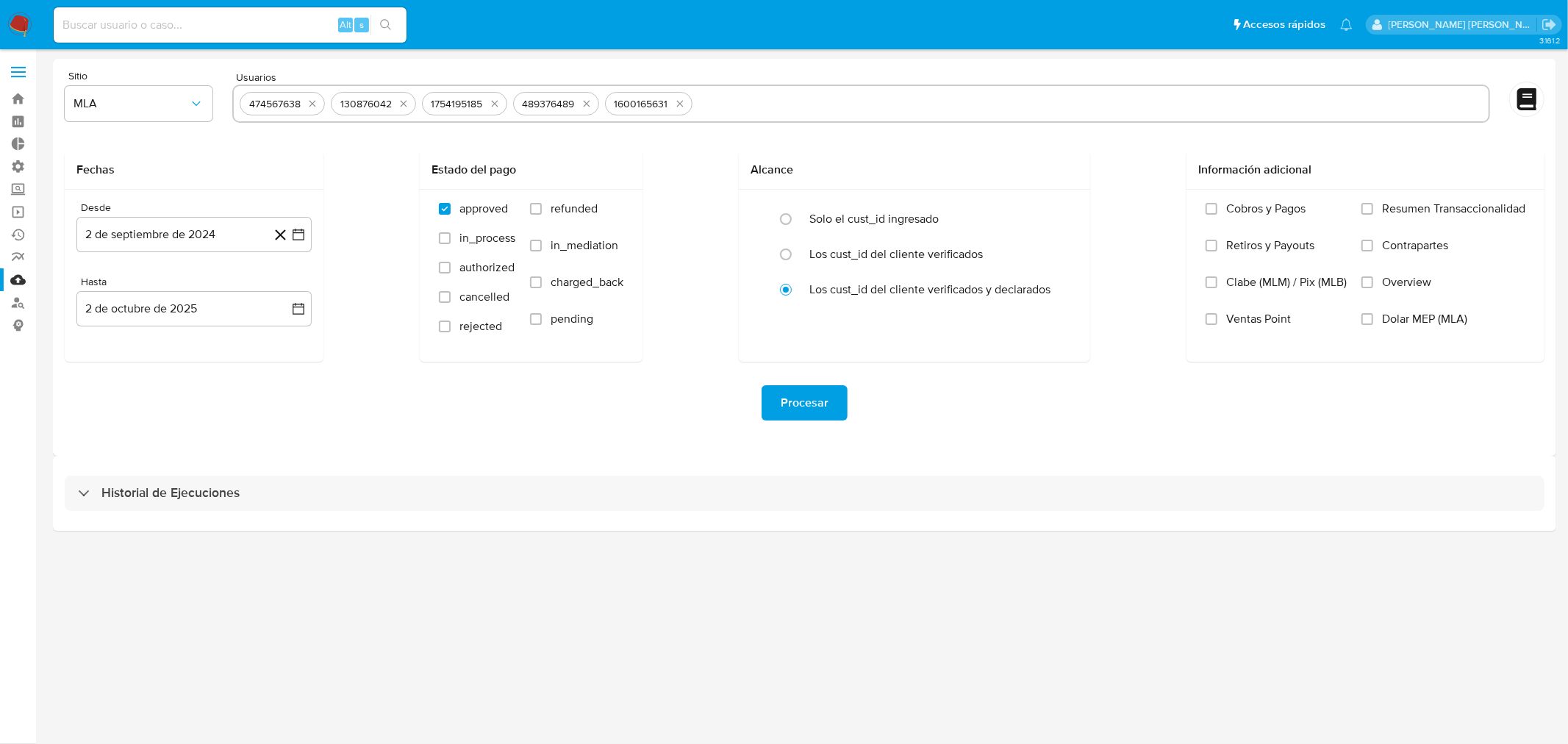
type input "1709455972"
click at [211, 251] on button "2 de septiembre de 2024" at bounding box center [194, 234] width 235 height 35
click at [288, 286] on icon "Mes siguiente" at bounding box center [286, 287] width 18 height 18
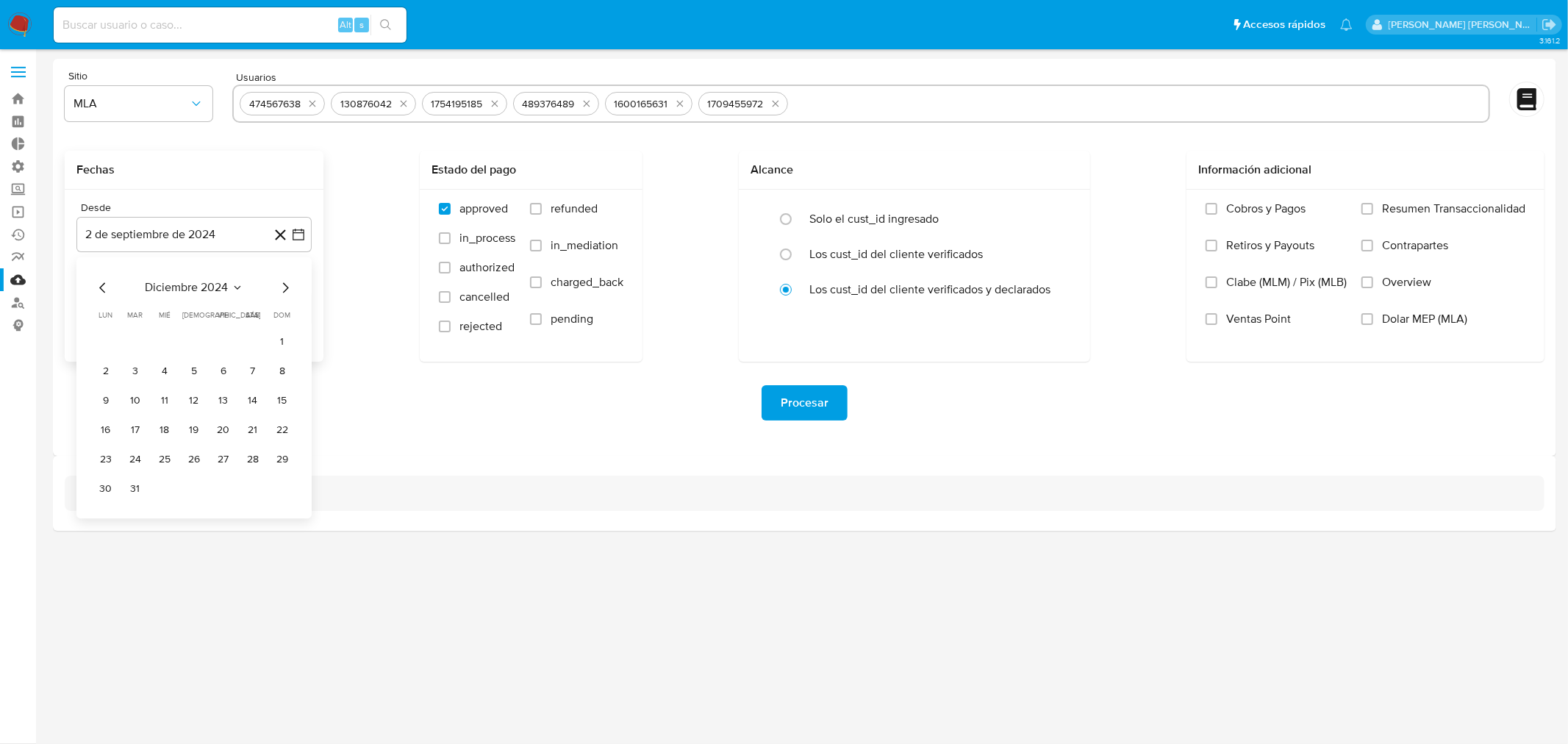
click at [288, 286] on icon "Mes siguiente" at bounding box center [286, 287] width 18 height 18
drag, startPoint x: 163, startPoint y: 337, endPoint x: 178, endPoint y: 339, distance: 15.1
click at [165, 336] on button "1" at bounding box center [164, 341] width 24 height 24
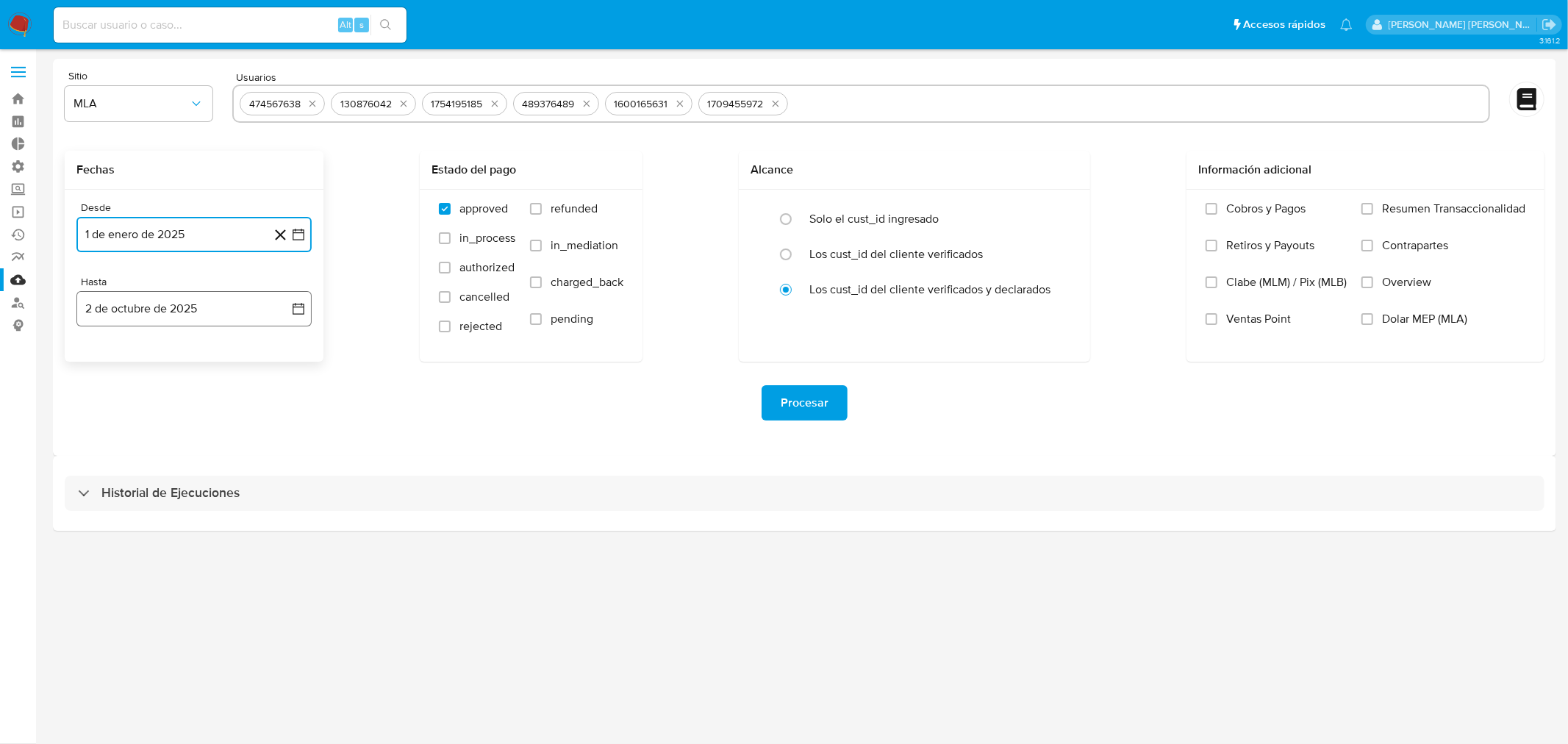
click at [188, 318] on button "2 de octubre de 2025" at bounding box center [194, 309] width 235 height 35
click at [100, 359] on icon "Mes anterior" at bounding box center [103, 361] width 18 height 18
click at [132, 538] on button "30" at bounding box center [135, 533] width 24 height 24
click at [1398, 325] on span "Dolar MEP (MLA)" at bounding box center [1424, 319] width 85 height 15
click at [1373, 325] on input "Dolar MEP (MLA)" at bounding box center [1367, 318] width 11 height 11
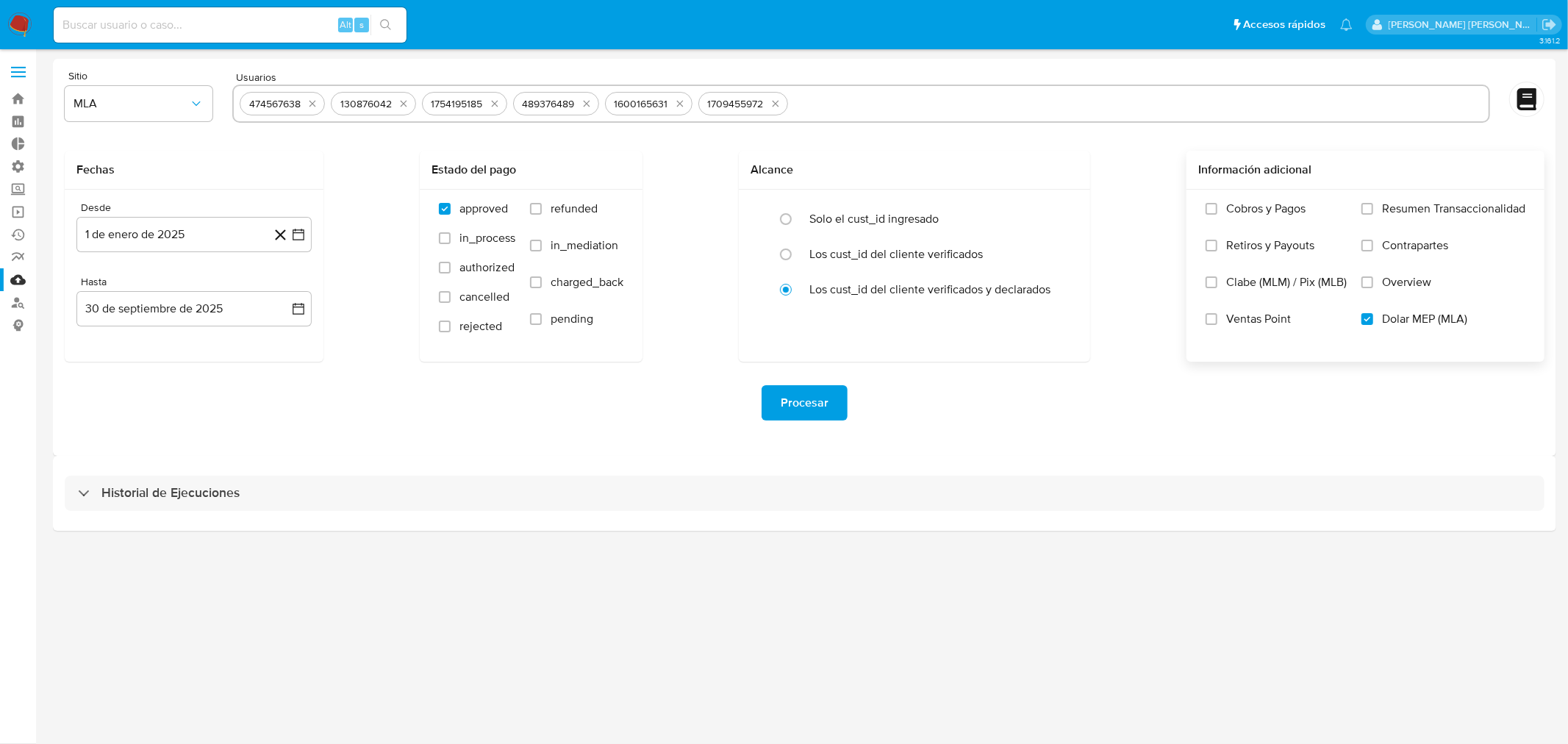
click at [794, 405] on span "Procesar" at bounding box center [805, 403] width 48 height 33
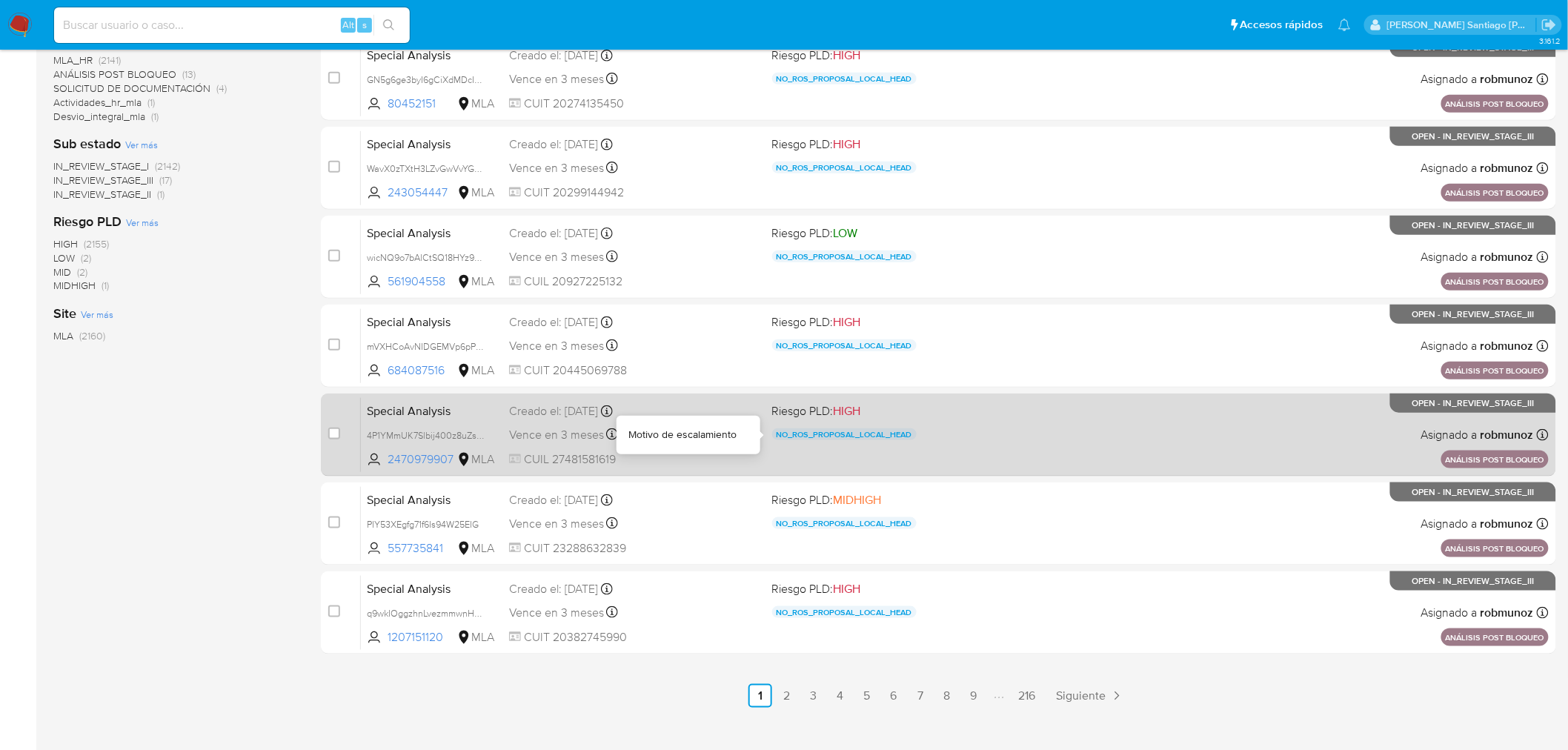
scroll to position [472, 0]
